Goal: Task Accomplishment & Management: Manage account settings

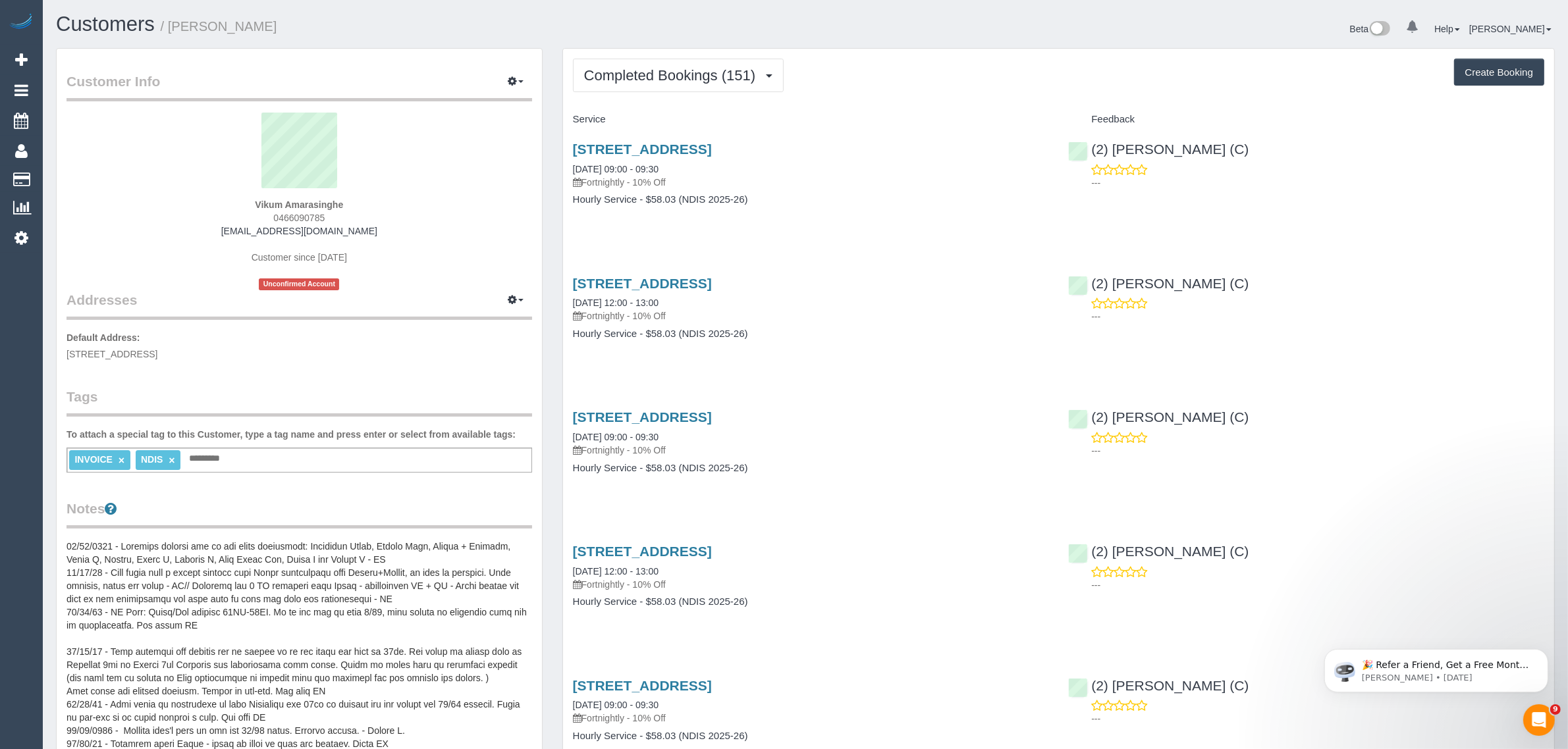
scroll to position [3551, 1568]
click at [728, 61] on button "Completed Bookings (151)" at bounding box center [678, 76] width 211 height 33
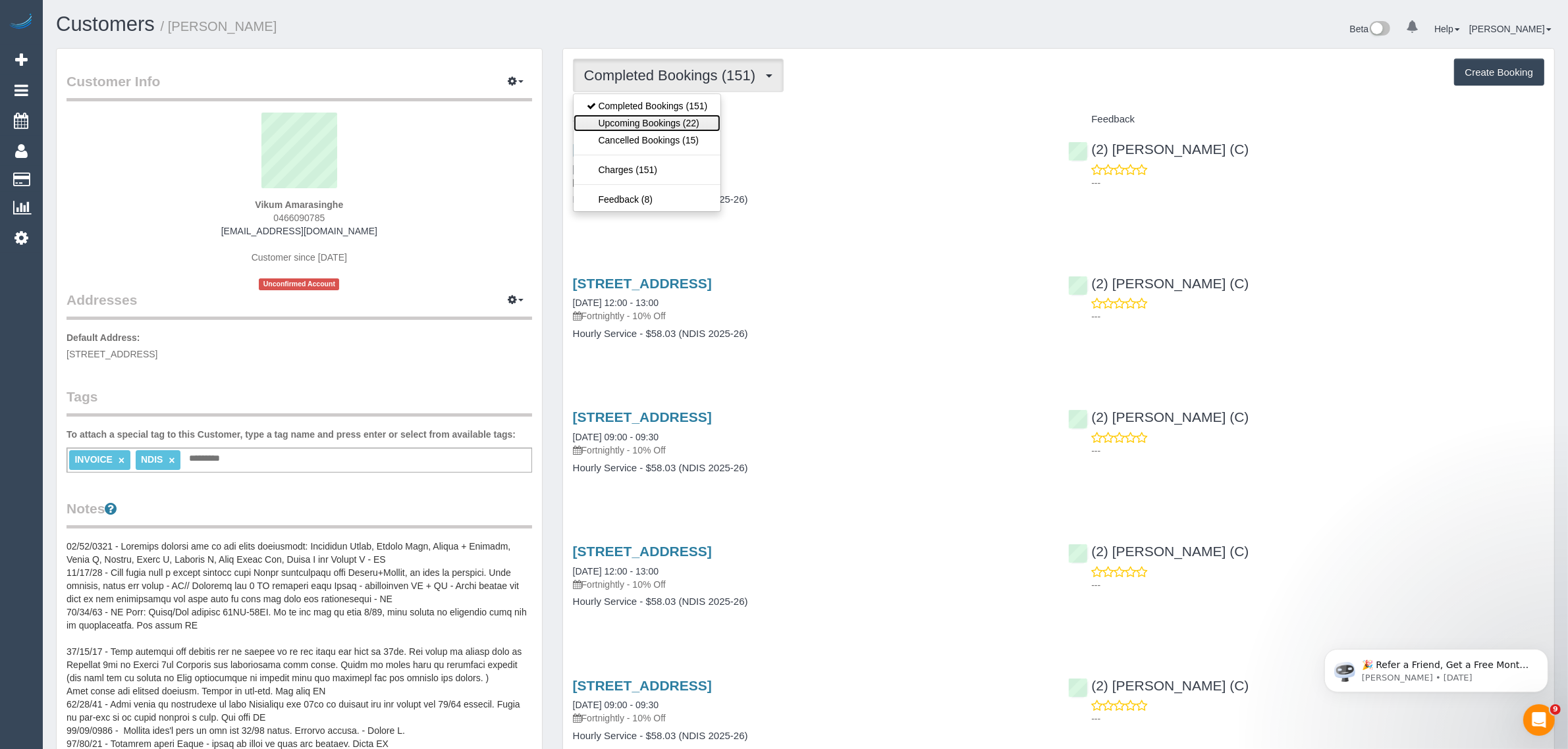
click at [643, 115] on link "Upcoming Bookings (22)" at bounding box center [647, 123] width 147 height 17
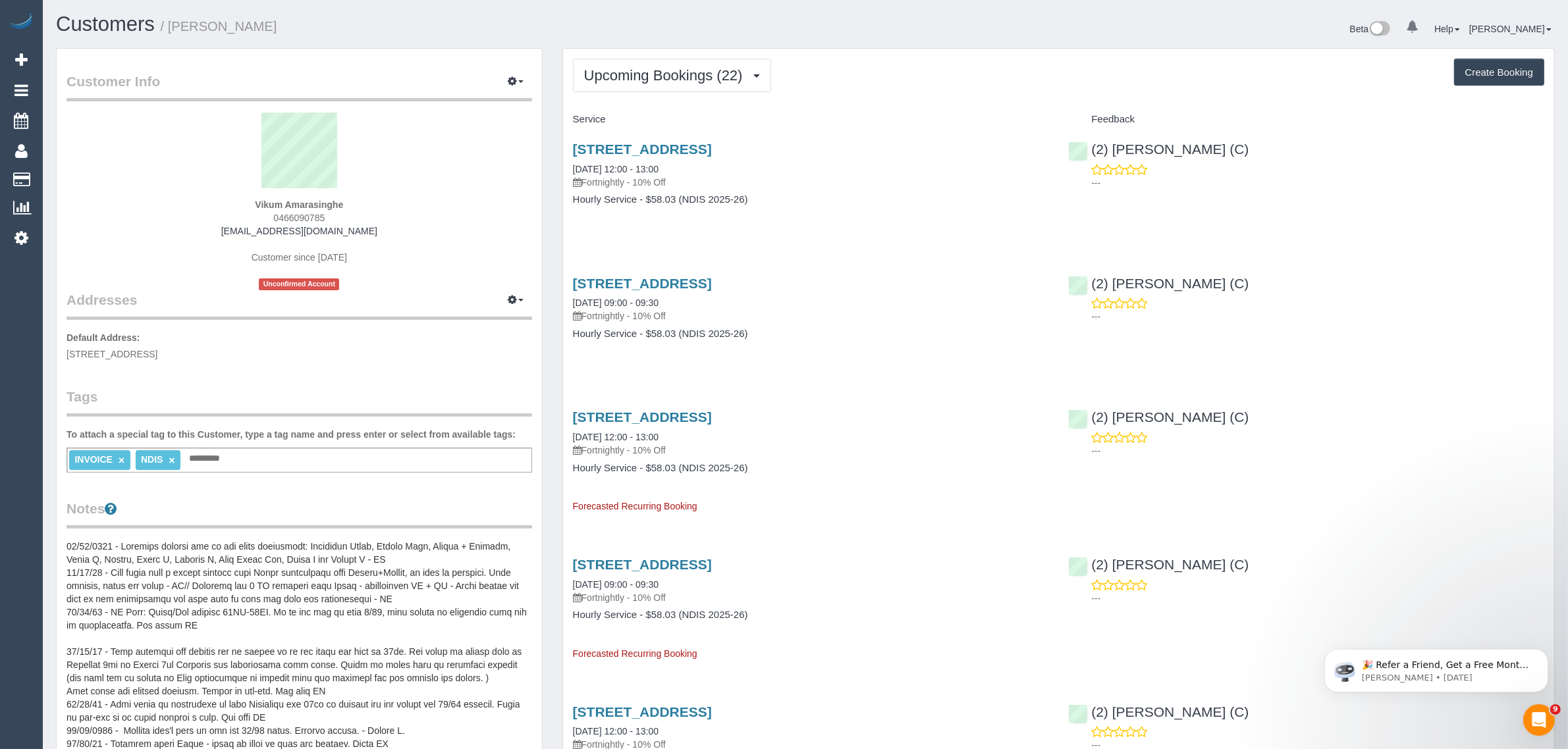
scroll to position [3412, 1568]
click at [672, 65] on button "Upcoming Bookings (22)" at bounding box center [673, 76] width 198 height 33
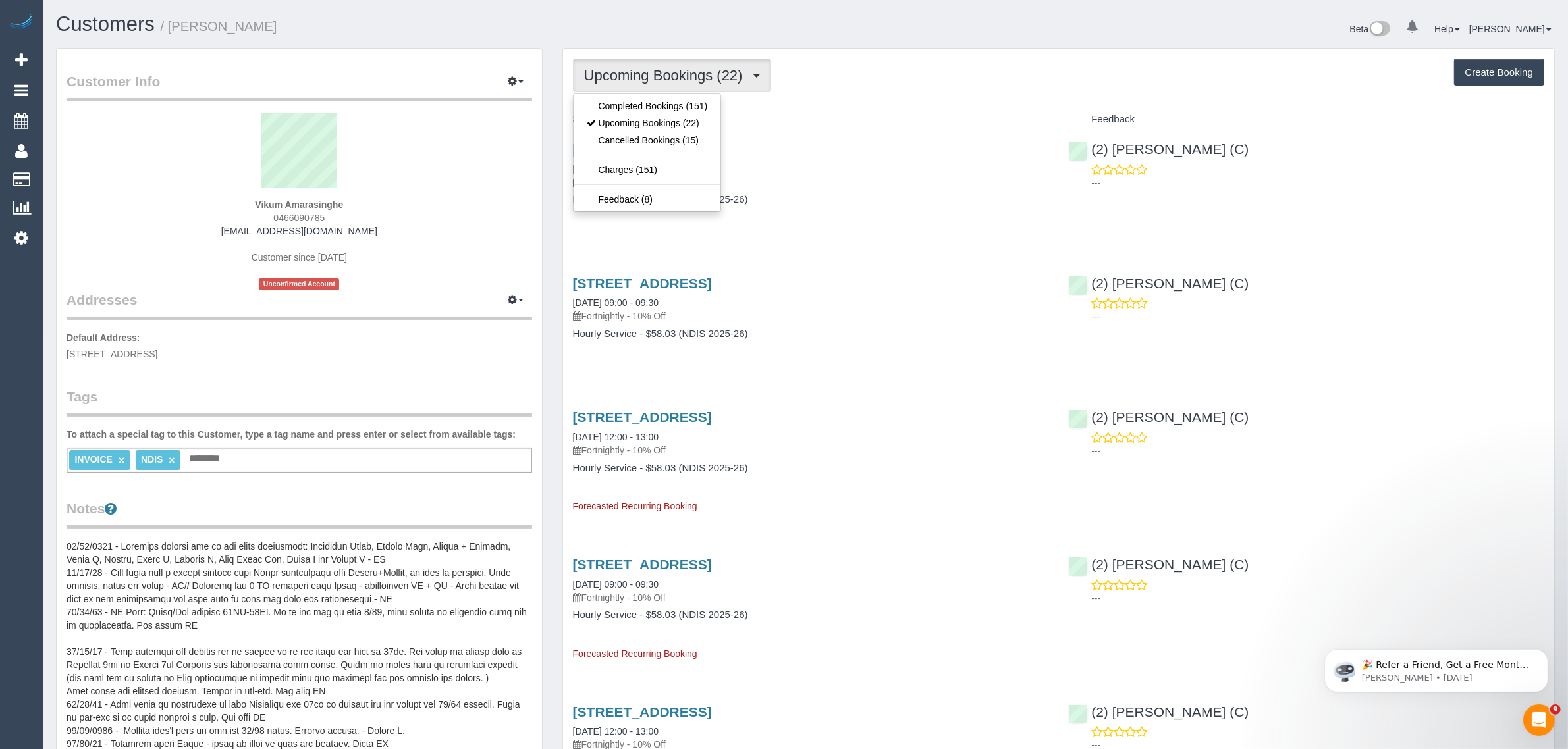
click at [870, 109] on div "Service" at bounding box center [811, 120] width 496 height 23
click at [683, 73] on span "Upcoming Bookings (22)" at bounding box center [667, 75] width 165 height 17
click at [656, 119] on link "Upcoming Bookings (22)" at bounding box center [647, 123] width 147 height 17
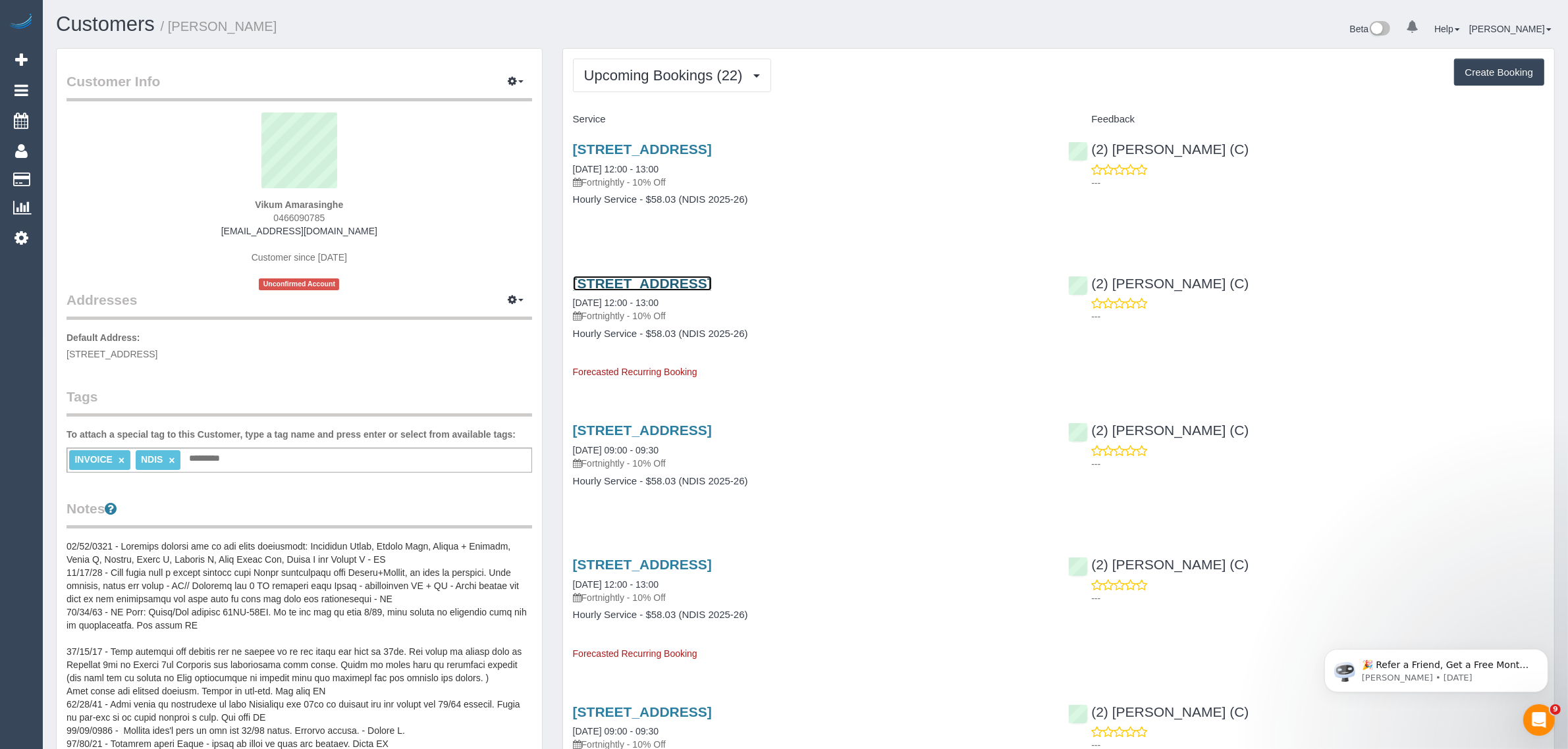
click at [654, 285] on link "[STREET_ADDRESS]" at bounding box center [643, 283] width 139 height 15
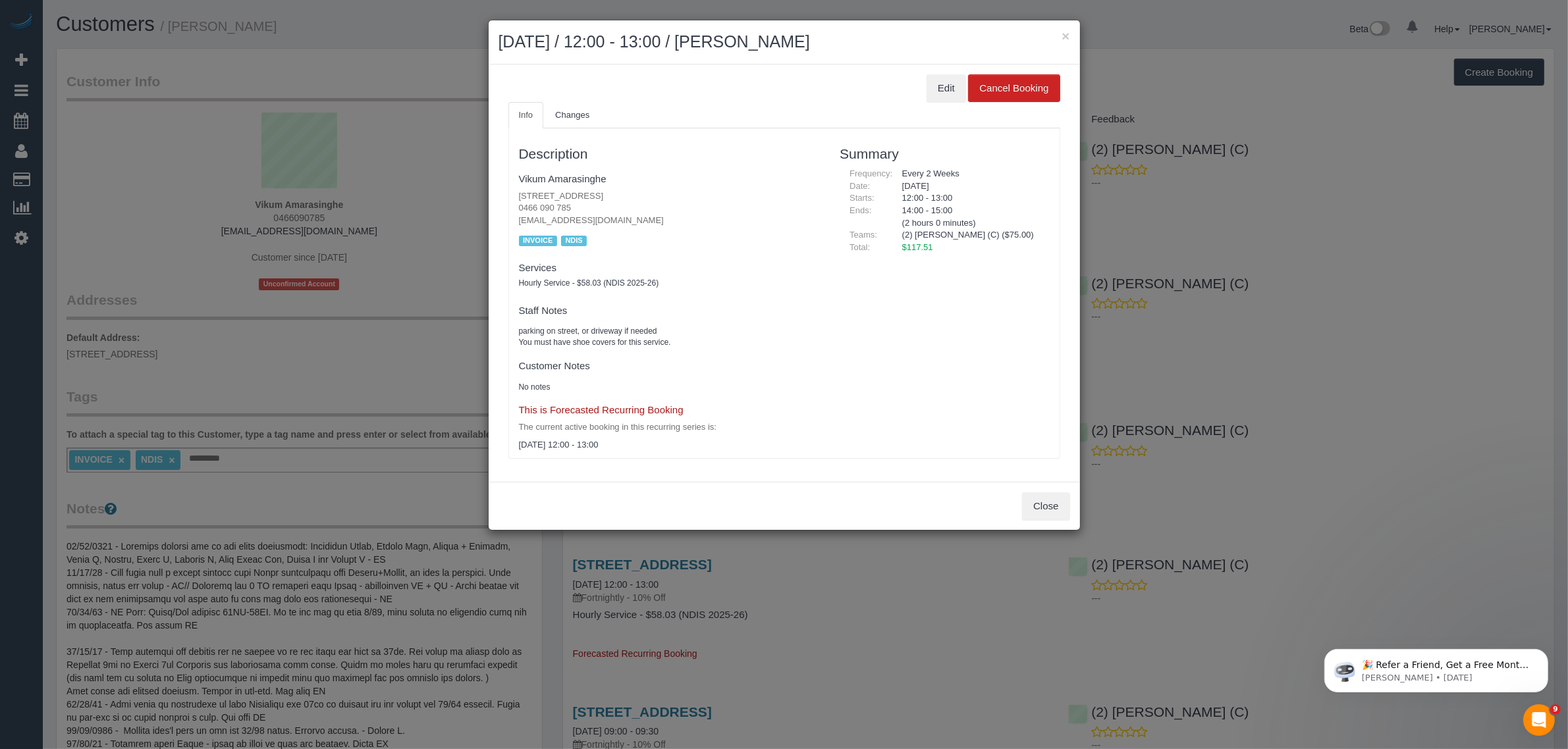
scroll to position [3412, 1581]
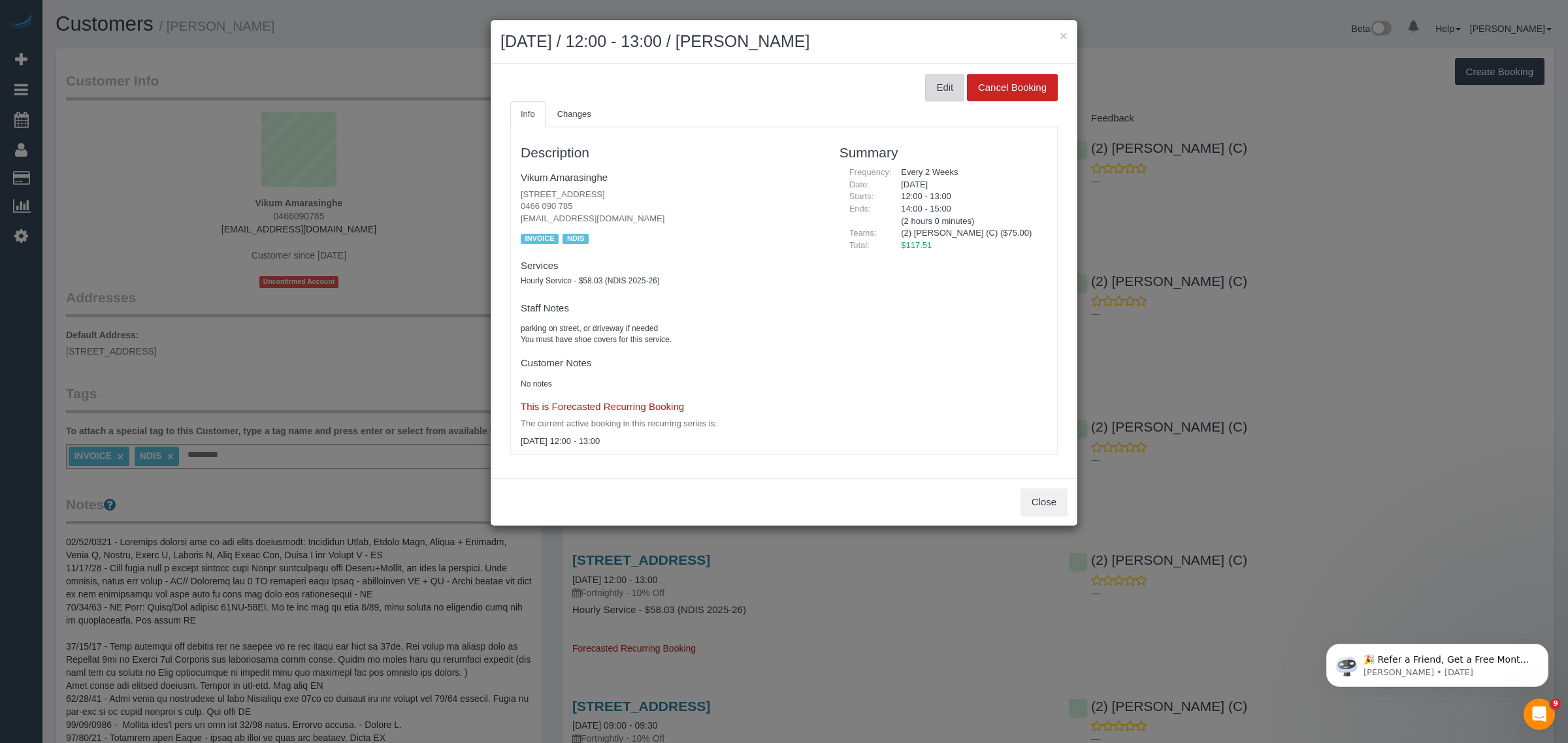
click at [944, 89] on button "Edit" at bounding box center [945, 88] width 39 height 27
click at [1062, 38] on button "×" at bounding box center [1064, 36] width 8 height 14
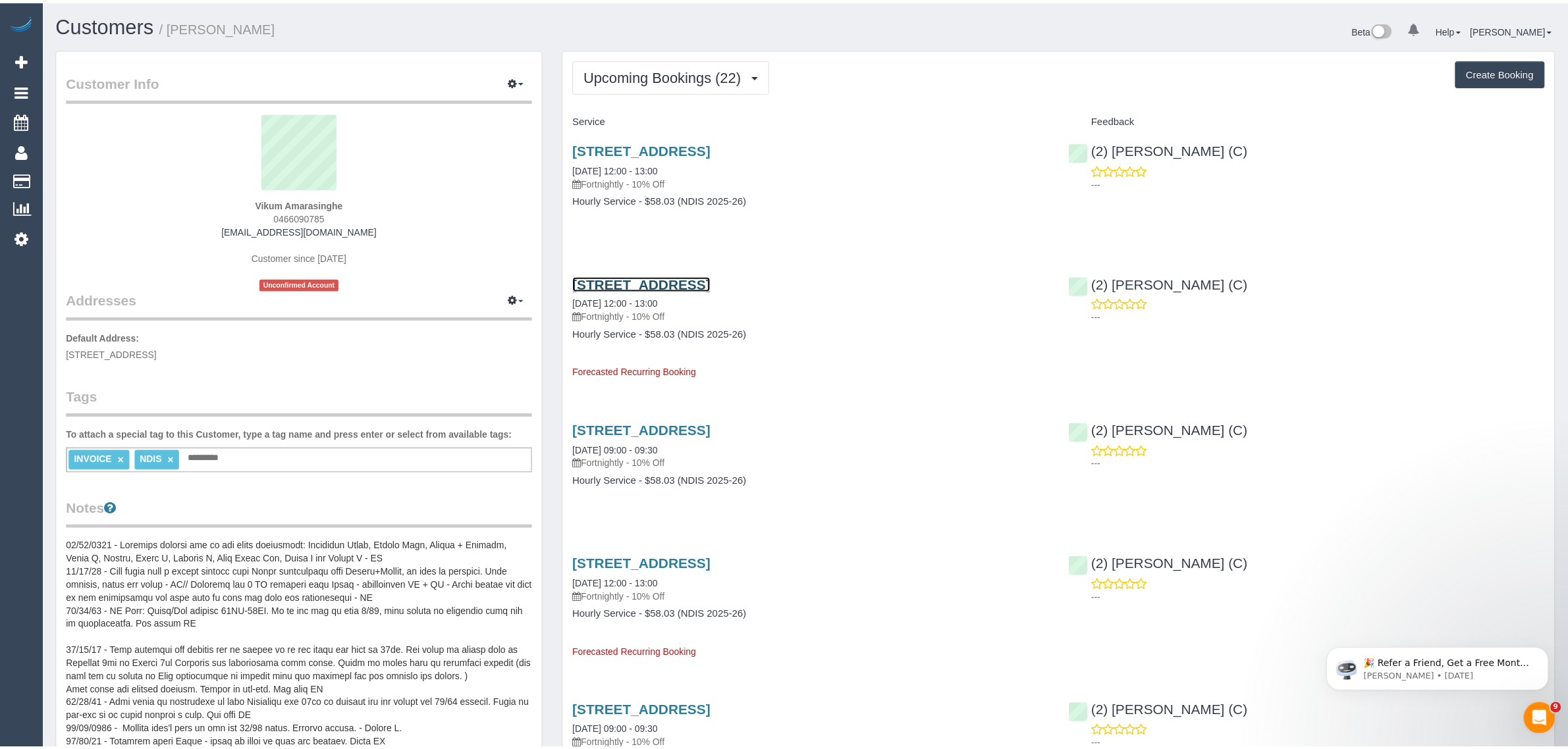
scroll to position [62442, 64299]
click at [660, 285] on link "[STREET_ADDRESS]" at bounding box center [643, 283] width 139 height 15
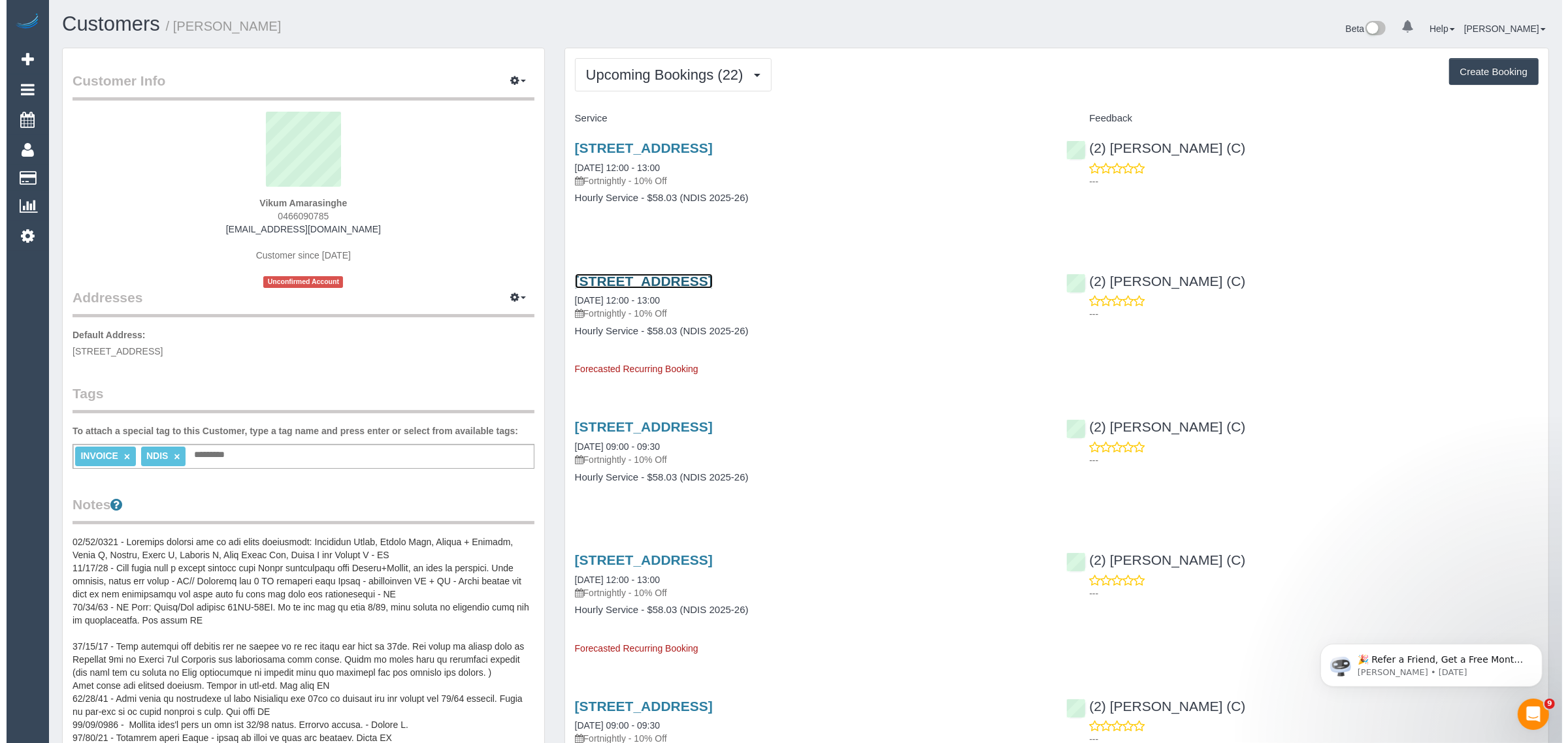
scroll to position [3385, 1568]
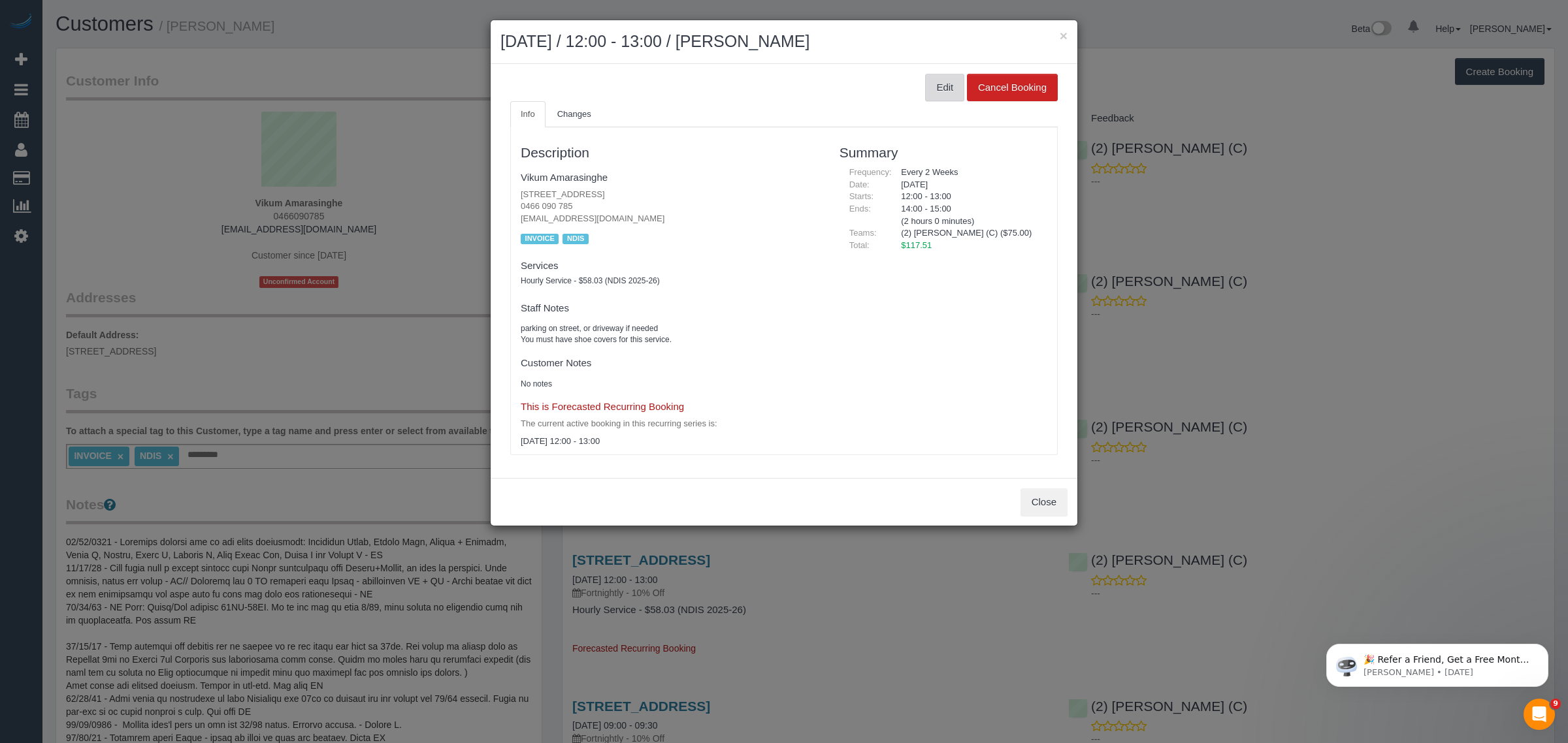
click at [928, 92] on button "Edit" at bounding box center [945, 88] width 39 height 27
click at [941, 85] on button "Edit" at bounding box center [945, 88] width 39 height 27
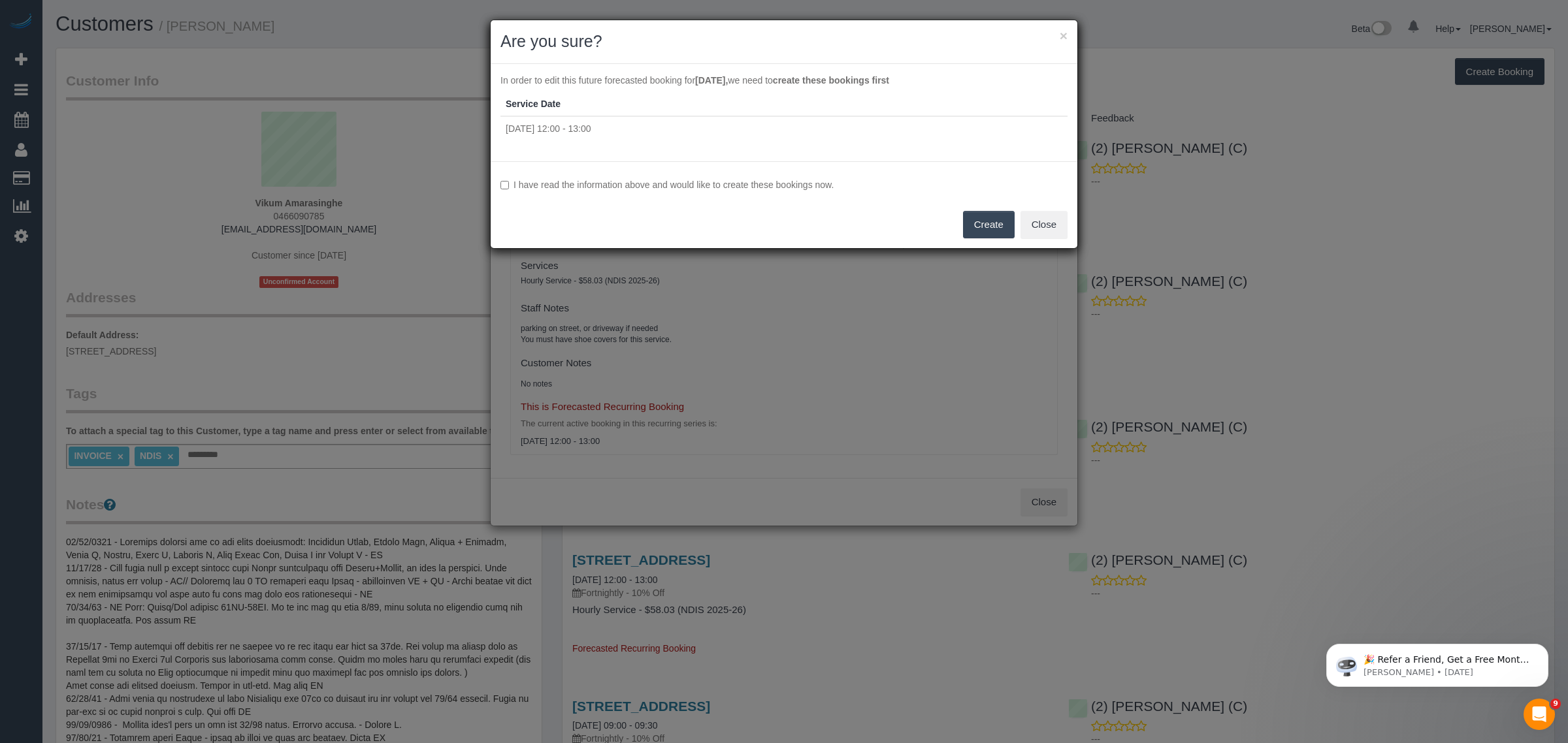
click at [507, 179] on label "I have read the information above and would like to create these bookings now." at bounding box center [784, 184] width 567 height 13
click at [981, 230] on button "Create" at bounding box center [989, 225] width 52 height 27
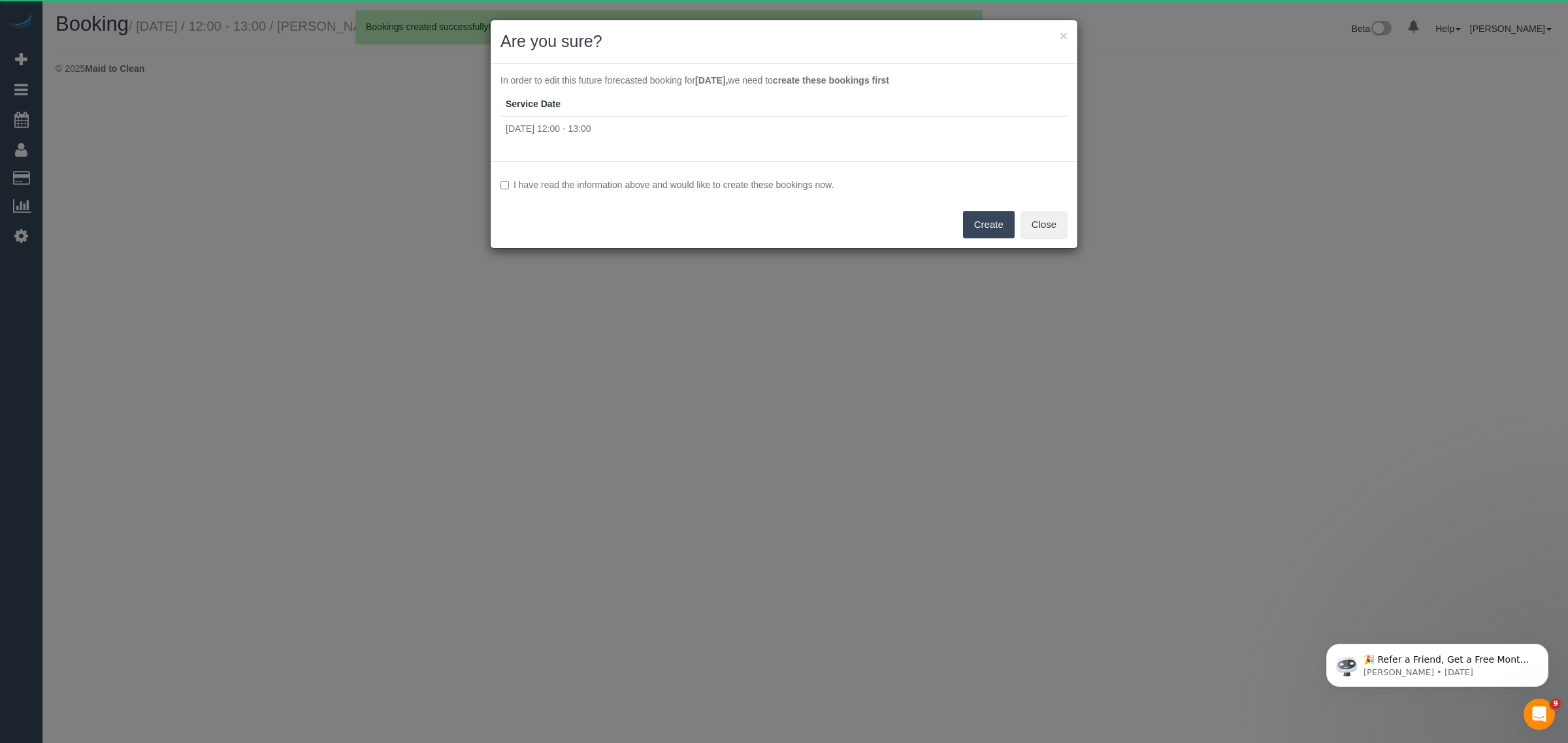
scroll to position [65234, 63768]
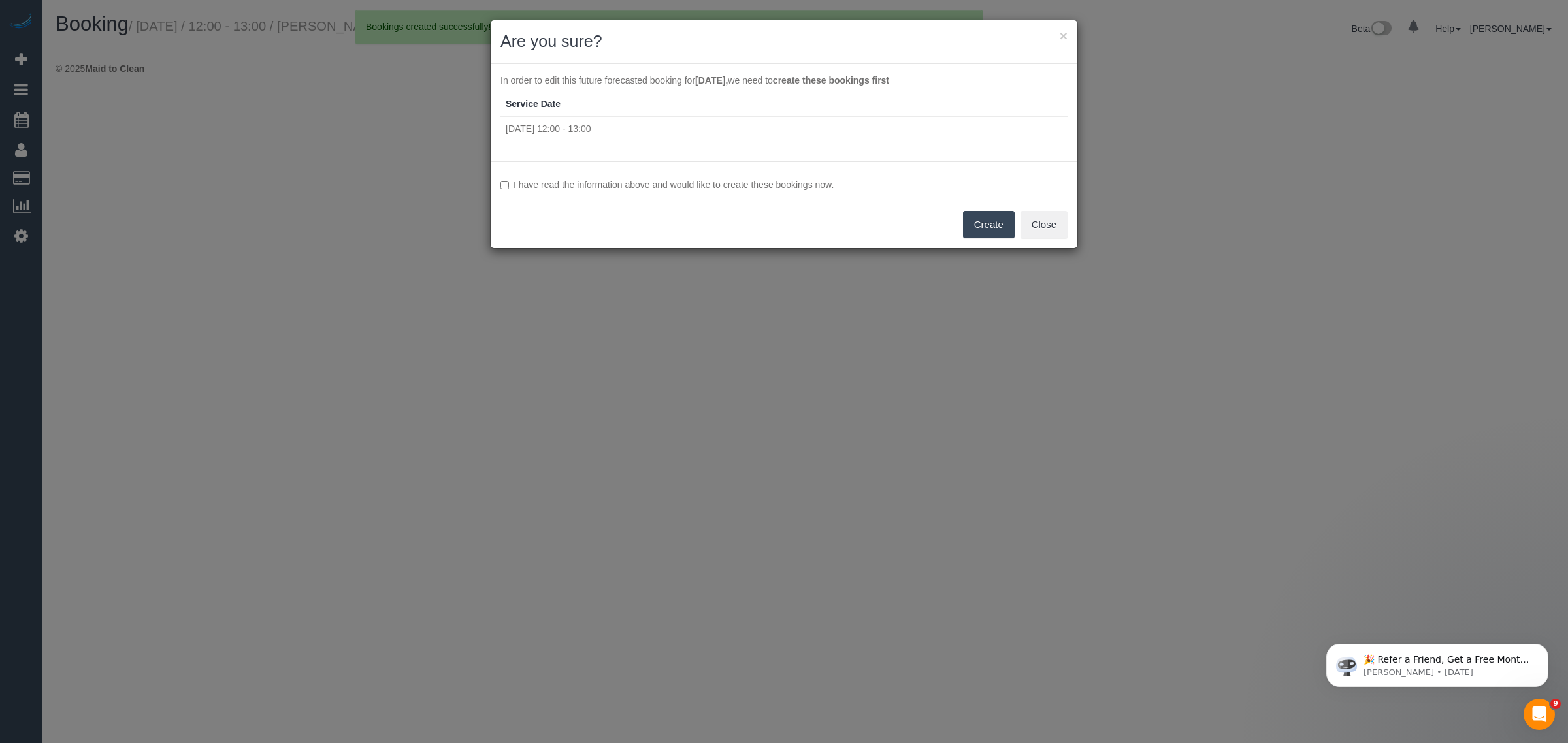
select select "VIC"
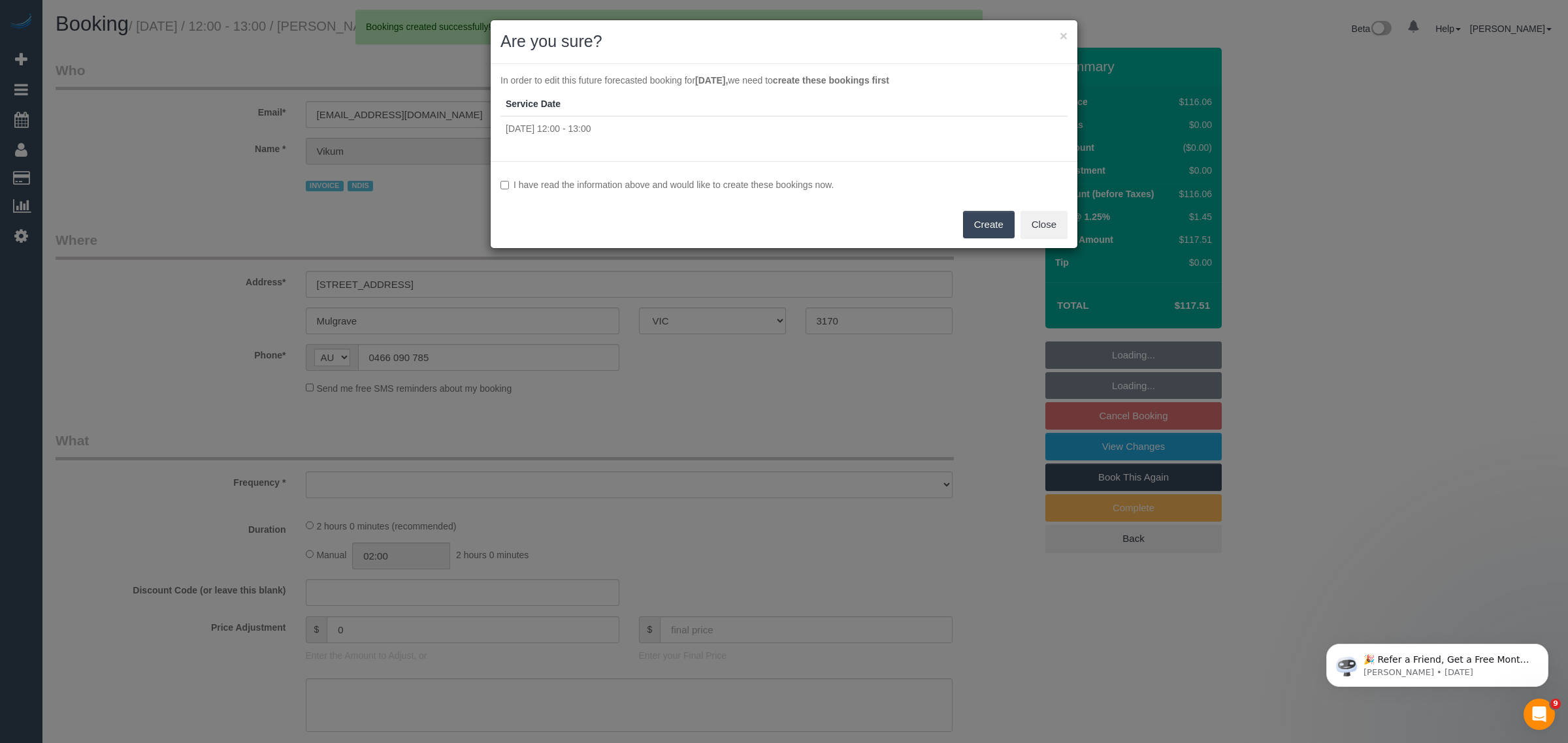
scroll to position [2026, 1568]
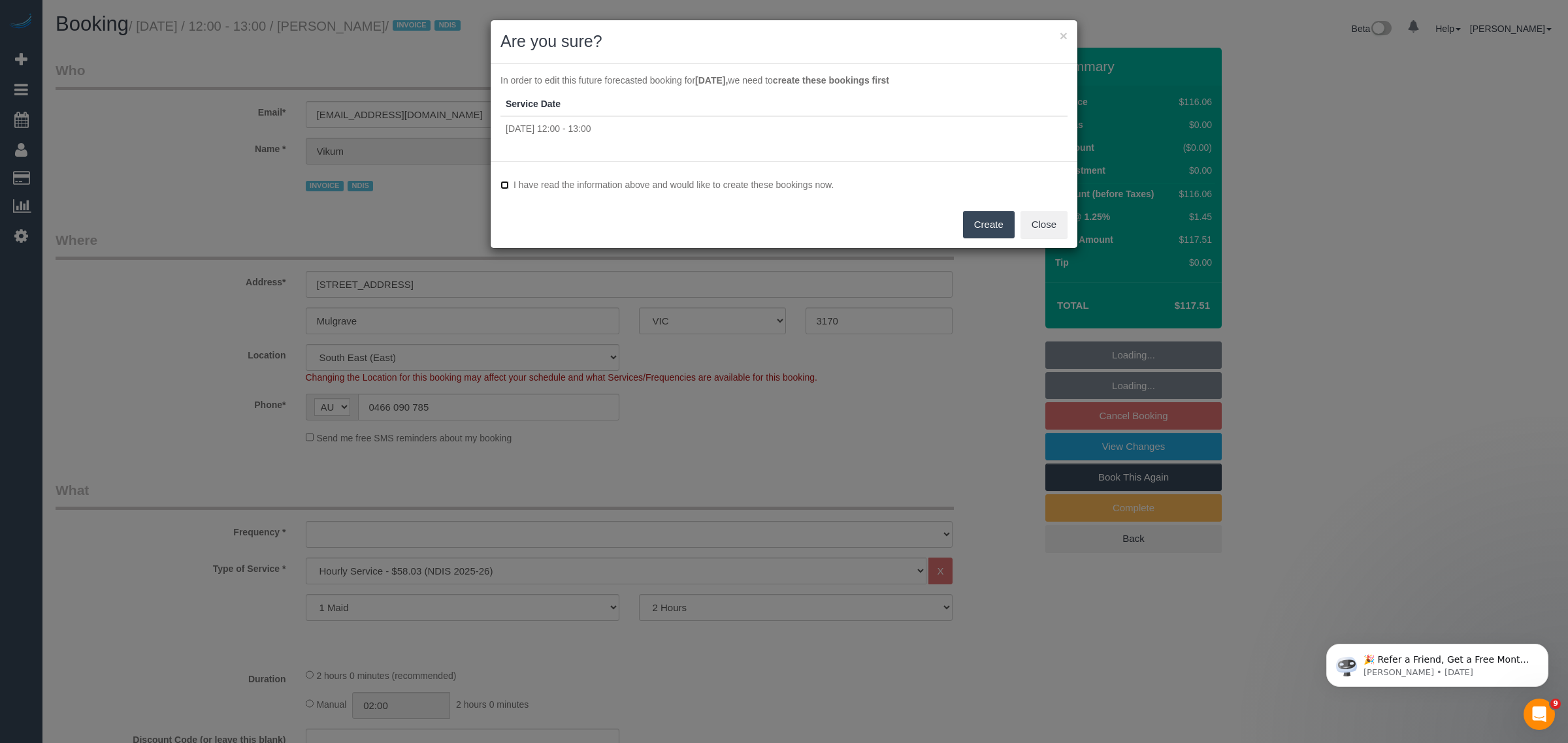
select select "object:10321"
select select "number:28"
select select "number:14"
select select "number:19"
select select "number:22"
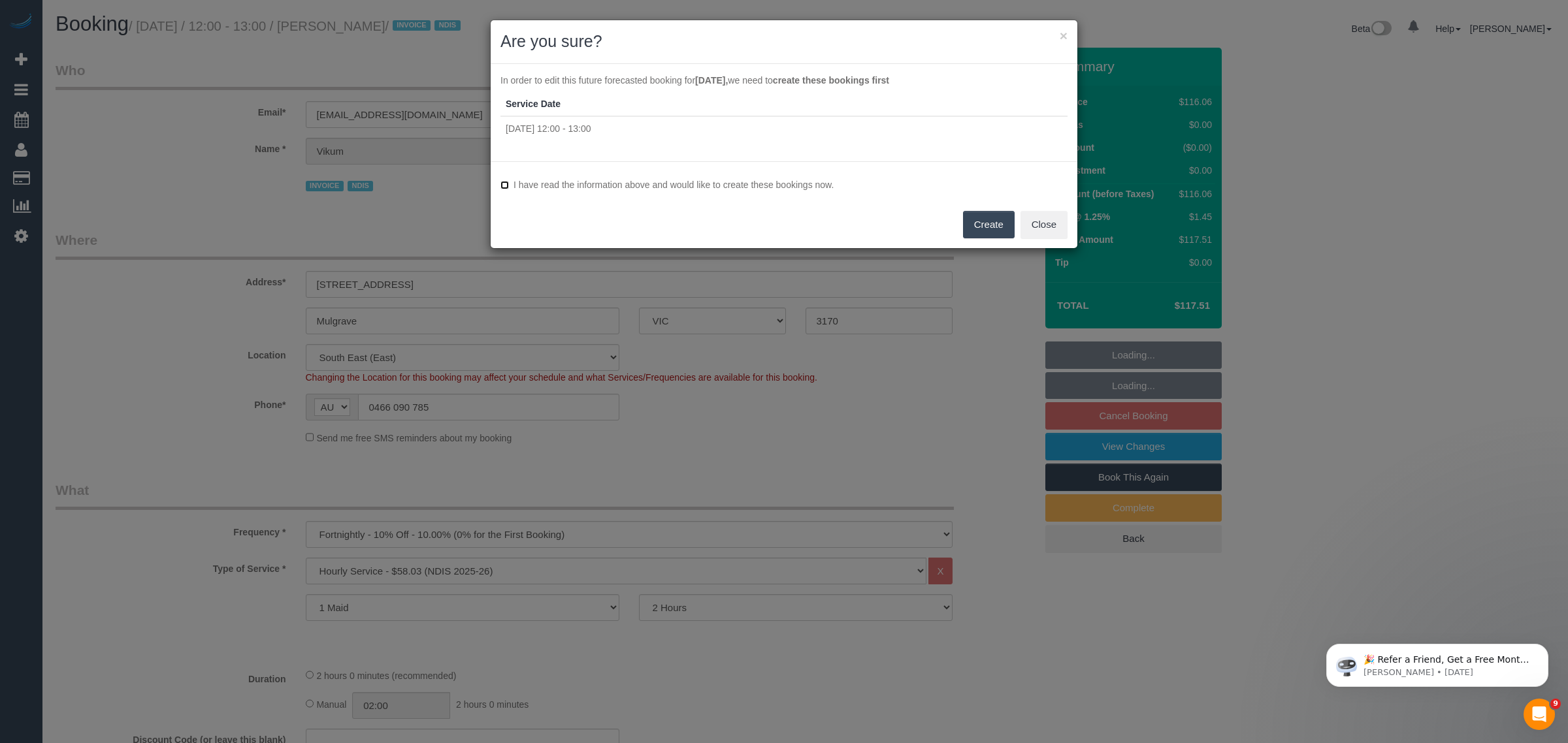
select select "number:13"
select select "object:10972"
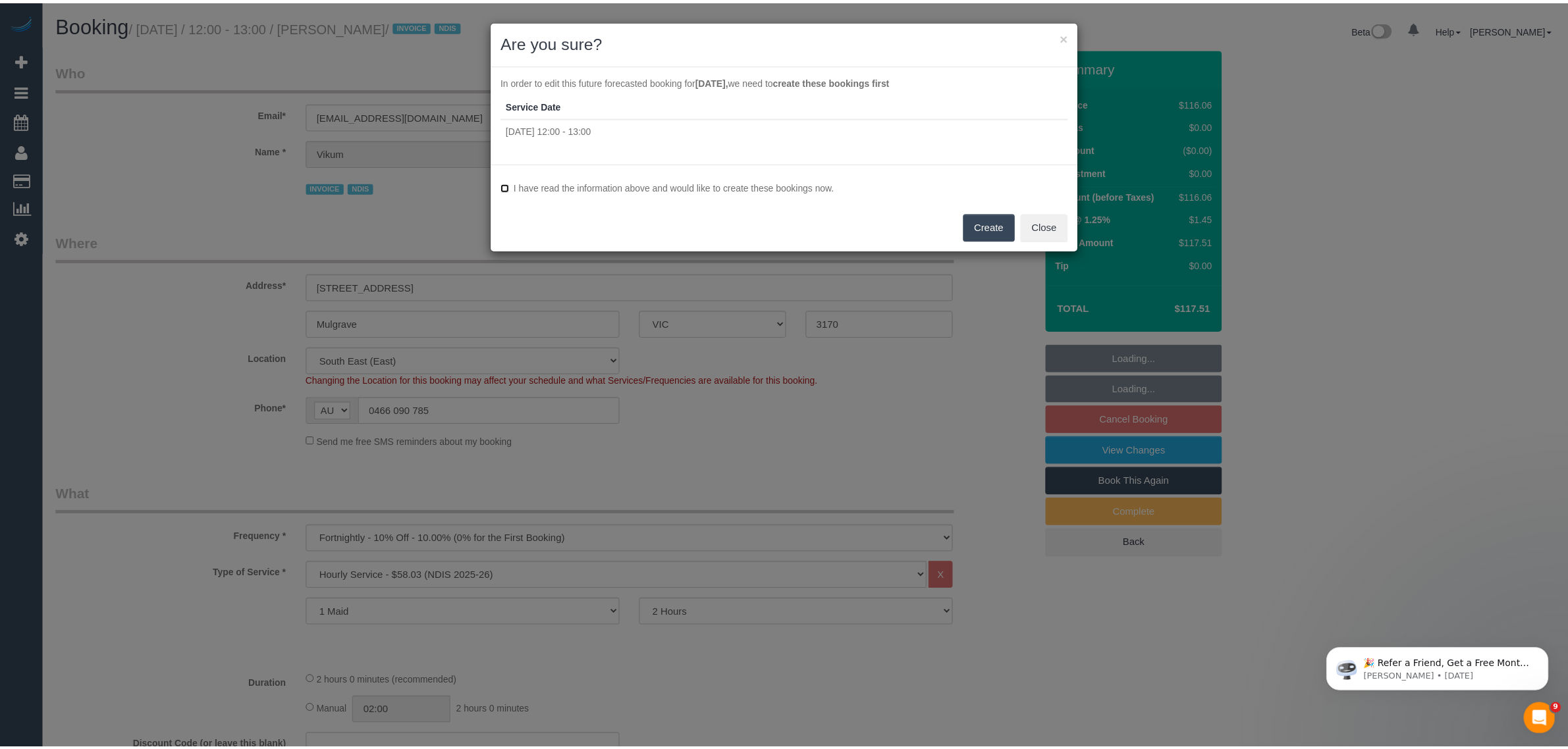
scroll to position [2544, 1581]
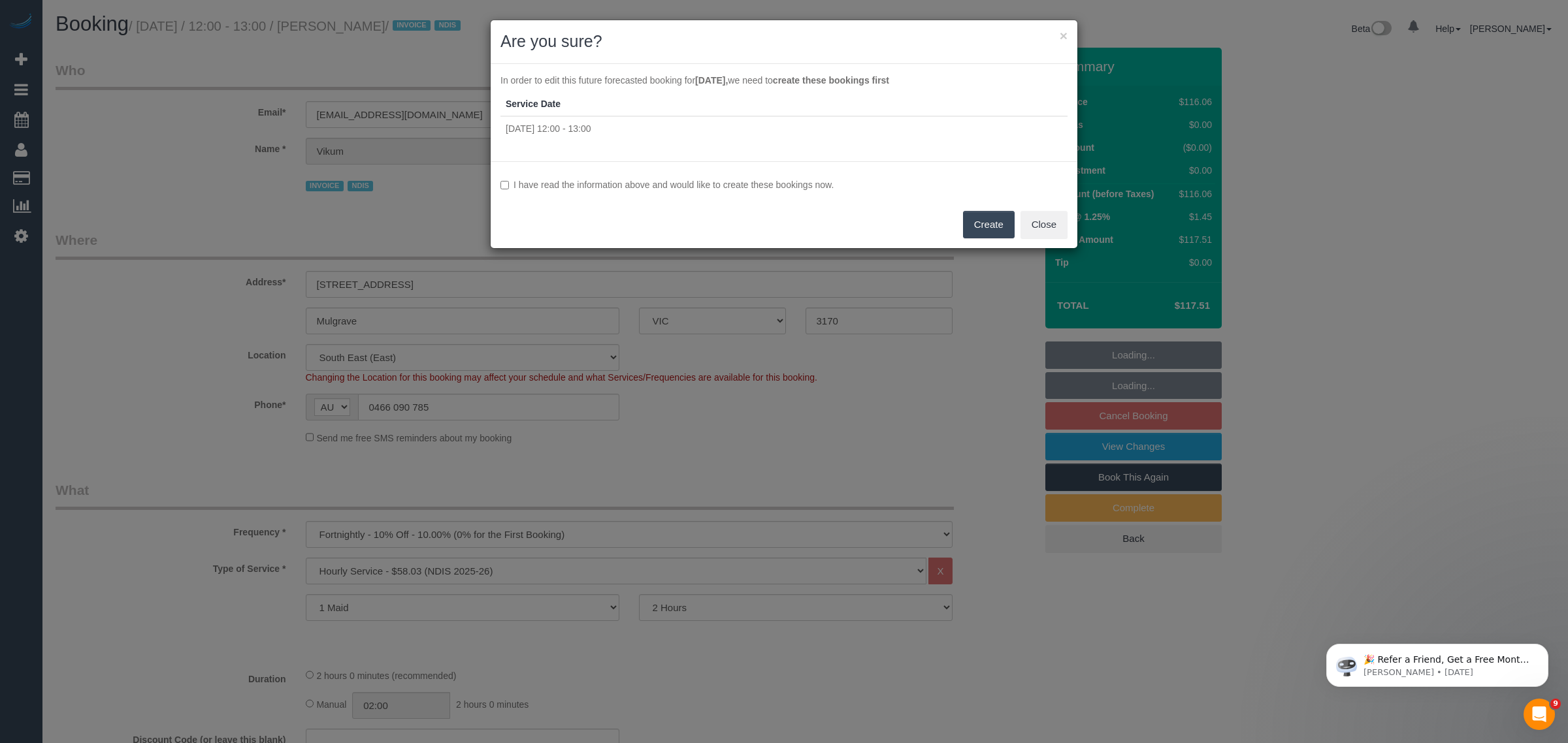
click at [979, 223] on button "Create" at bounding box center [989, 225] width 52 height 27
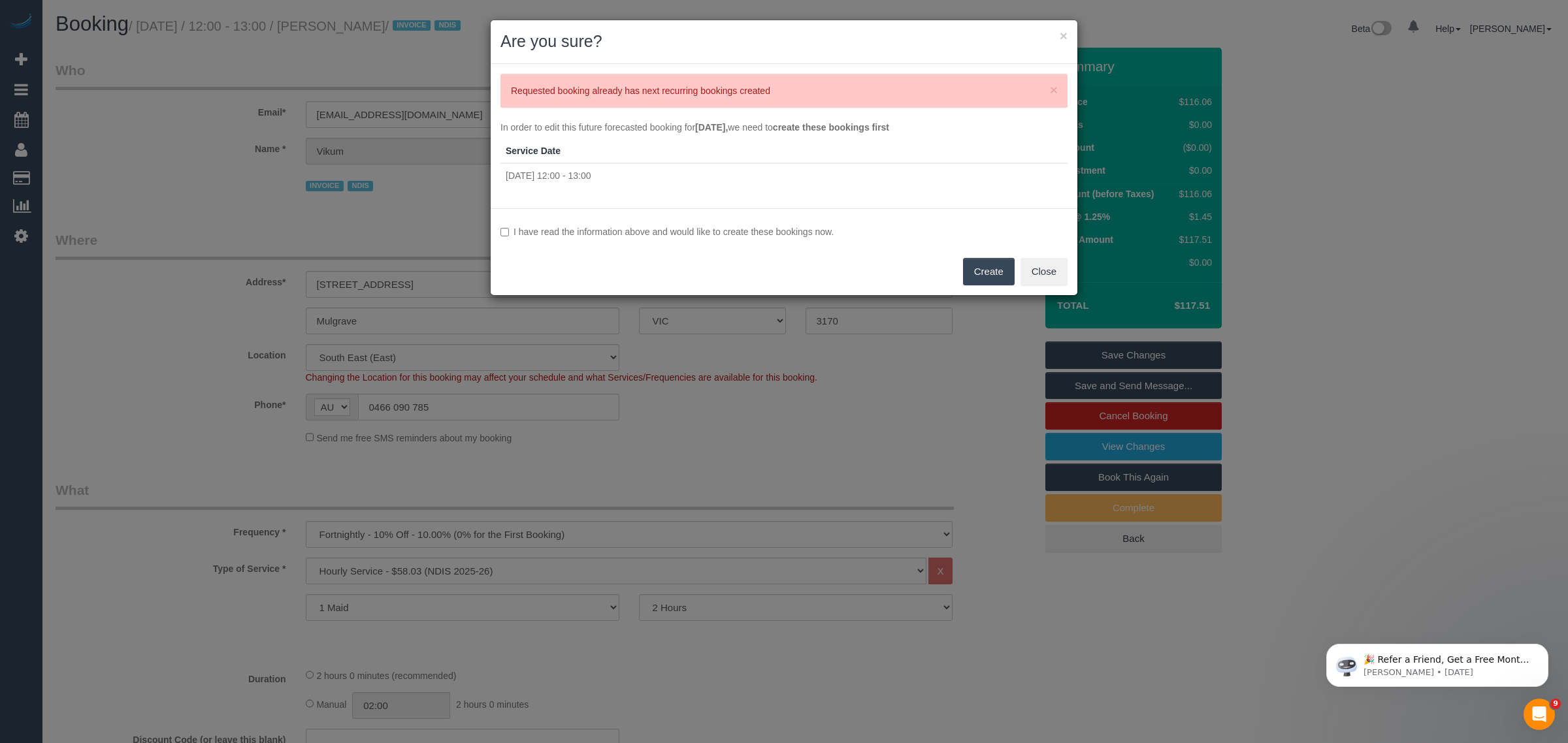
click at [1053, 31] on h2 "Are you sure?" at bounding box center [784, 42] width 567 height 23
click at [1060, 31] on button "×" at bounding box center [1064, 36] width 8 height 14
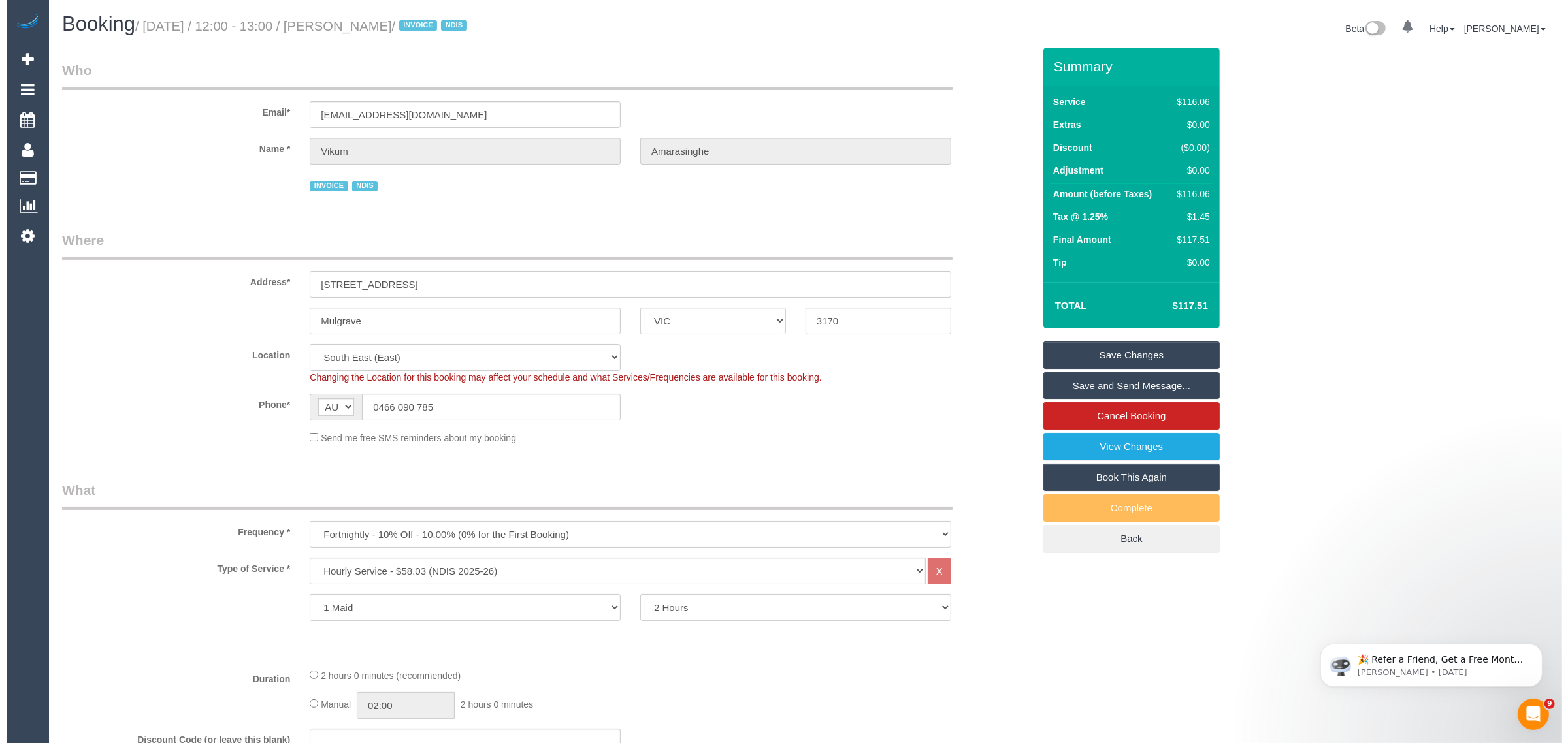
scroll to position [62802, 63780]
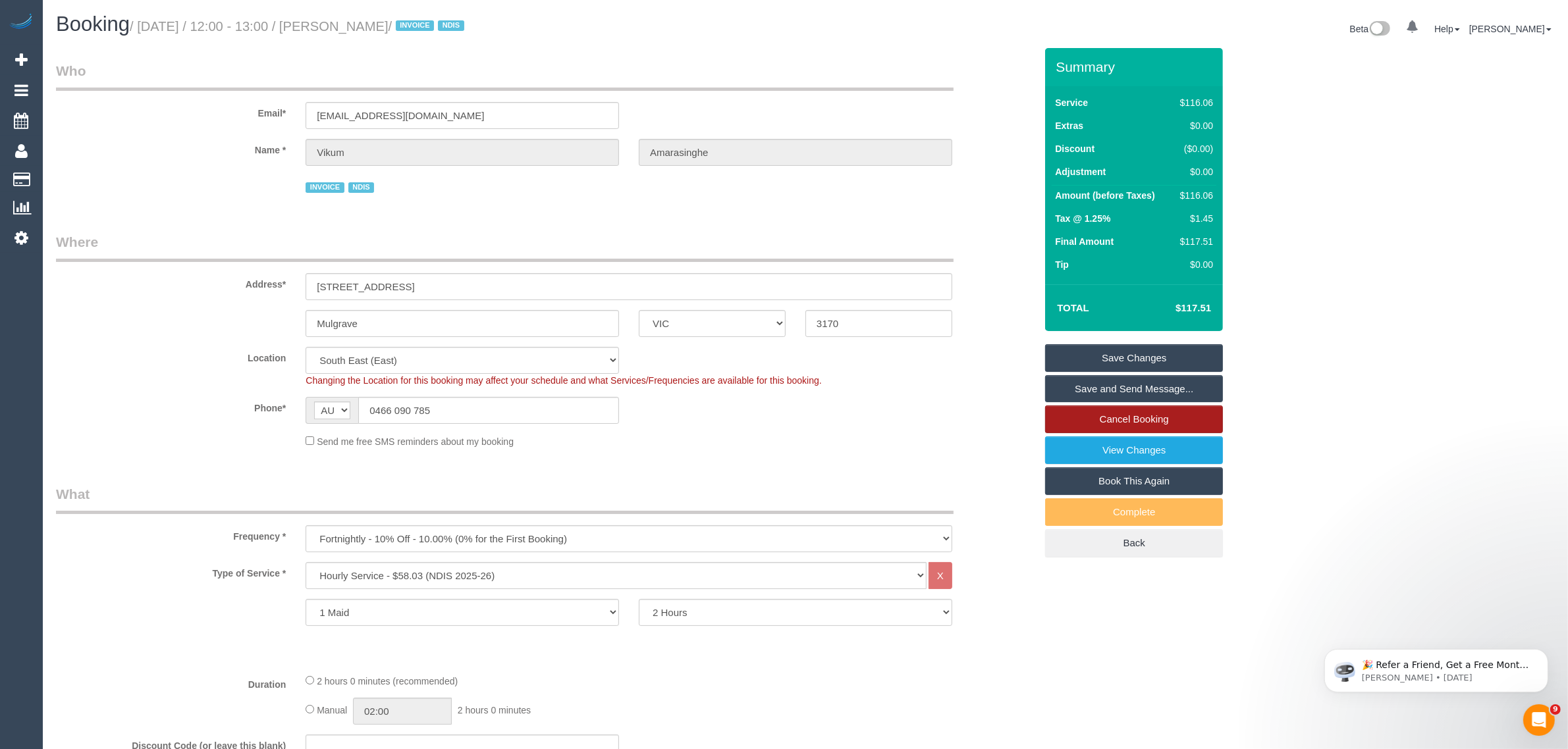
click at [1072, 418] on link "Cancel Booking" at bounding box center [1134, 419] width 178 height 27
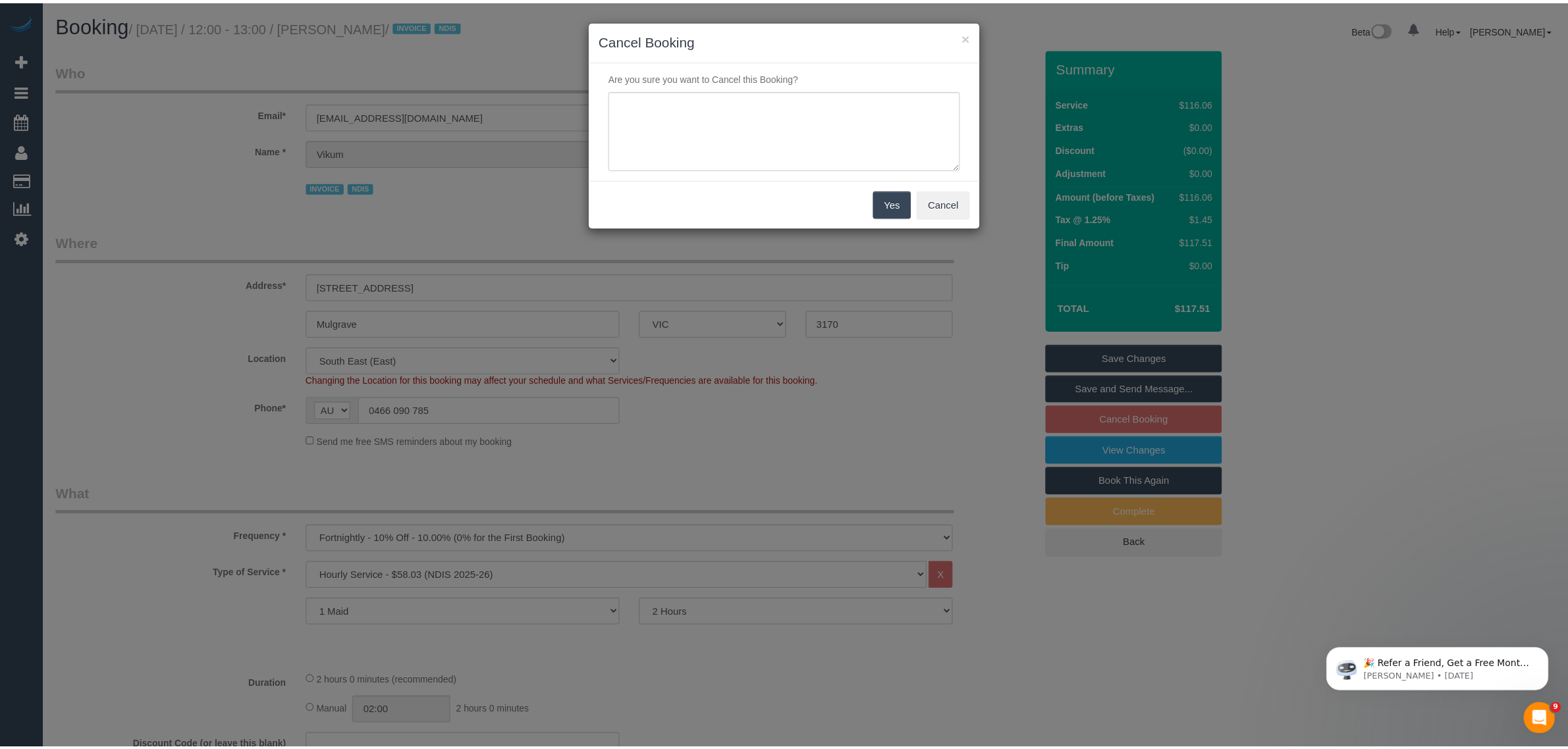
scroll to position [2544, 1581]
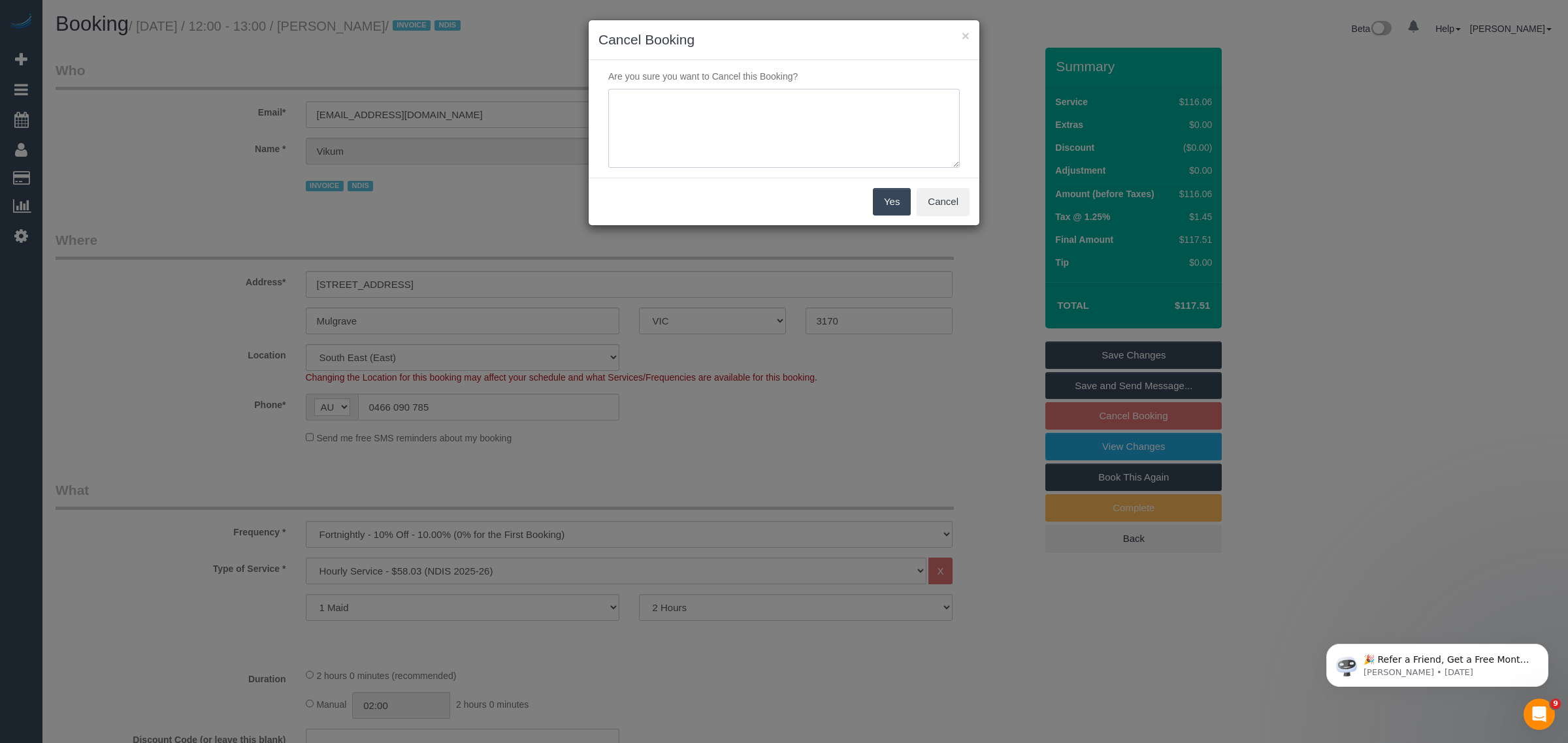
click at [810, 145] on textarea at bounding box center [784, 129] width 352 height 80
paste textarea "Customer wants to skip via txt - KA"
type textarea "Customer wants to skip via txt - KA"
click at [882, 214] on button "Yes" at bounding box center [891, 202] width 38 height 27
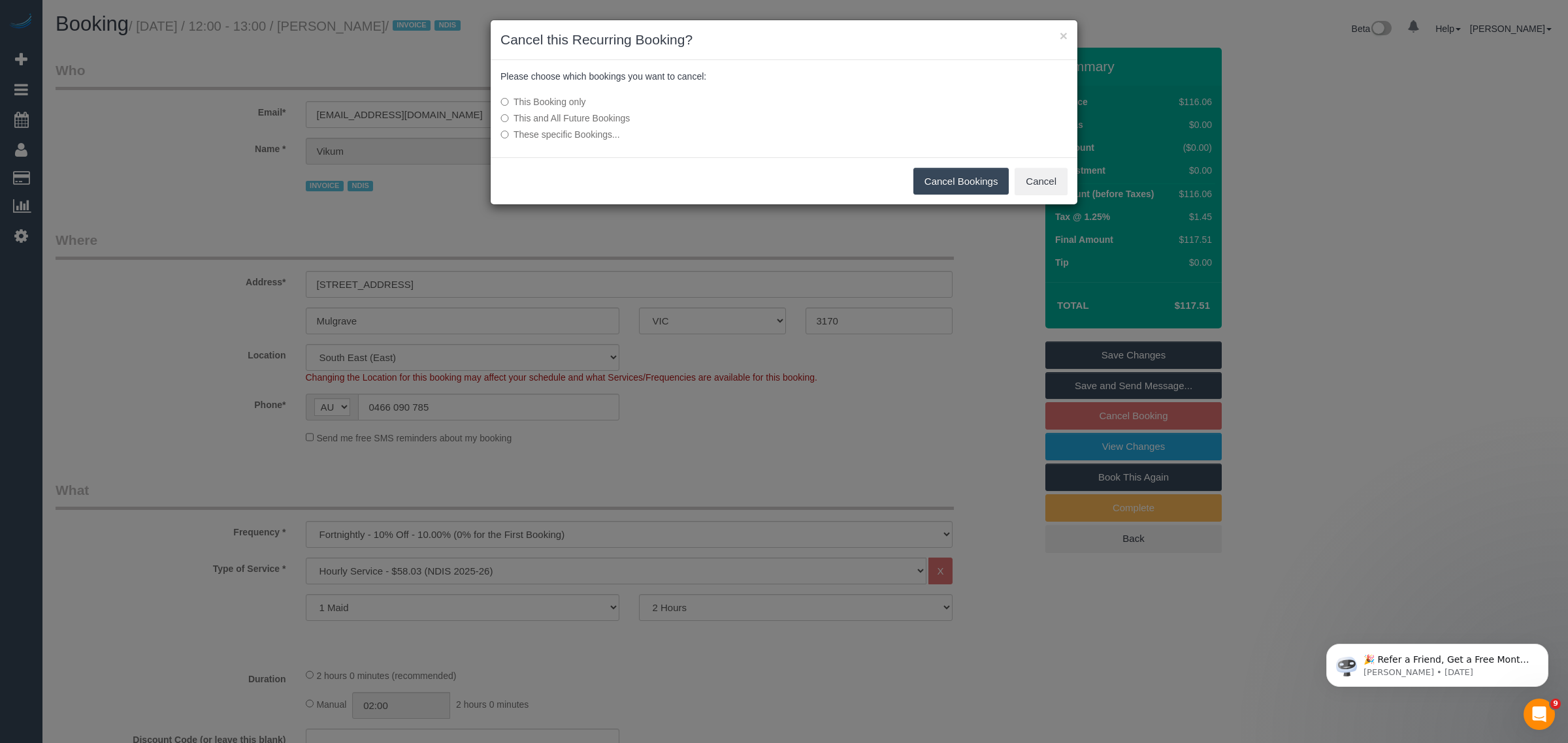
click at [986, 186] on button "Cancel Bookings" at bounding box center [961, 181] width 96 height 27
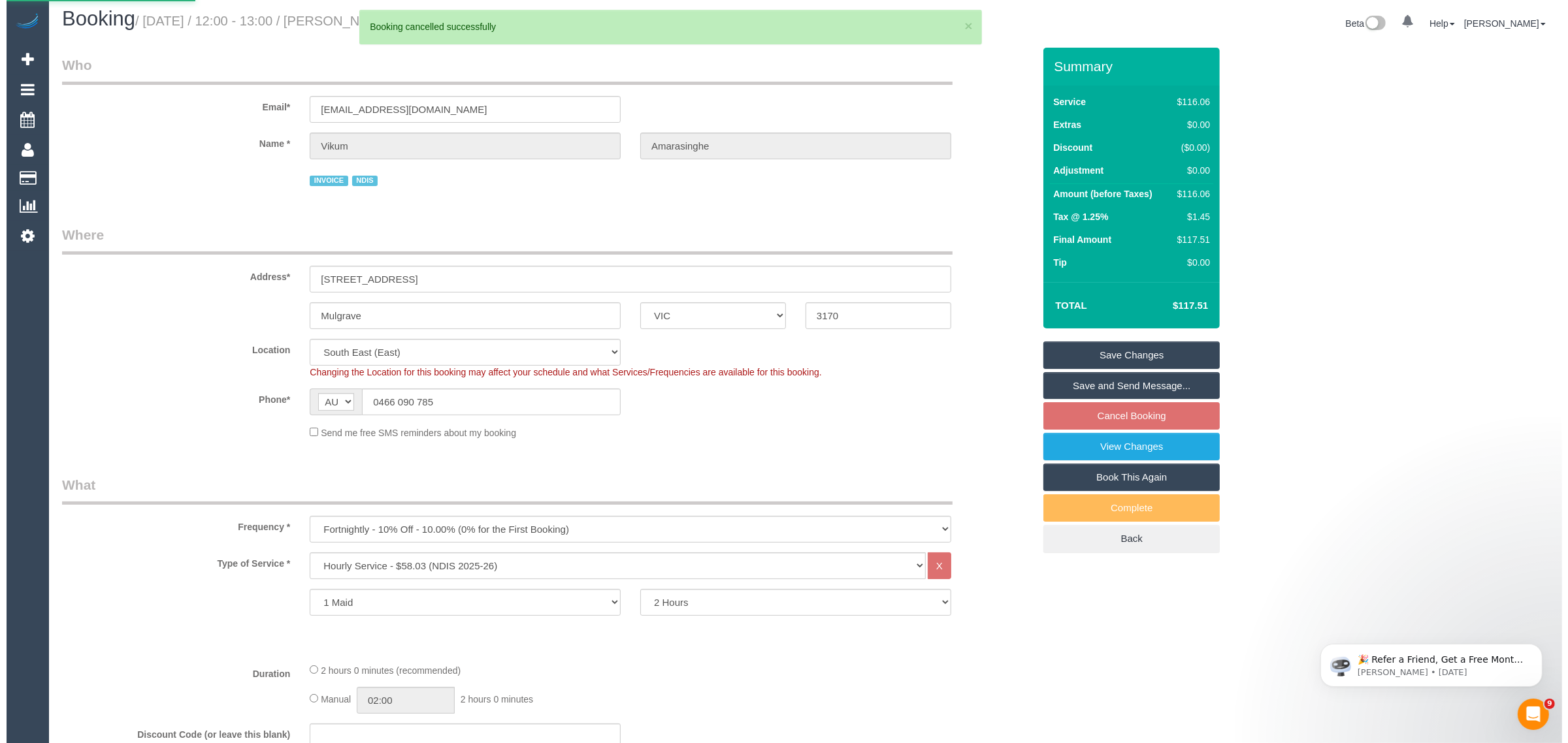
scroll to position [0, 0]
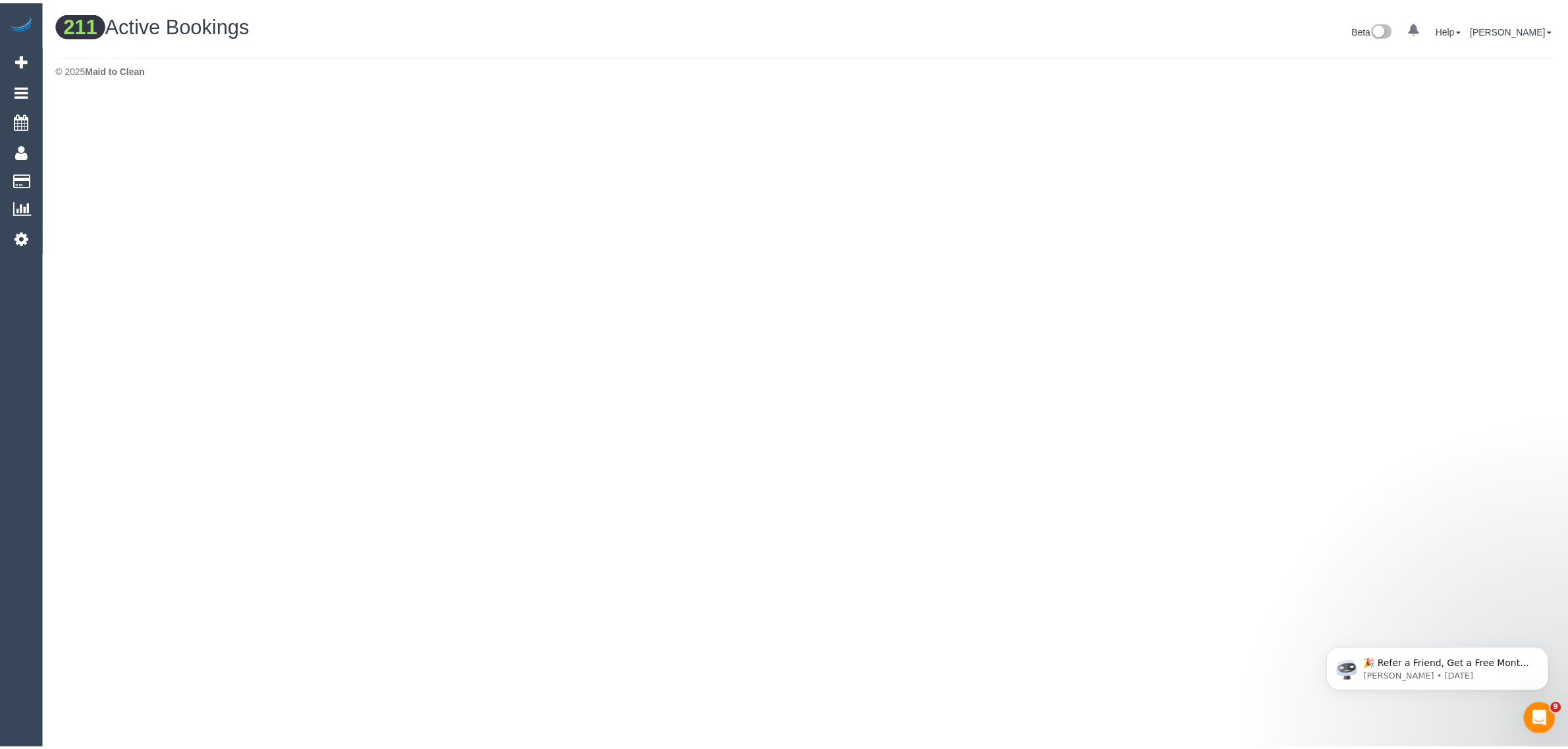
scroll to position [1410, 1568]
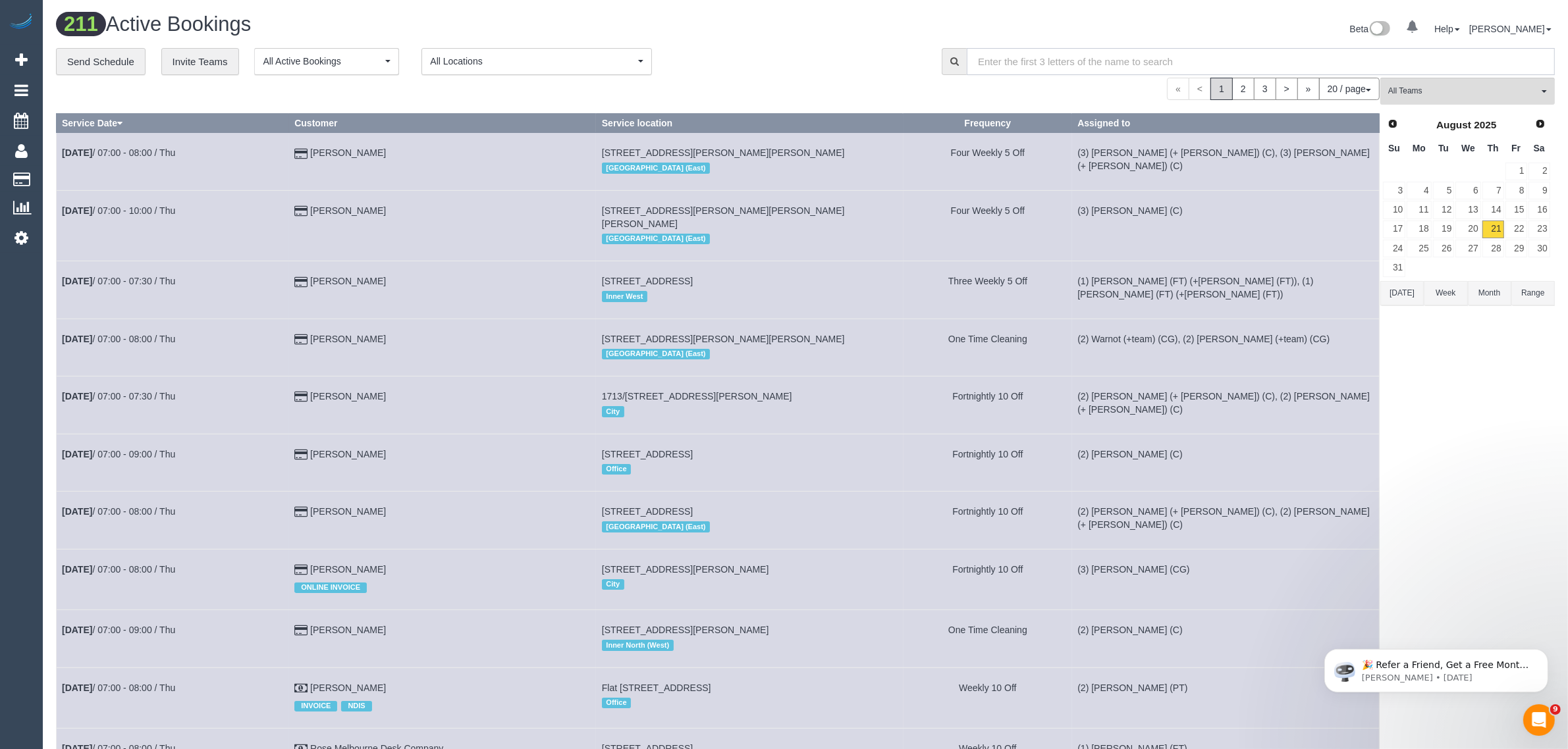
click at [1533, 73] on input "text" at bounding box center [1261, 62] width 588 height 27
click at [1530, 76] on div "**********" at bounding box center [805, 711] width 1499 height 1326
click at [1530, 86] on span "All Teams" at bounding box center [1463, 90] width 150 height 11
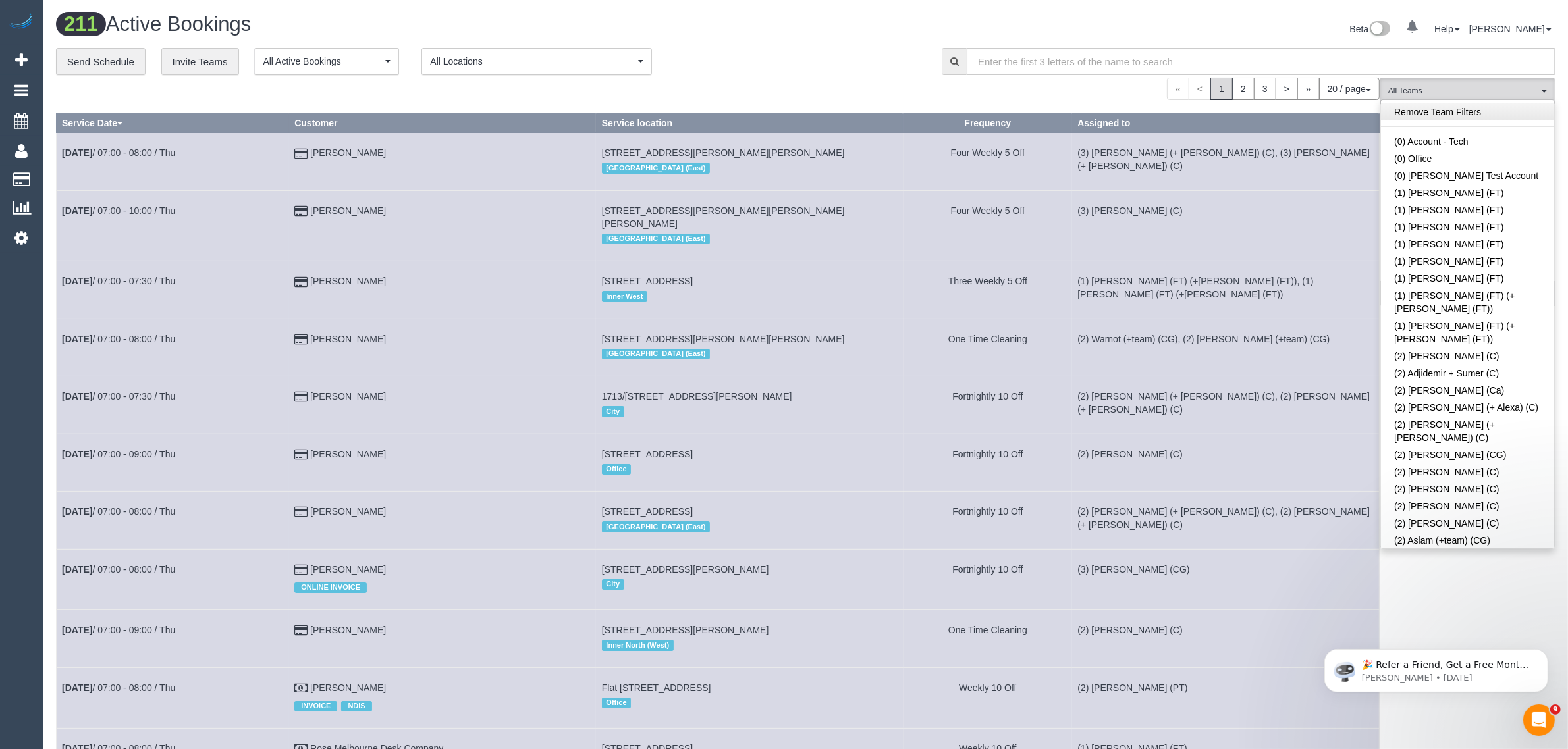
click at [1478, 116] on link "Remove Team Filters" at bounding box center [1468, 111] width 173 height 17
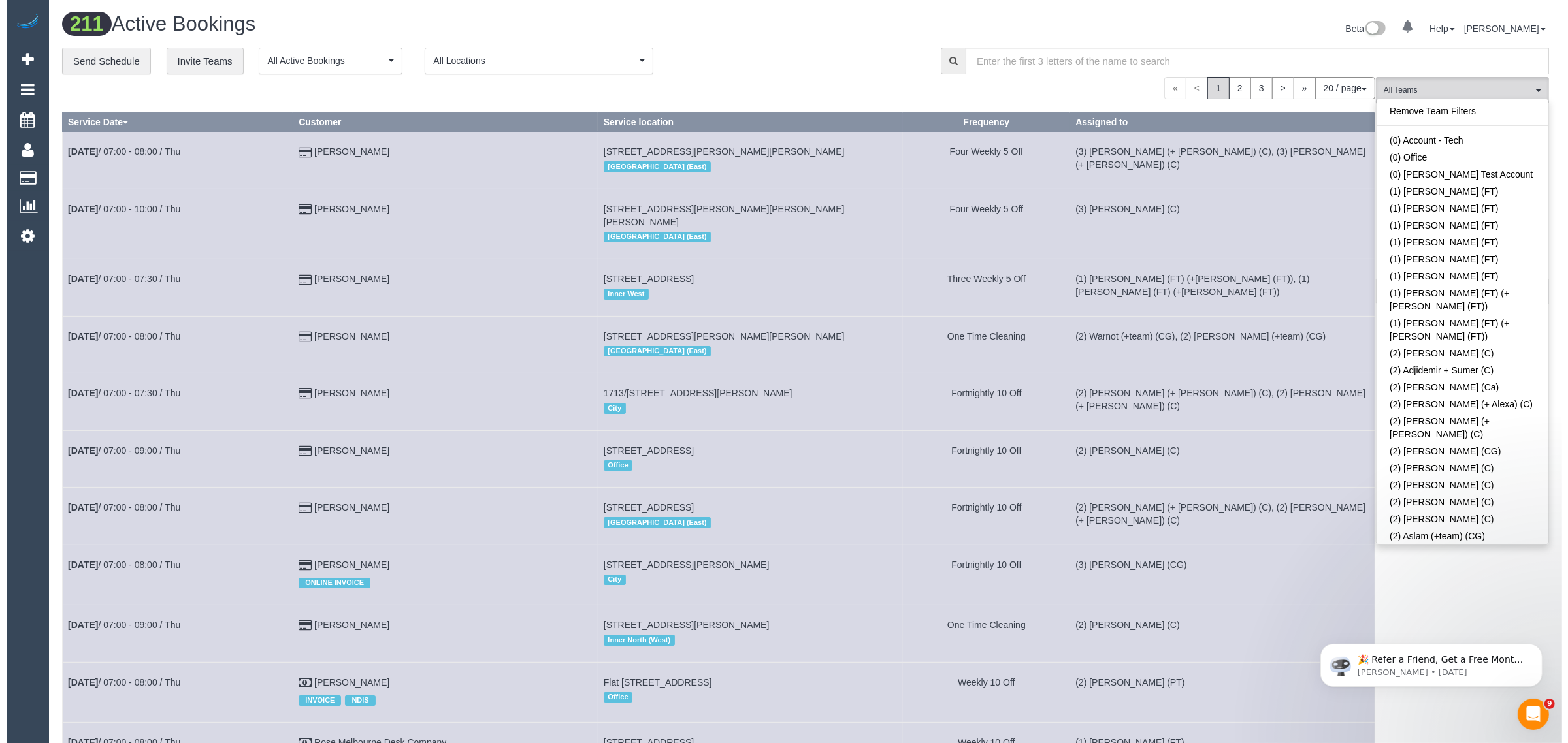
scroll to position [1343, 0]
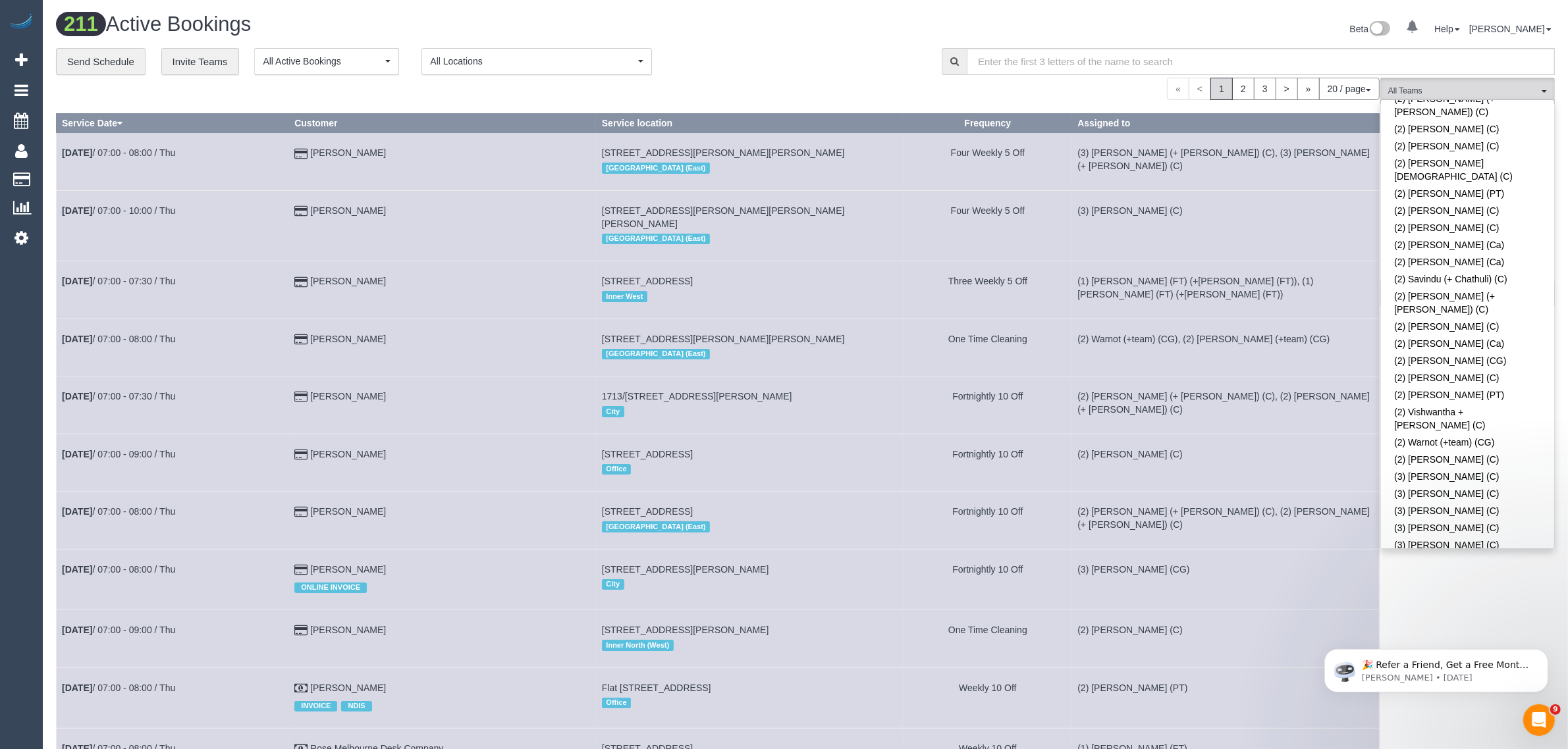
click at [1496, 554] on link "(3) [PERSON_NAME] (C)" at bounding box center [1468, 562] width 173 height 17
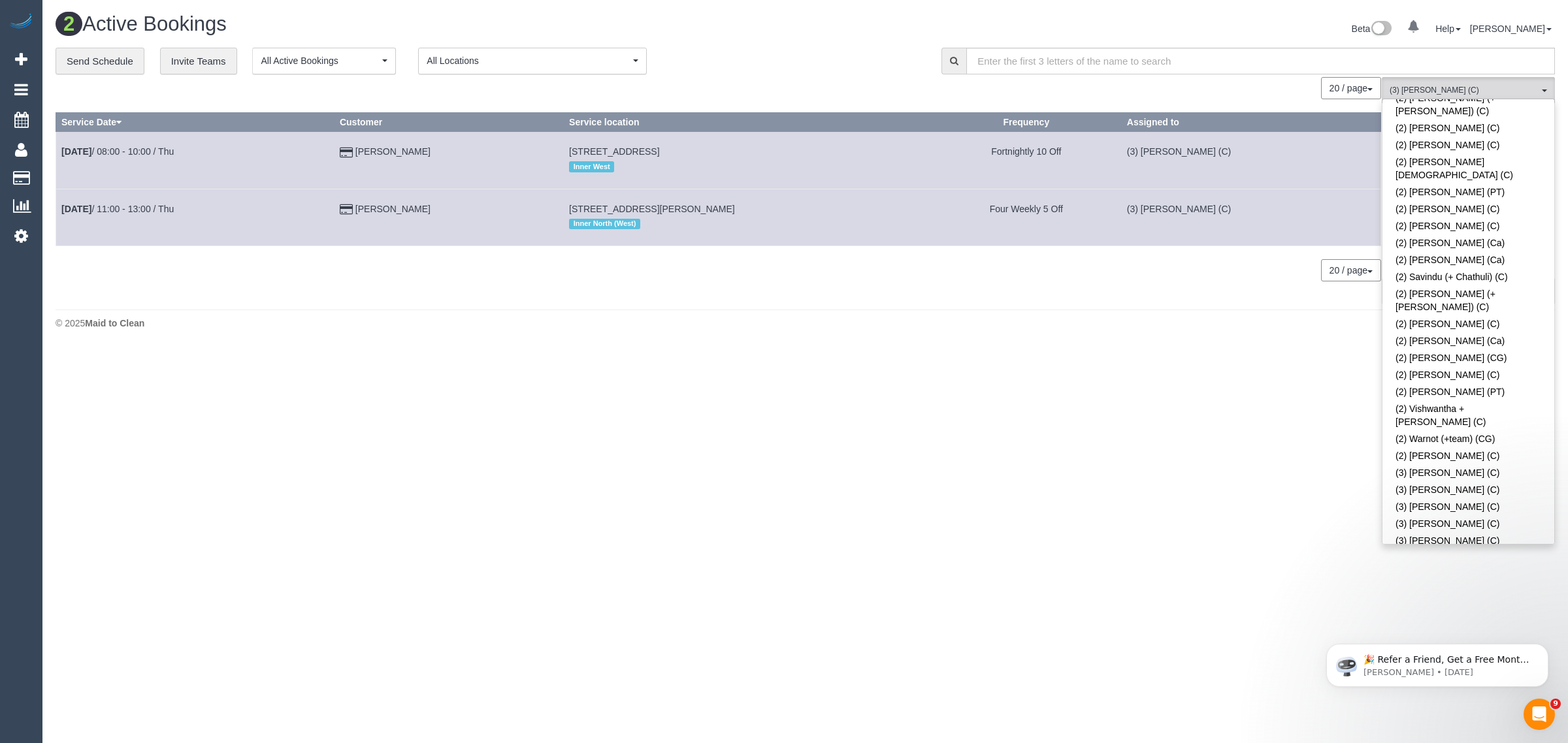
drag, startPoint x: 1251, startPoint y: 380, endPoint x: 1242, endPoint y: 381, distance: 9.1
click at [1251, 381] on body "0 Beta Your Notifications You have 0 alerts Add Booking Bookings Active Booking…" at bounding box center [784, 371] width 1568 height 743
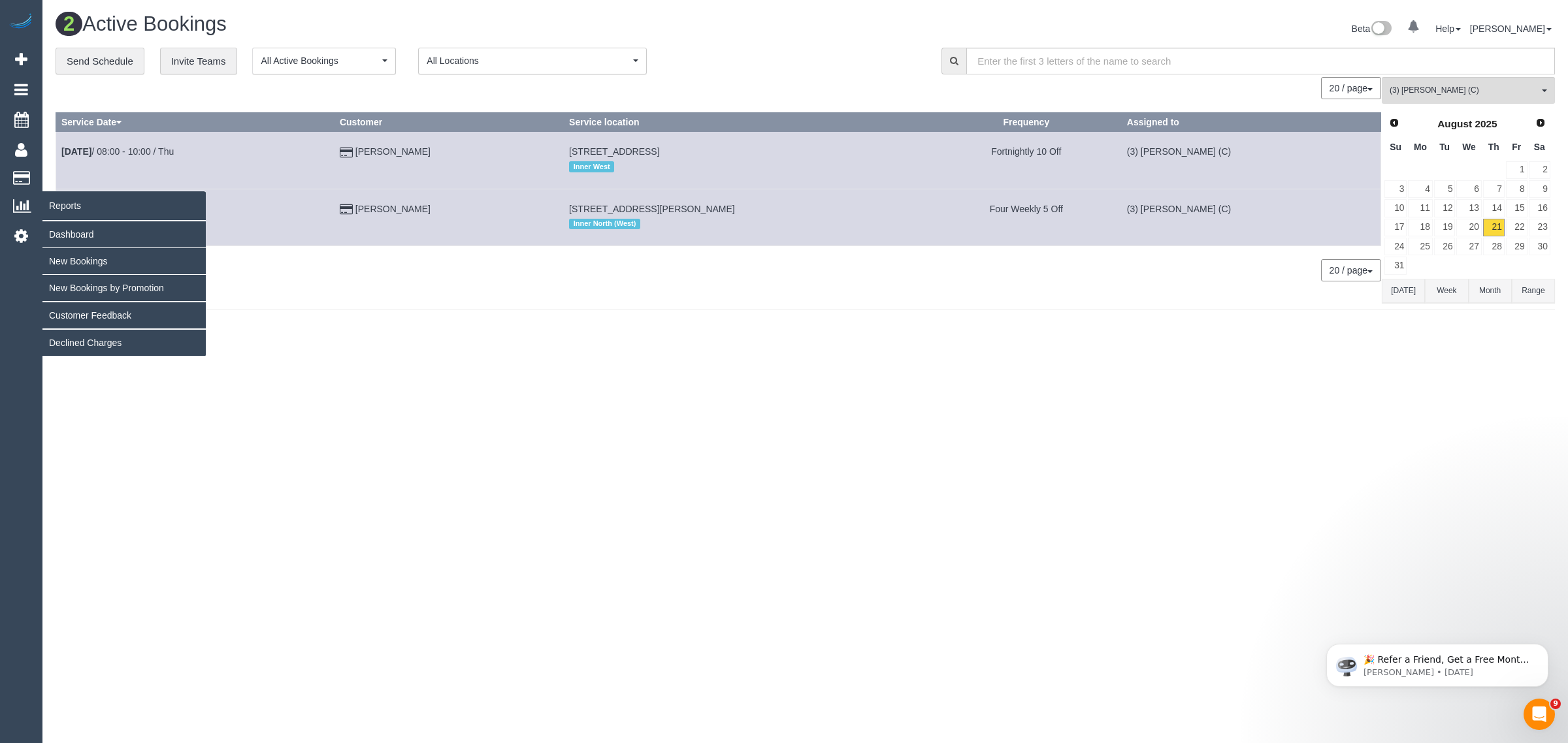
drag, startPoint x: 465, startPoint y: 209, endPoint x: 110, endPoint y: 200, distance: 355.1
click at [110, 200] on div "0 Beta Your Notifications You have 0 alerts Add Booking Bookings Active Booking…" at bounding box center [784, 174] width 1568 height 349
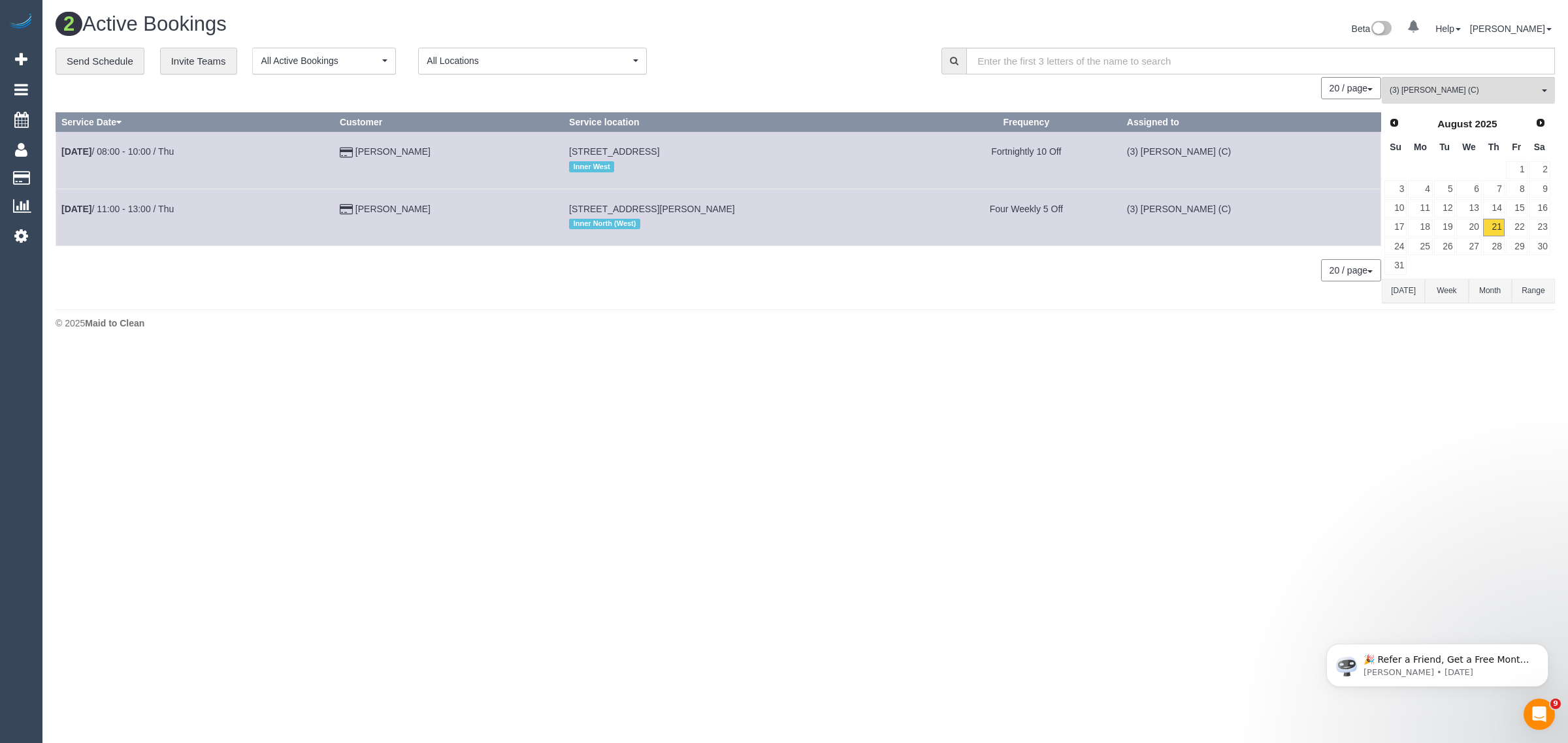
click at [429, 323] on div "© 2025 Maid to Clean" at bounding box center [805, 322] width 1500 height 13
drag, startPoint x: 467, startPoint y: 207, endPoint x: 59, endPoint y: 204, distance: 408.0
click at [59, 204] on tr "[DATE] 11:00 - 13:00 / Thu [PERSON_NAME] [STREET_ADDRESS][PERSON_NAME] [GEOGRAP…" at bounding box center [719, 217] width 1325 height 56
copy tr "[DATE] 11:00 - 13:00 / Thu [PERSON_NAME]"
drag, startPoint x: 1436, startPoint y: 96, endPoint x: 1446, endPoint y: 94, distance: 10.2
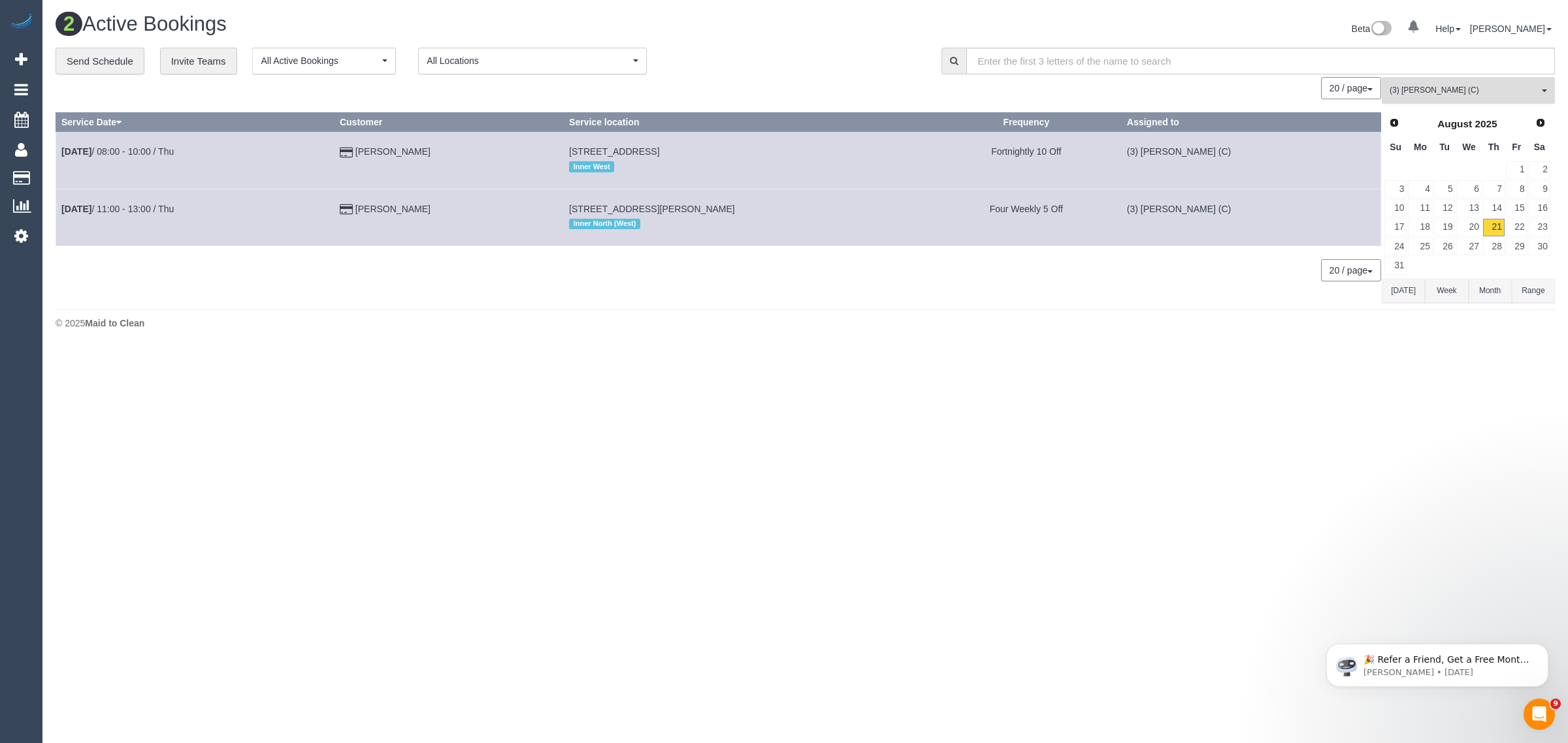
click at [1437, 96] on button "(3) [PERSON_NAME] (C) All Teams" at bounding box center [1469, 91] width 173 height 27
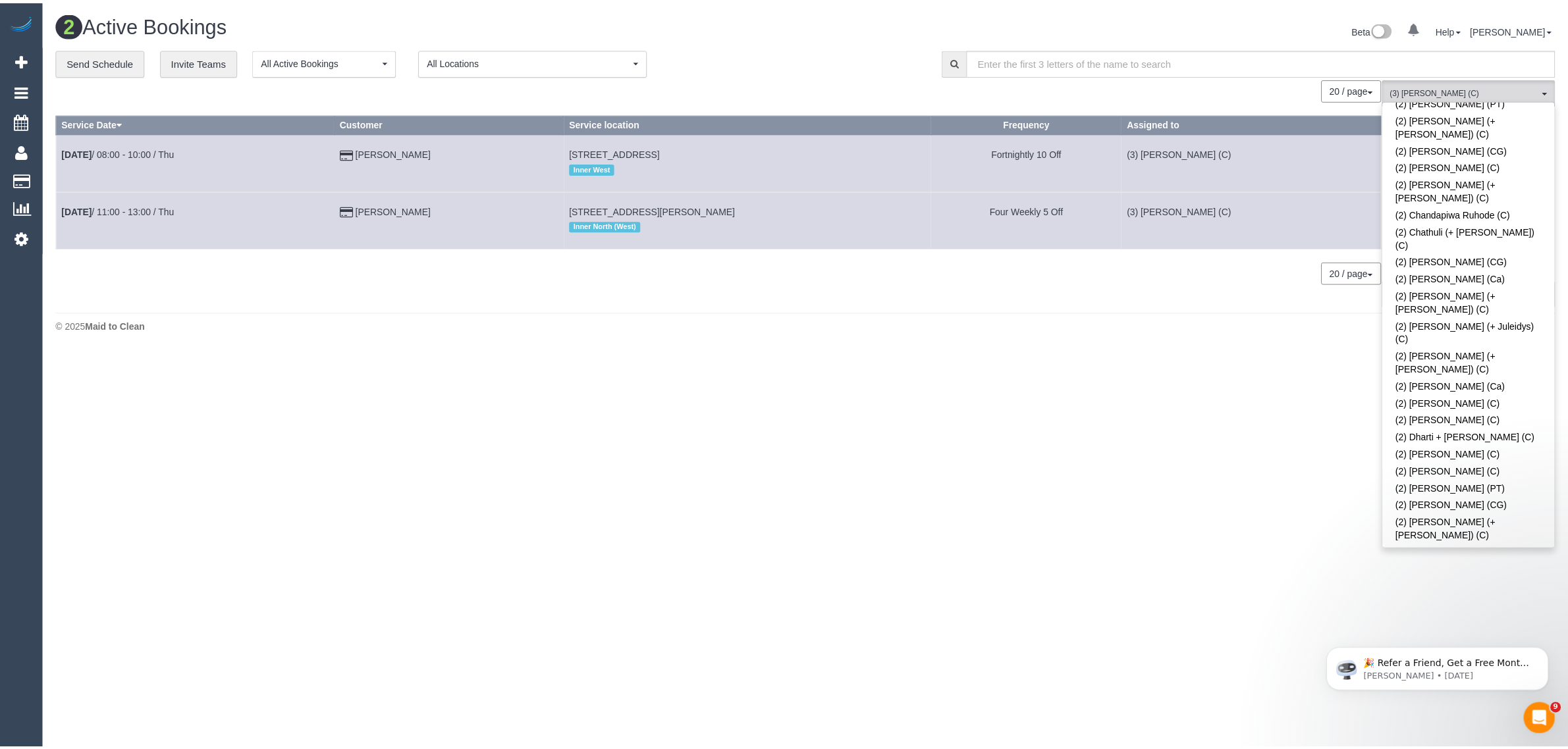
scroll to position [0, 0]
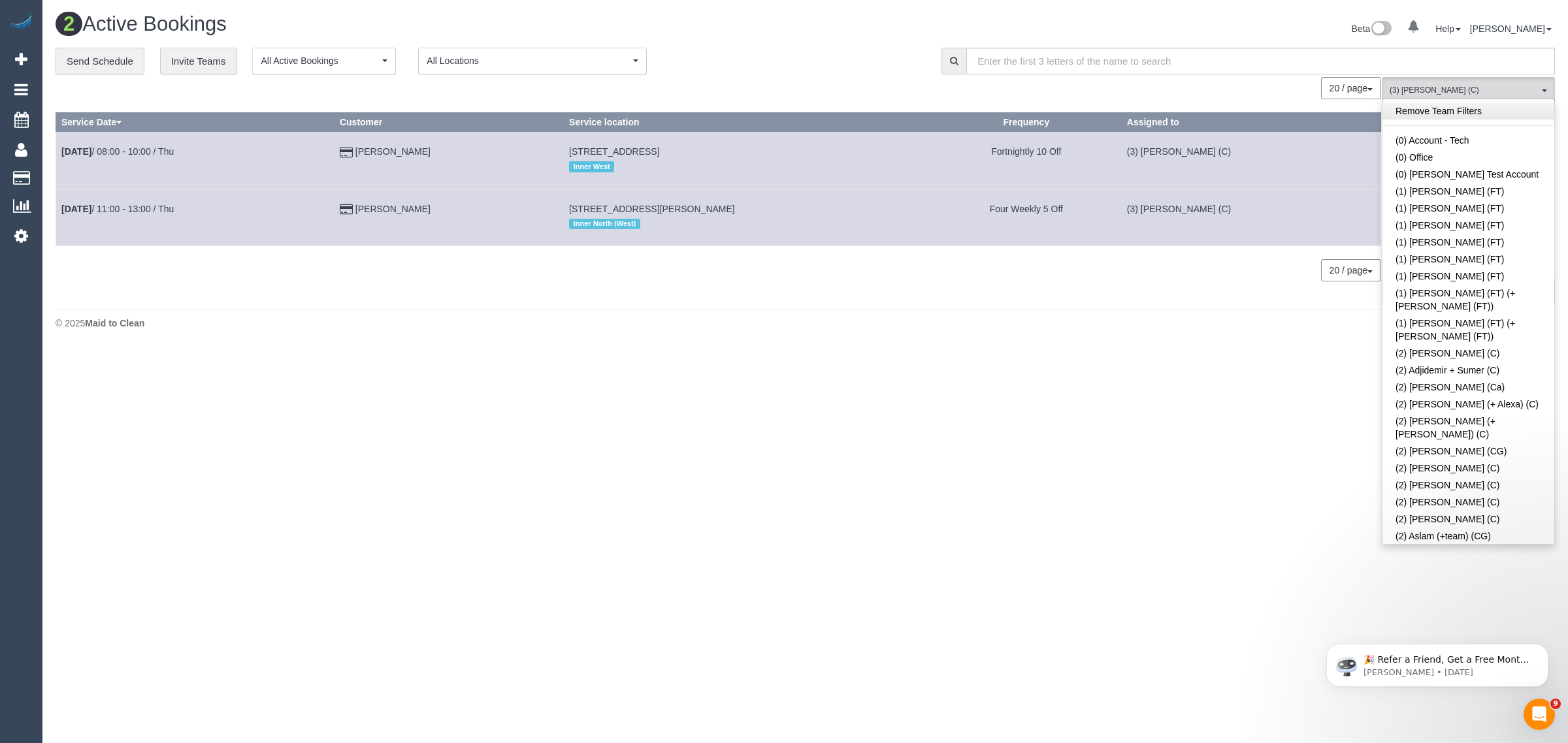
click at [1495, 102] on link "Remove Team Filters" at bounding box center [1469, 110] width 171 height 17
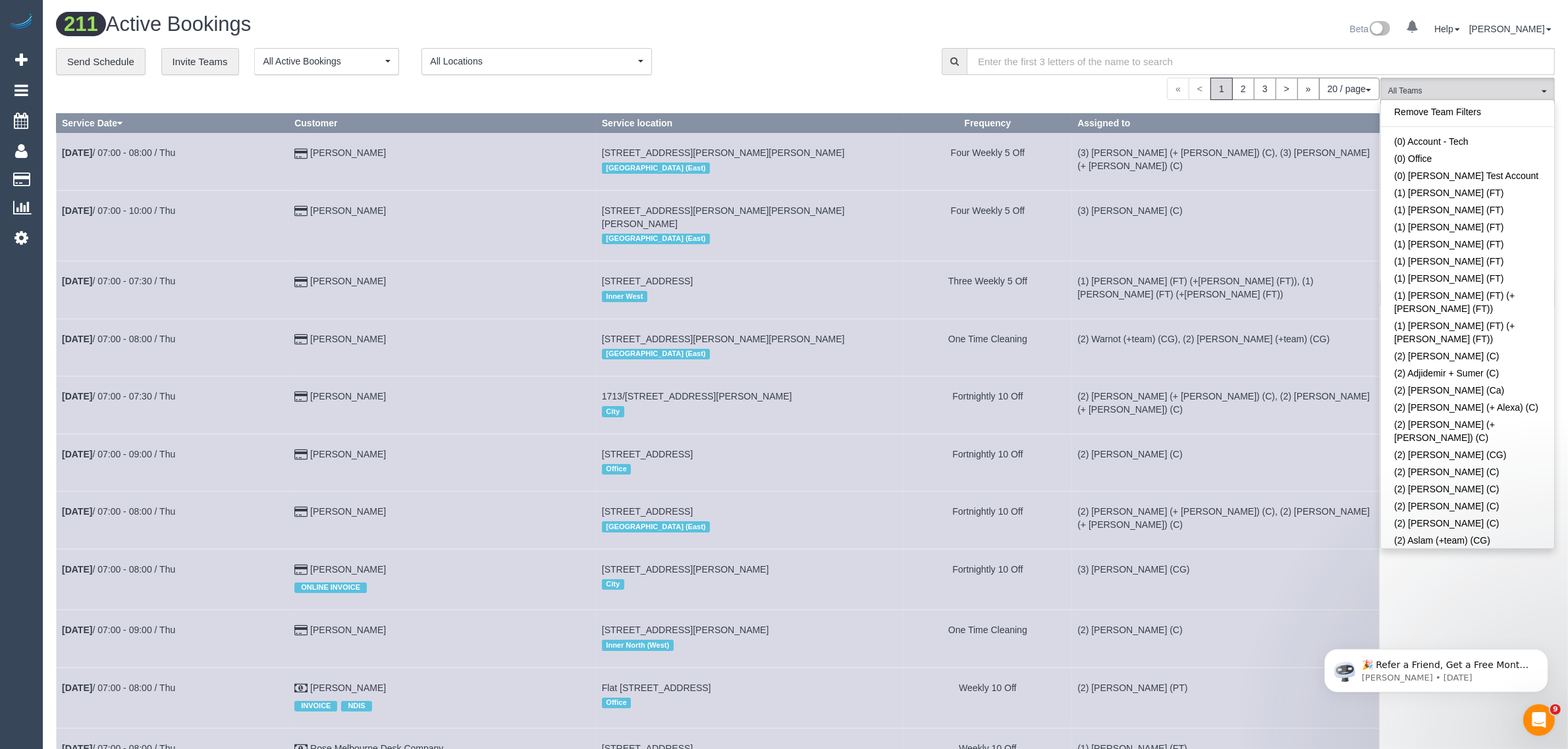
scroll to position [997, 0]
click at [1461, 541] on link "(2) [PERSON_NAME] (PT)" at bounding box center [1468, 549] width 173 height 17
click at [853, 82] on div "« < 1 2 3 > » 20 / page 10 / page 20 / page 30 / page 40 / page 50 / page 100 /…" at bounding box center [718, 88] width 1324 height 23
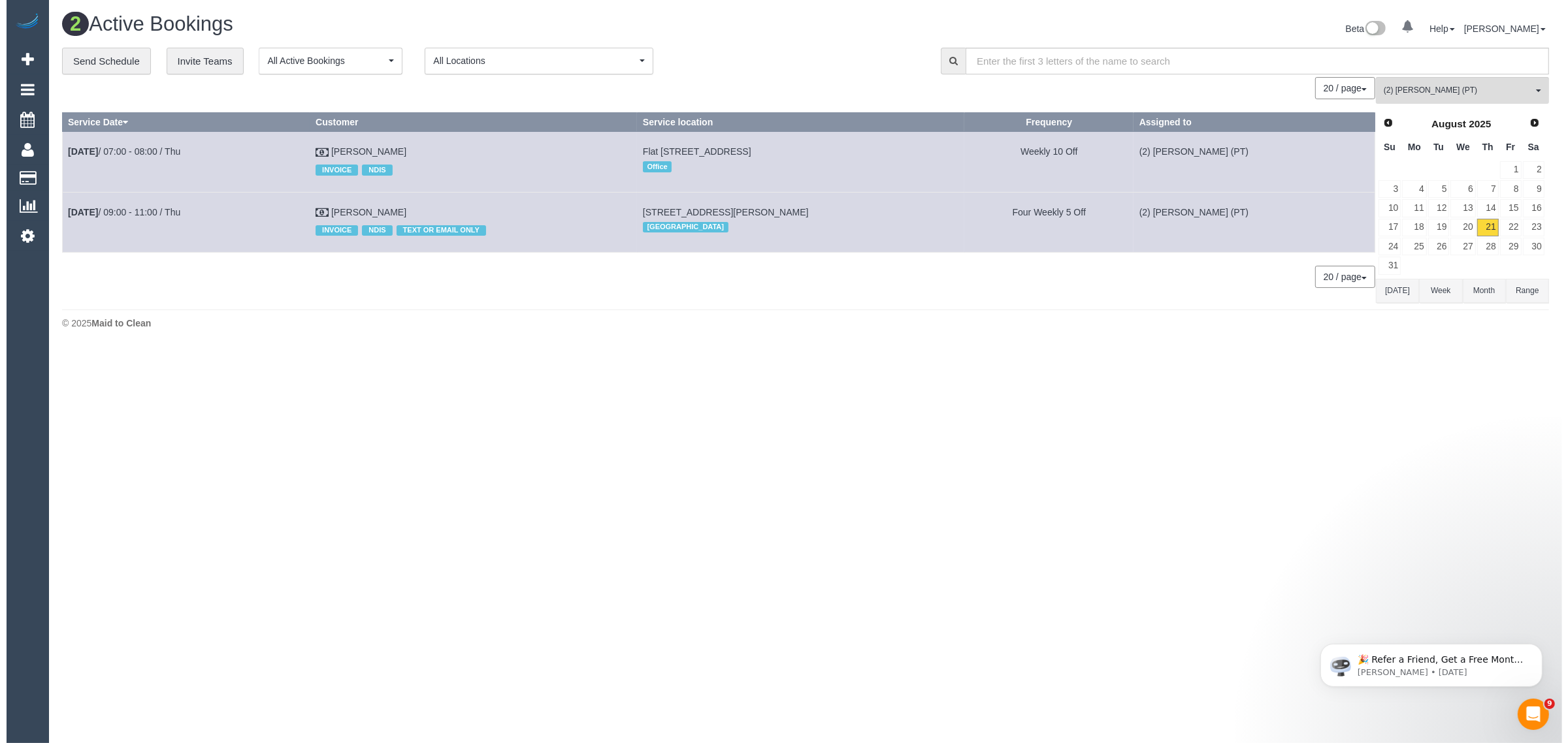
scroll to position [350, 1568]
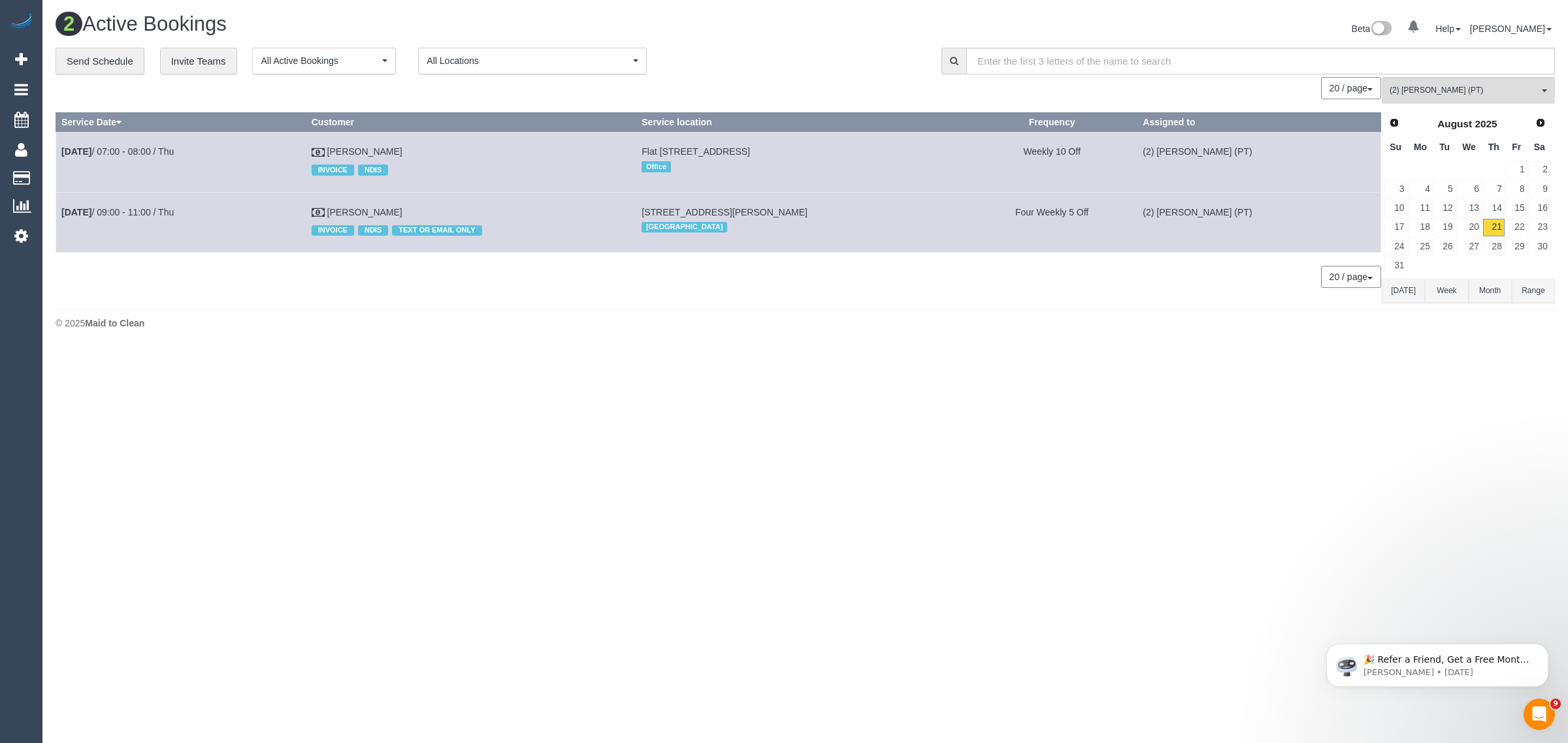
click at [1015, 475] on body "0 Beta Your Notifications You have 0 alerts Add Booking Bookings Active Booking…" at bounding box center [784, 371] width 1568 height 743
drag, startPoint x: 446, startPoint y: 204, endPoint x: 60, endPoint y: 204, distance: 386.0
click at [60, 204] on tr "[DATE] 09:00 - 11:00 / Thu [PERSON_NAME] INVOICE NDIS TEXT OR EMAIL ONLY [STREE…" at bounding box center [719, 222] width 1325 height 60
copy tr "[DATE] 09:00 - 11:00 / Thu [PERSON_NAME]"
click at [1472, 227] on link "20" at bounding box center [1468, 228] width 24 height 18
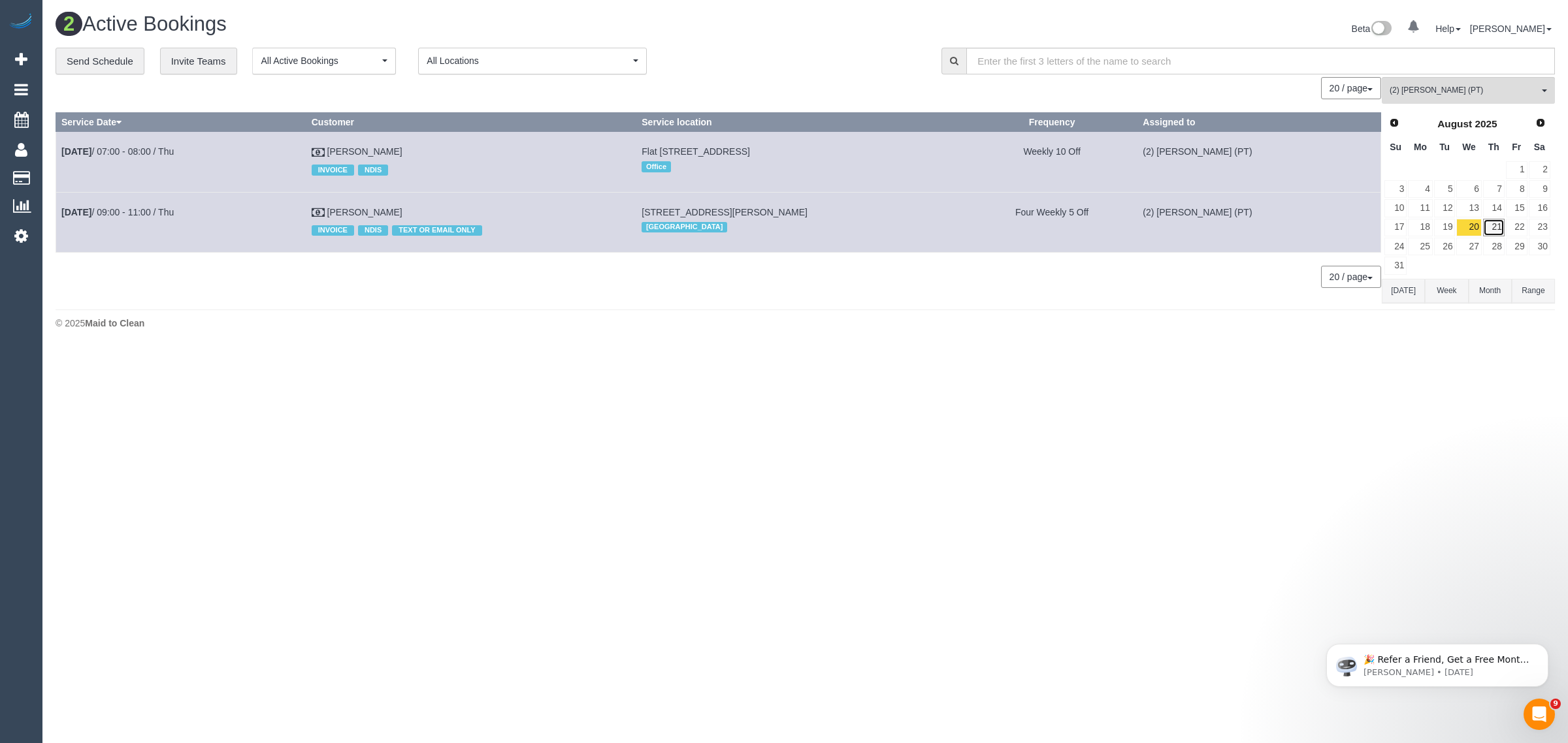
click at [1498, 231] on link "21" at bounding box center [1494, 228] width 21 height 18
click at [729, 366] on body "0 Beta Your Notifications You have 0 alerts Add Booking Bookings Active Booking…" at bounding box center [784, 371] width 1568 height 743
click at [754, 48] on div "**********" at bounding box center [489, 61] width 867 height 27
click at [1424, 96] on button "(2) [PERSON_NAME] (PT) All Teams" at bounding box center [1469, 91] width 173 height 27
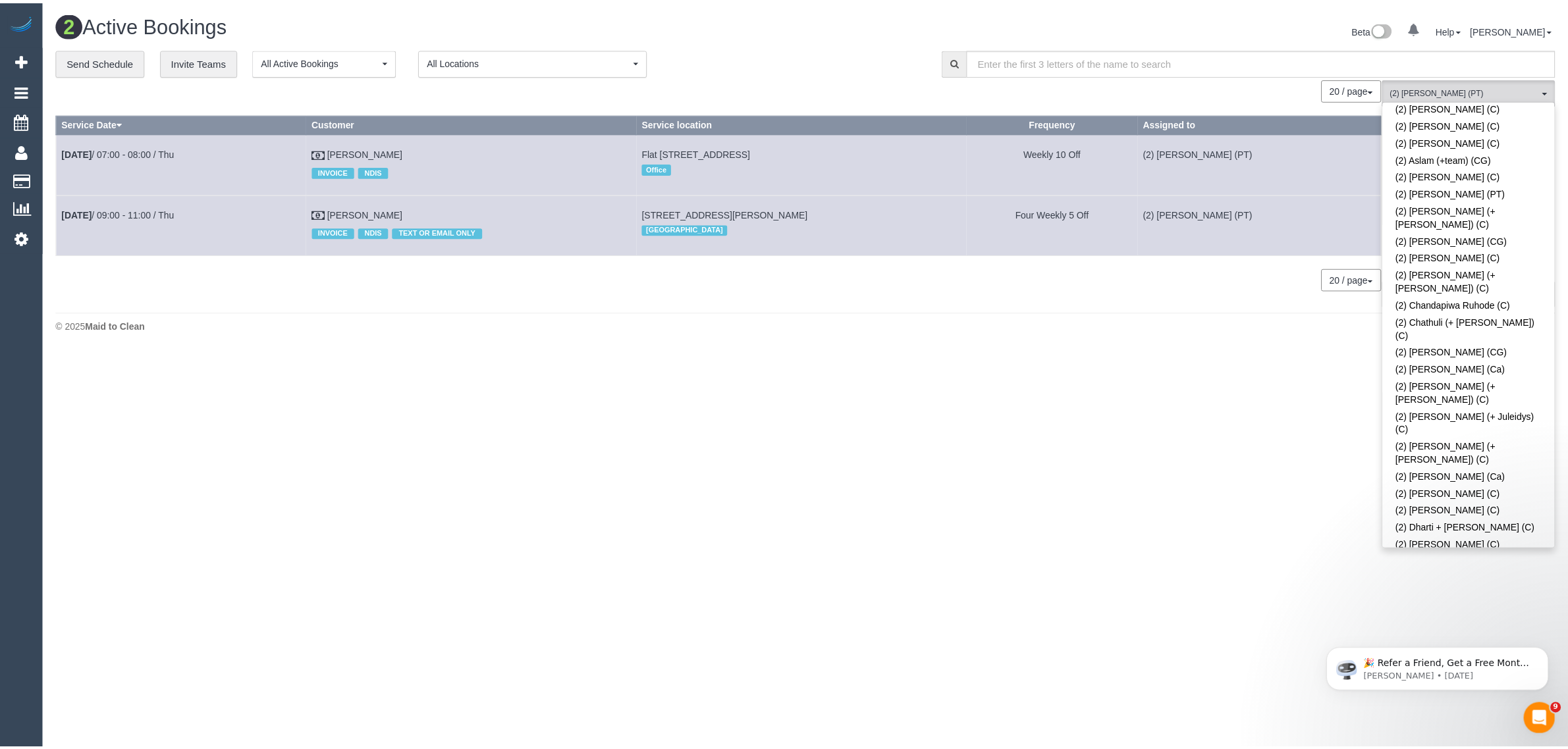
scroll to position [0, 0]
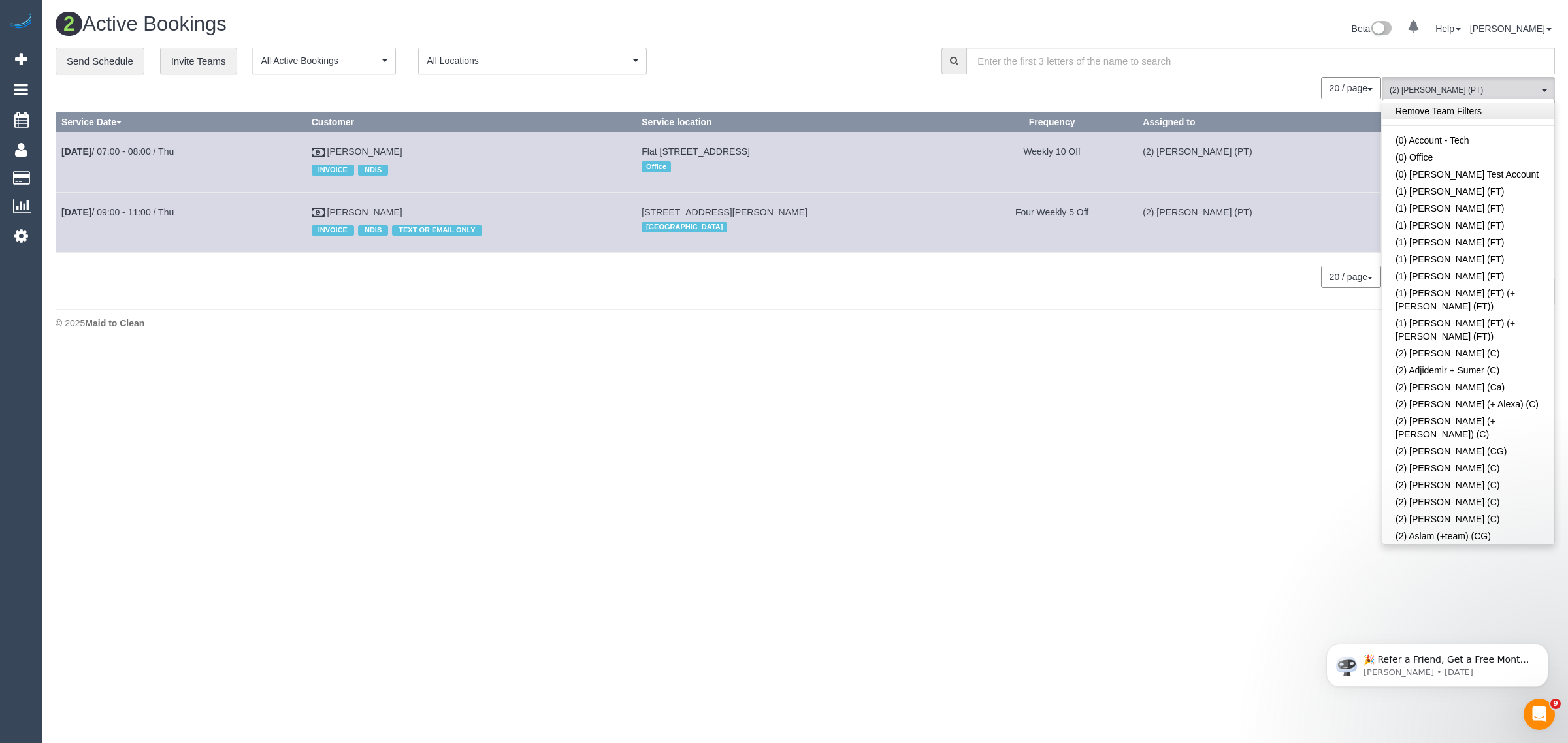
click at [1458, 109] on link "Remove Team Filters" at bounding box center [1469, 110] width 171 height 17
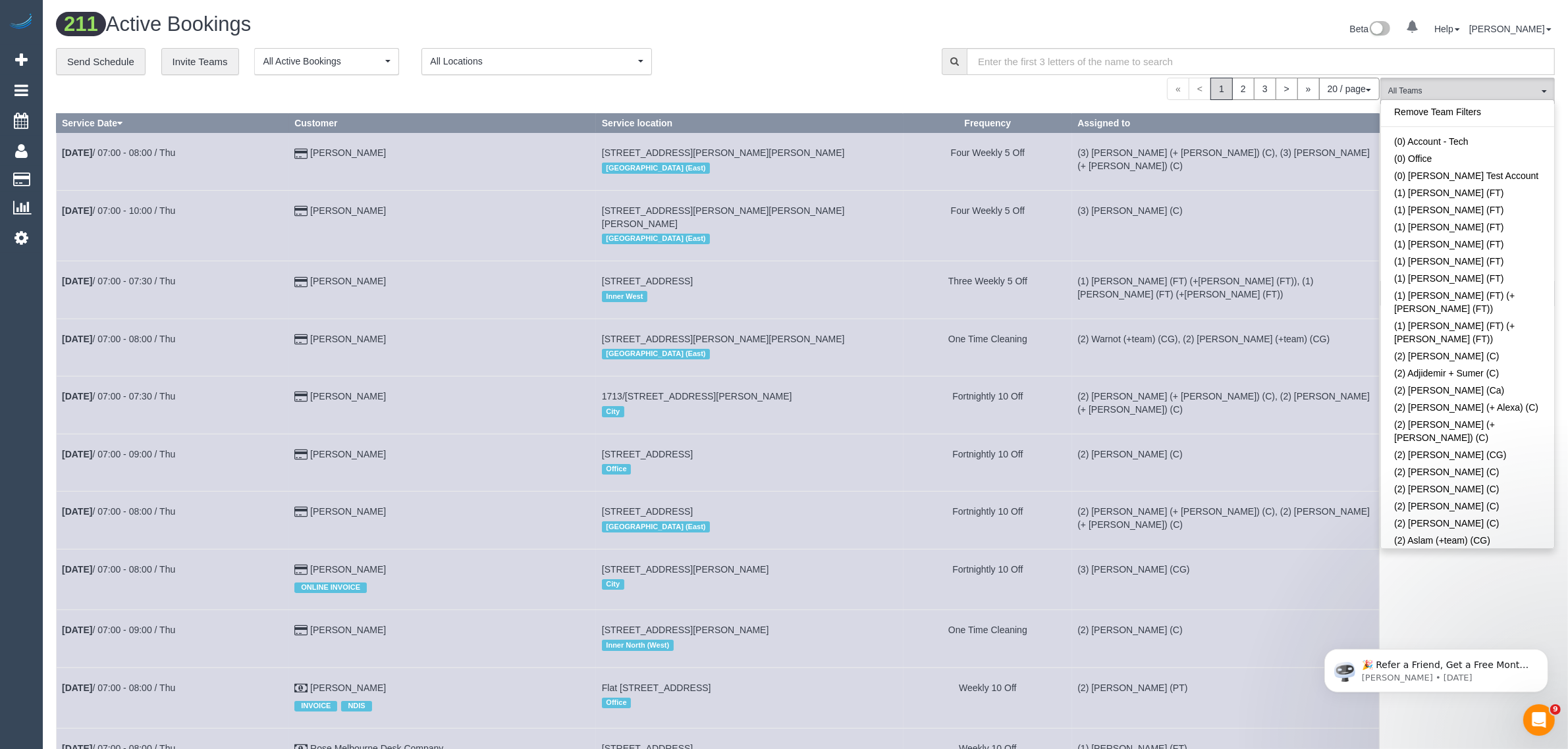
scroll to position [3491, 0]
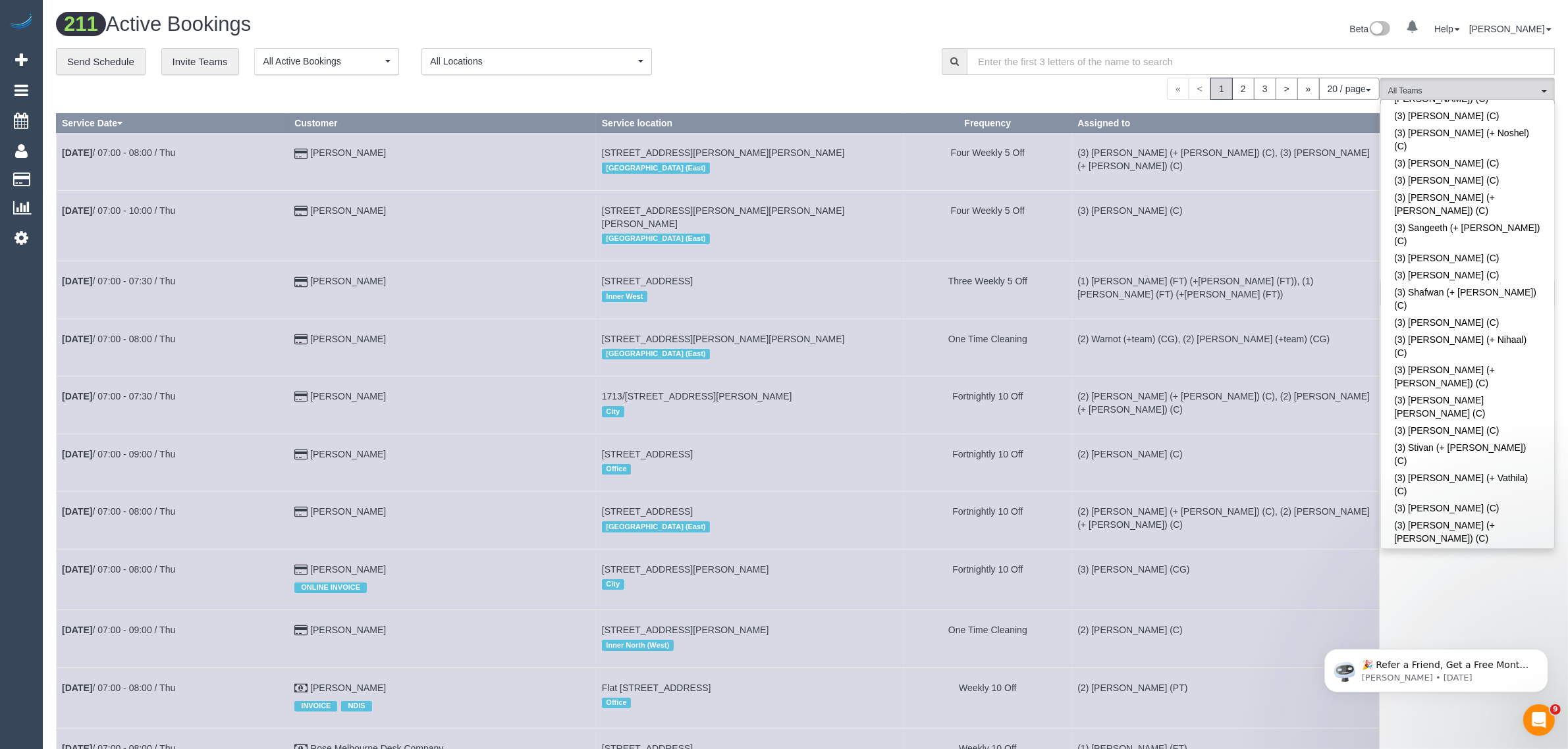
click at [827, 78] on div "« < 1 2 3 > » 20 / page 10 / page 20 / page 30 / page 40 / page 50 / page 100 /…" at bounding box center [718, 88] width 1324 height 23
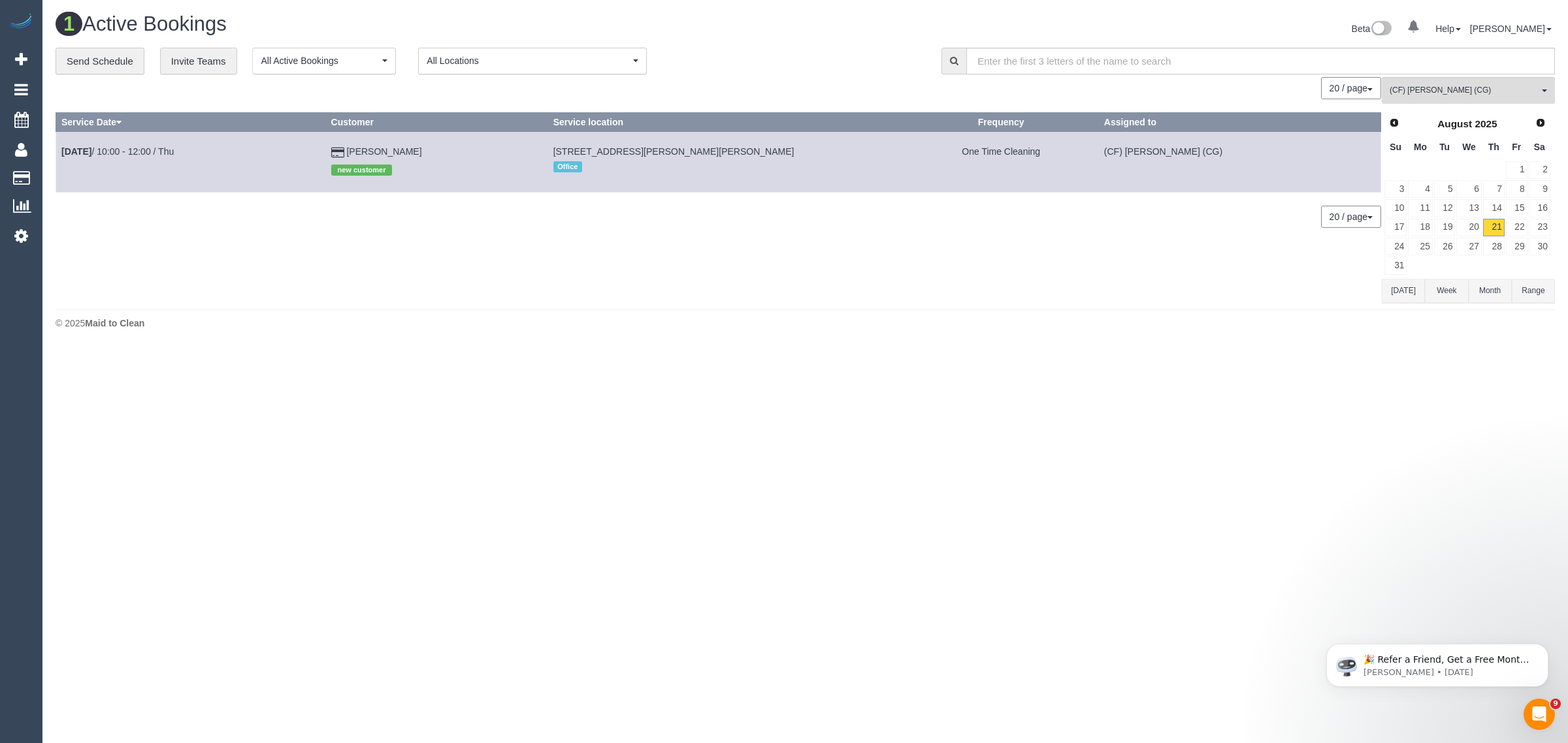
scroll to position [350, 1568]
click at [914, 281] on div "0 Bookings found. We couldn't find any bookings that matched your search. Creat…" at bounding box center [719, 190] width 1326 height 226
click at [752, 256] on div "0 Bookings found. We couldn't find any bookings that matched your search. Creat…" at bounding box center [719, 190] width 1326 height 226
drag, startPoint x: 439, startPoint y: 147, endPoint x: 62, endPoint y: 154, distance: 377.1
click at [62, 154] on tr "[DATE] 10:00 - 12:00 / Thu [PERSON_NAME] new customer [STREET_ADDRESS][PERSON_N…" at bounding box center [719, 163] width 1325 height 60
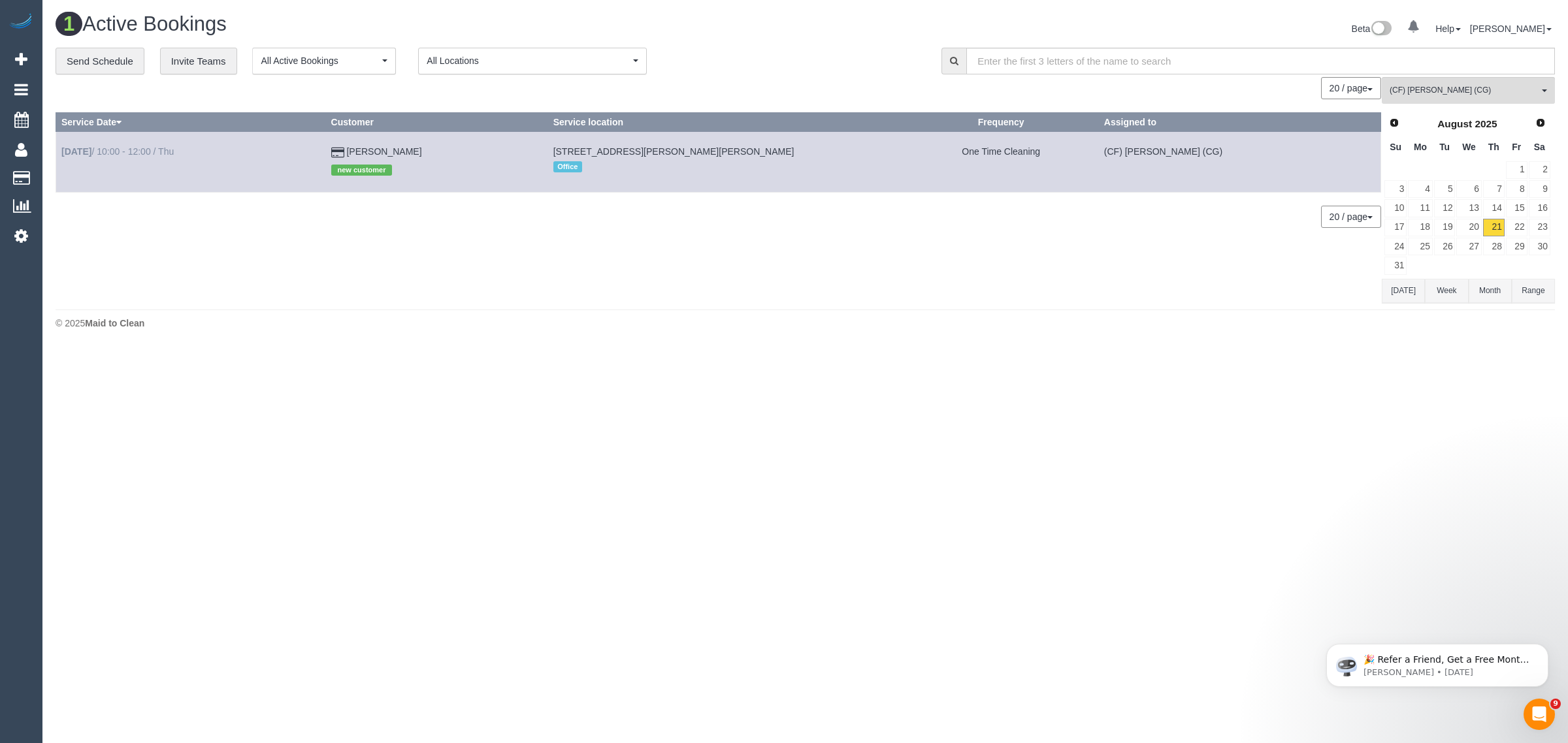
copy tr "[DATE] 10:00 - 12:00 / Thu [PERSON_NAME]"
drag, startPoint x: 733, startPoint y: 151, endPoint x: 531, endPoint y: 147, distance: 202.0
click at [531, 147] on tr "[DATE] 10:00 - 12:00 / Thu [PERSON_NAME] new customer [STREET_ADDRESS][PERSON_N…" at bounding box center [719, 163] width 1325 height 60
copy tr "new customer [STREET_ADDRESS][PERSON_NAME][PERSON_NAME]"
drag, startPoint x: 688, startPoint y: 277, endPoint x: 692, endPoint y: 258, distance: 19.4
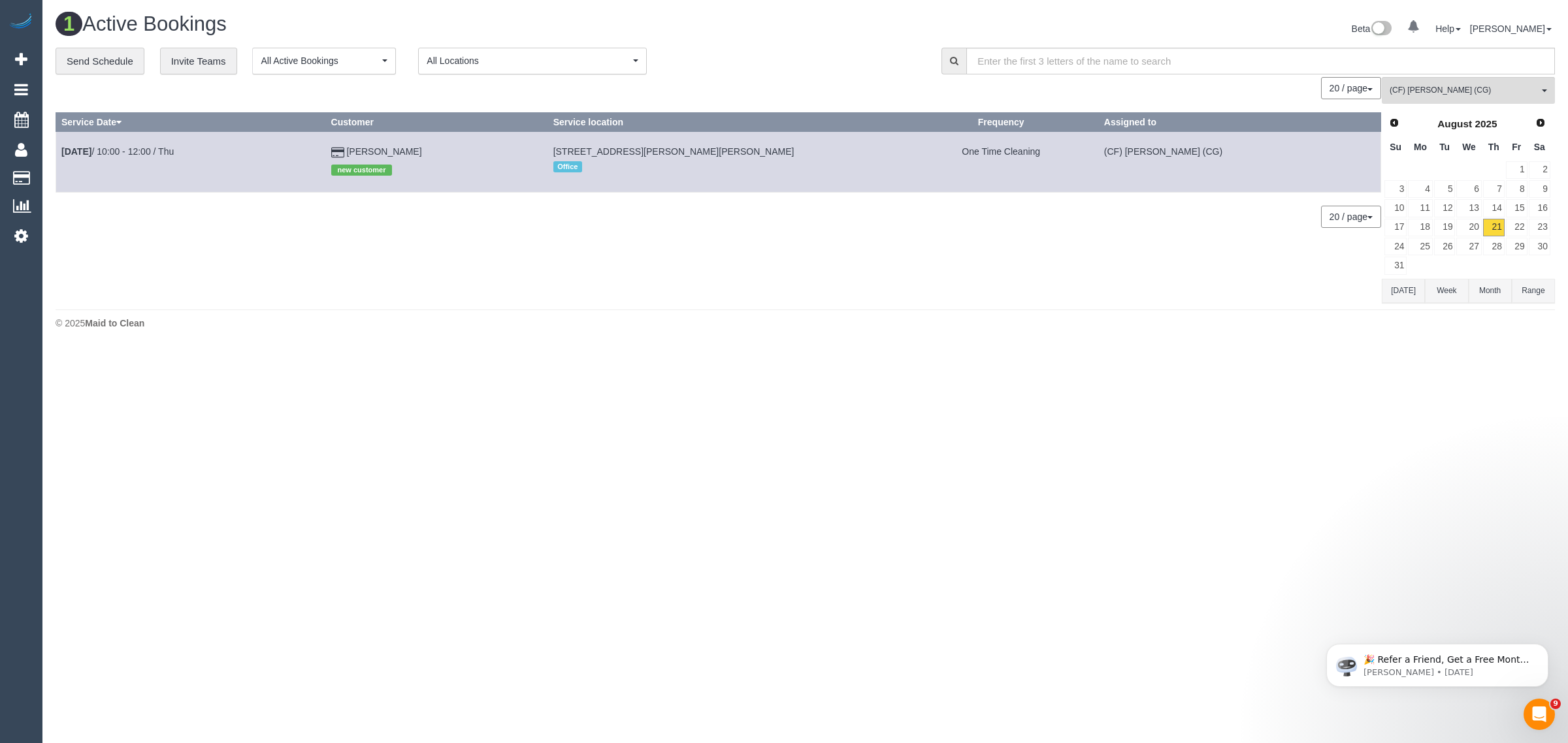
click at [690, 277] on div "0 Bookings found. We couldn't find any bookings that matched your search. Creat…" at bounding box center [719, 190] width 1326 height 226
drag, startPoint x: 714, startPoint y: 159, endPoint x: 567, endPoint y: 150, distance: 147.3
click at [567, 150] on td "[STREET_ADDRESS][PERSON_NAME][PERSON_NAME] Office" at bounding box center [726, 163] width 356 height 60
click at [690, 227] on div "20 / page 10 / page 20 / page 30 / page 40 / page 50 / page 100 / page" at bounding box center [718, 216] width 1325 height 22
drag, startPoint x: 683, startPoint y: 148, endPoint x: 544, endPoint y: 142, distance: 139.1
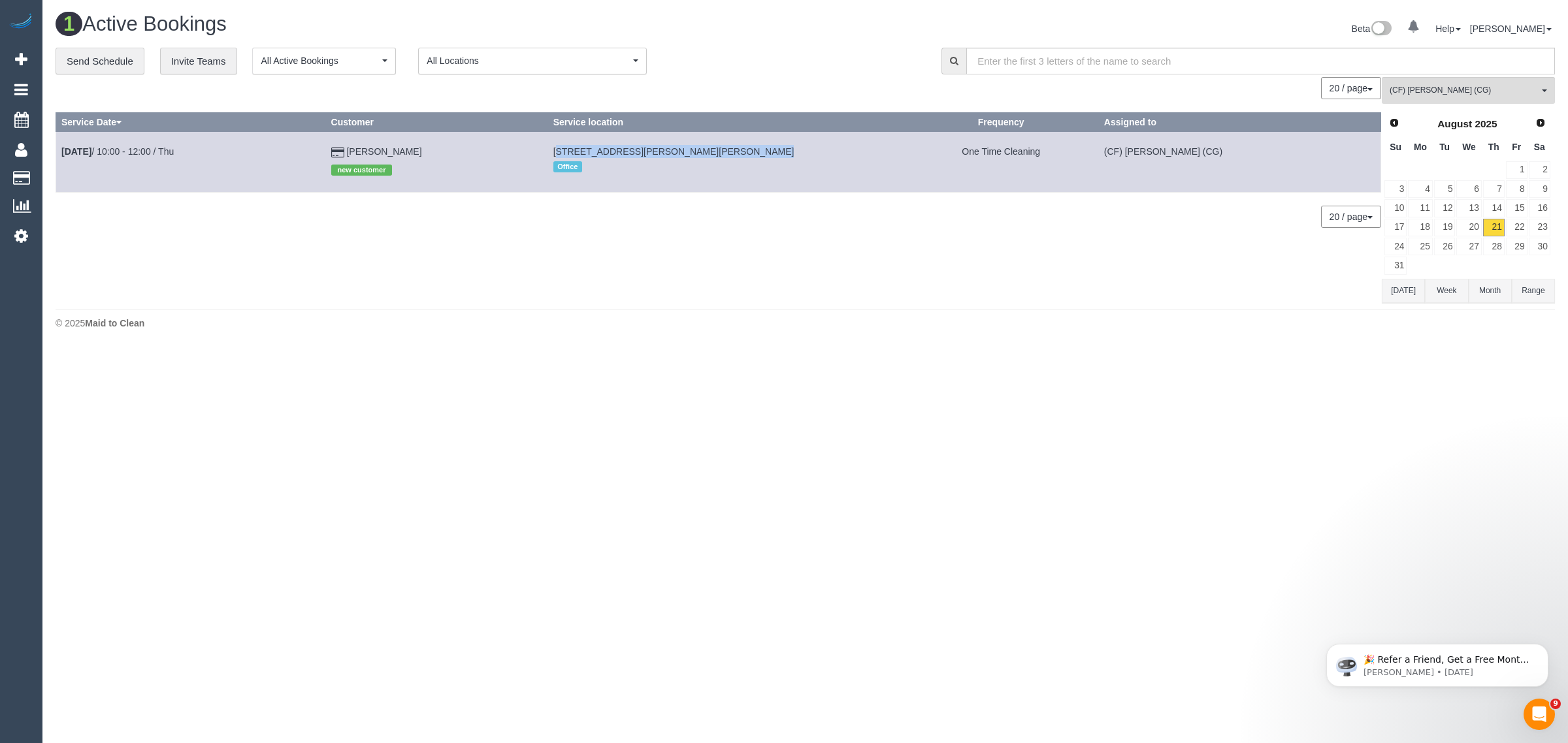
click at [547, 142] on td "[STREET_ADDRESS][PERSON_NAME][PERSON_NAME] Office" at bounding box center [726, 163] width 356 height 60
copy span "[STREET_ADDRESS][PERSON_NAME][PERSON_NAME]"
click at [1471, 92] on span "(CF) [PERSON_NAME] (CG)" at bounding box center [1464, 90] width 149 height 11
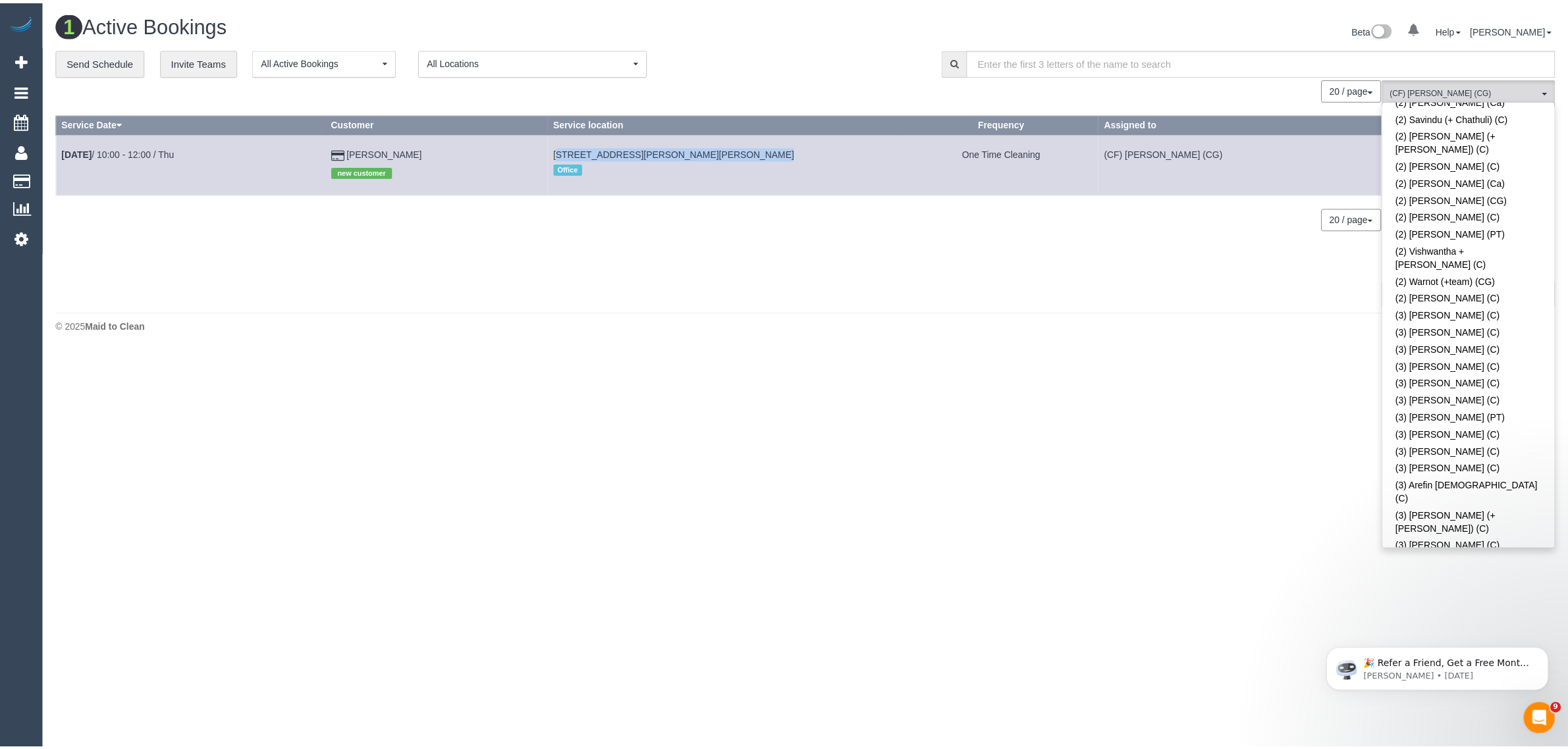
scroll to position [0, 0]
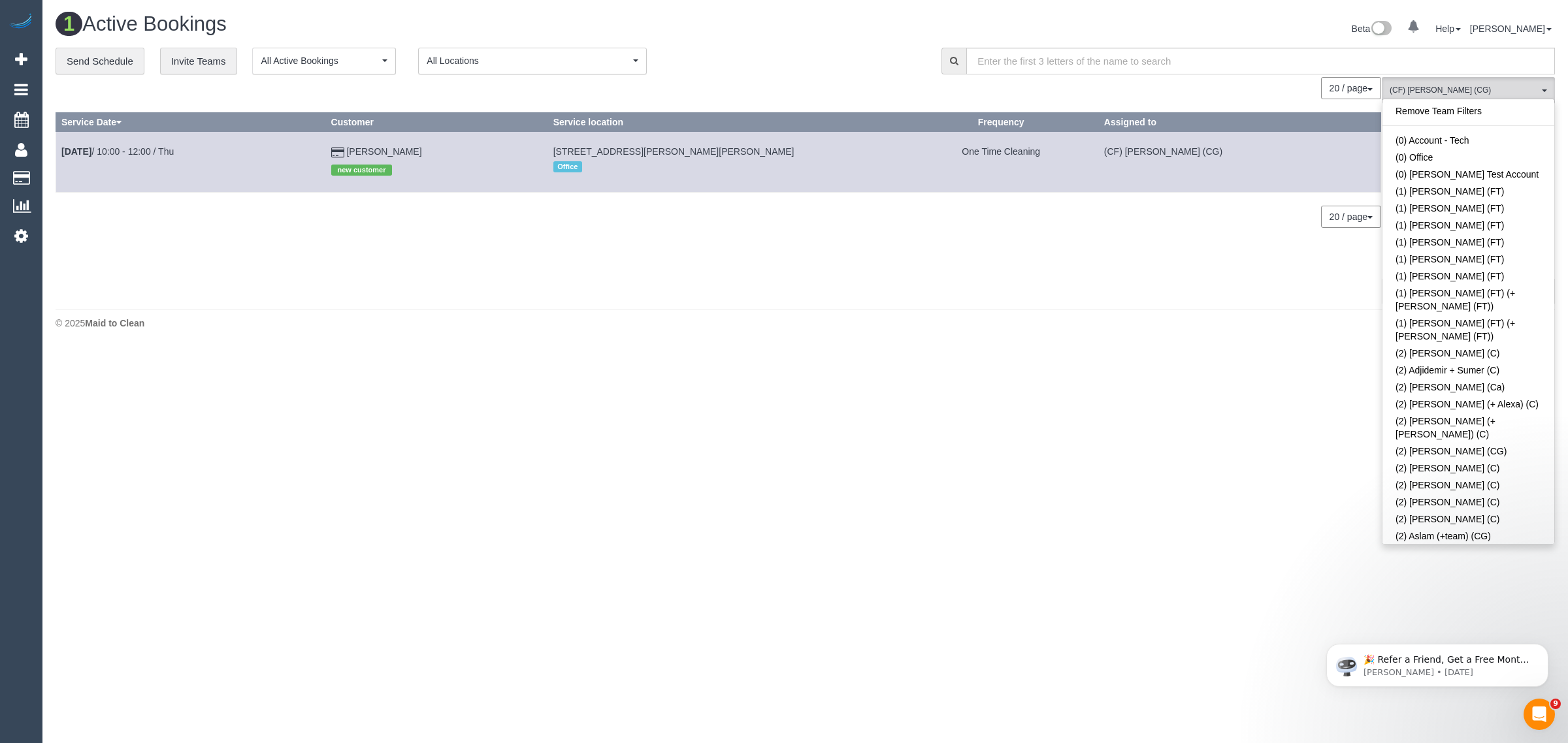
click at [1475, 101] on div "Remove Team Filters (0) Account - Tech (0) Office (0) [PERSON_NAME] Test Accoun…" at bounding box center [1469, 321] width 173 height 446
click at [1426, 101] on div "Remove Team Filters (0) Account - Tech (0) Office (0) [PERSON_NAME] Test Accoun…" at bounding box center [1469, 321] width 173 height 446
click at [1420, 109] on link "Remove Team Filters" at bounding box center [1469, 110] width 171 height 17
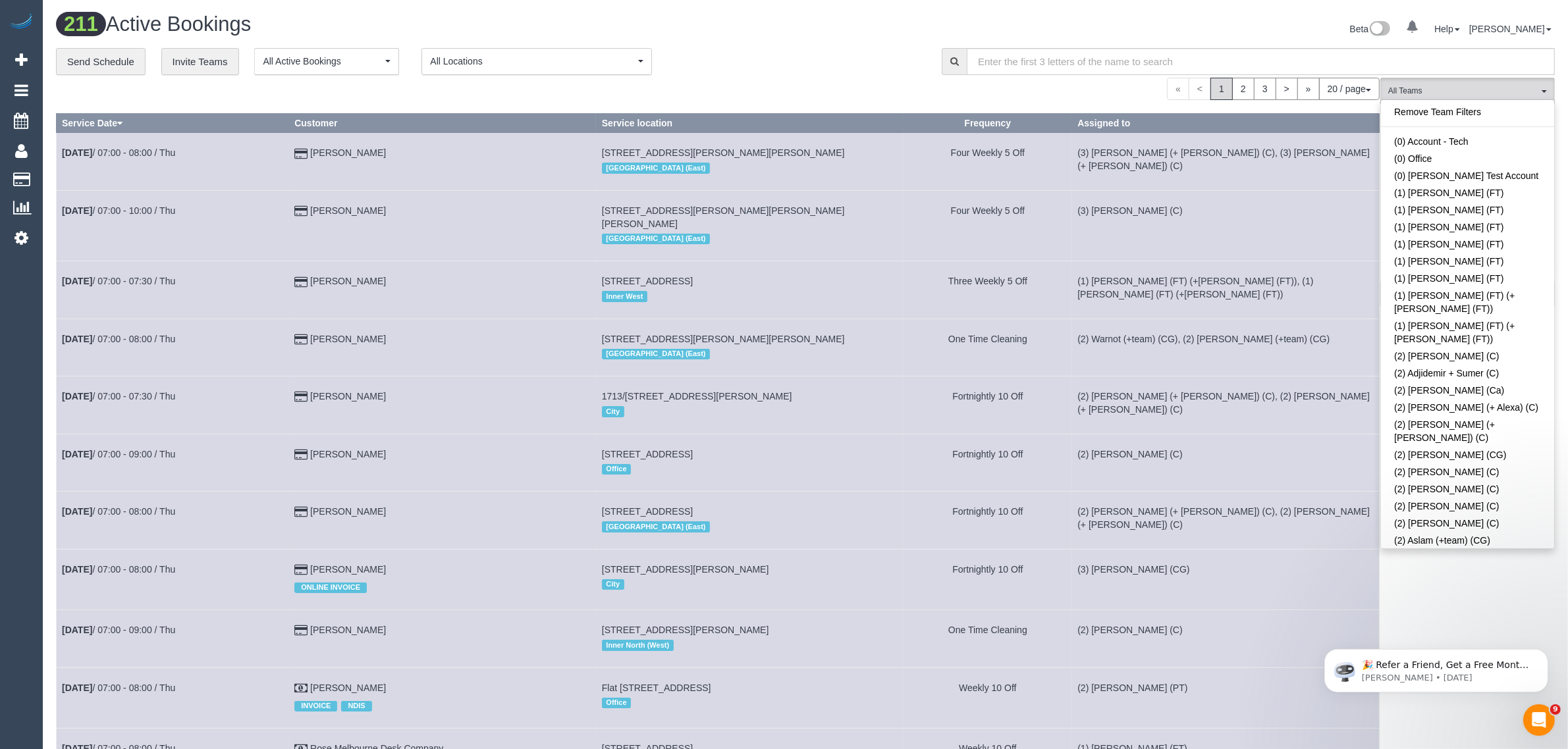
scroll to position [1541, 0]
drag, startPoint x: 1458, startPoint y: 320, endPoint x: 1396, endPoint y: 304, distance: 64.0
click at [1459, 608] on link "(3) [PERSON_NAME] (C)" at bounding box center [1468, 615] width 173 height 17
click at [749, 76] on div "**********" at bounding box center [805, 711] width 1499 height 1326
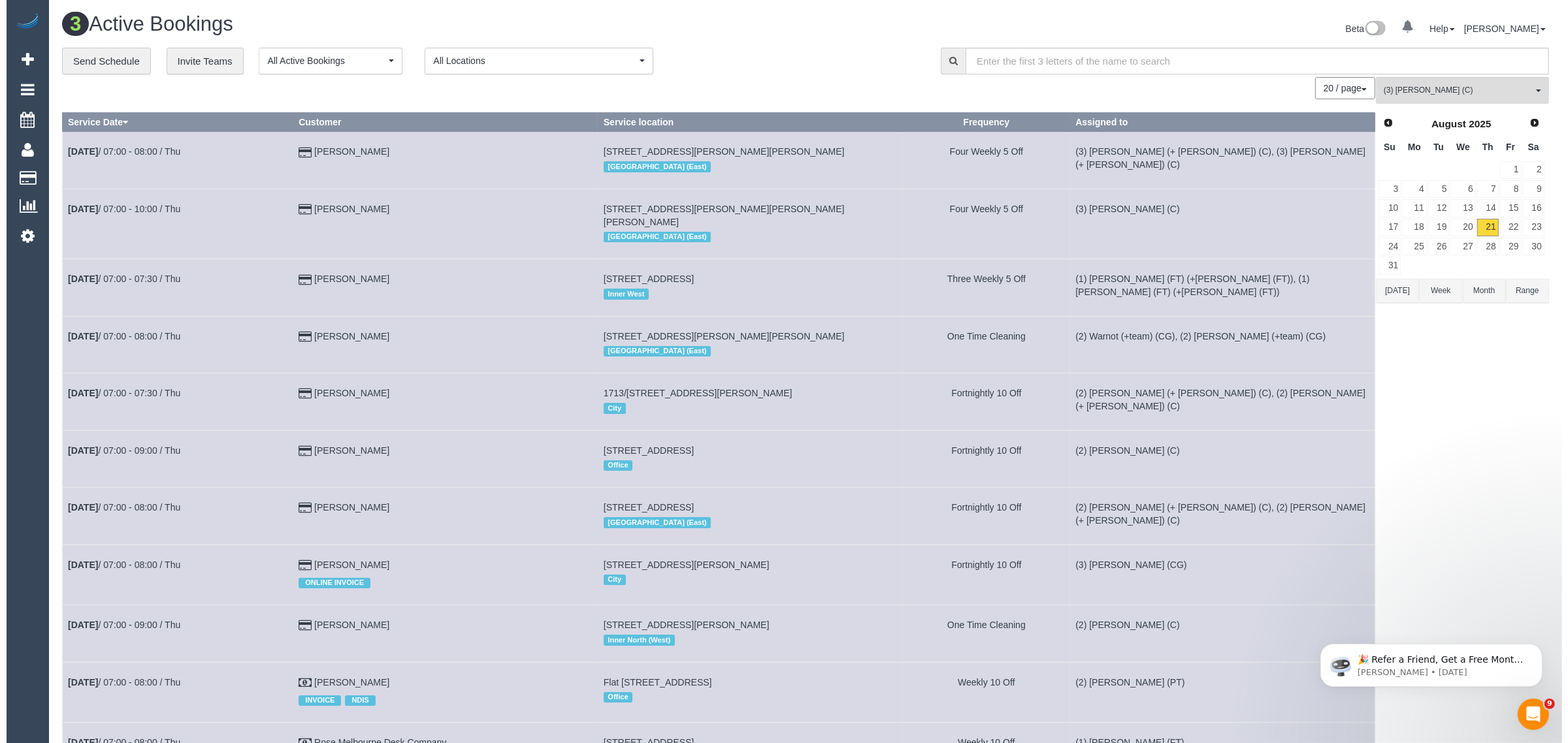
scroll to position [400, 1568]
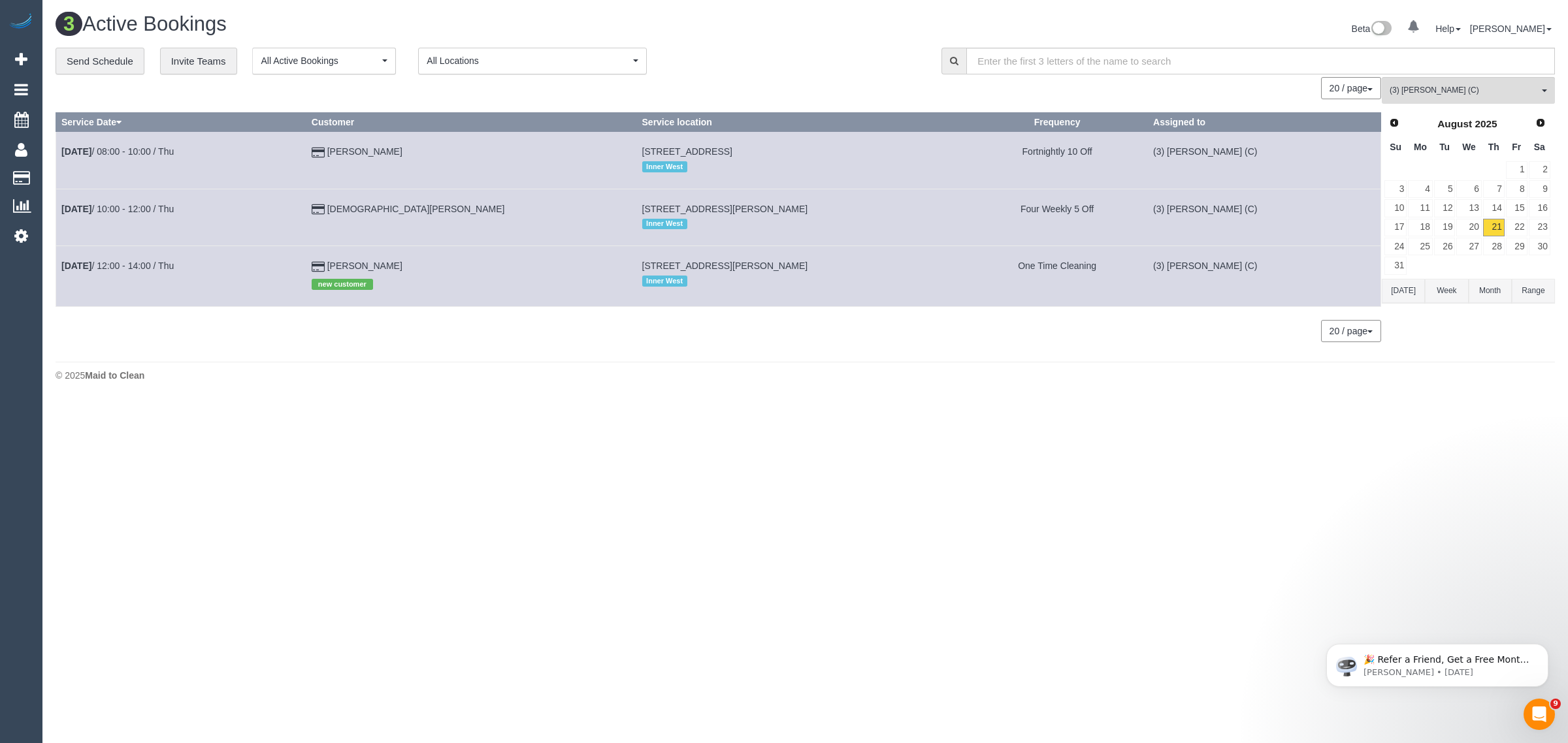
click at [680, 434] on body "0 Beta Your Notifications You have 0 alerts Add Booking Bookings Active Booking…" at bounding box center [784, 371] width 1568 height 743
click at [553, 446] on body "0 Beta Your Notifications You have 0 alerts Add Booking Bookings Active Booking…" at bounding box center [784, 371] width 1568 height 743
drag, startPoint x: 468, startPoint y: 259, endPoint x: 59, endPoint y: 269, distance: 409.1
click at [59, 269] on tr "[DATE] 12:00 - 14:00 / Thu [PERSON_NAME] new customer [STREET_ADDRESS][PERSON_N…" at bounding box center [719, 277] width 1325 height 60
copy tr "[DATE] 12:00 - 14:00 / Thu [PERSON_NAME]"
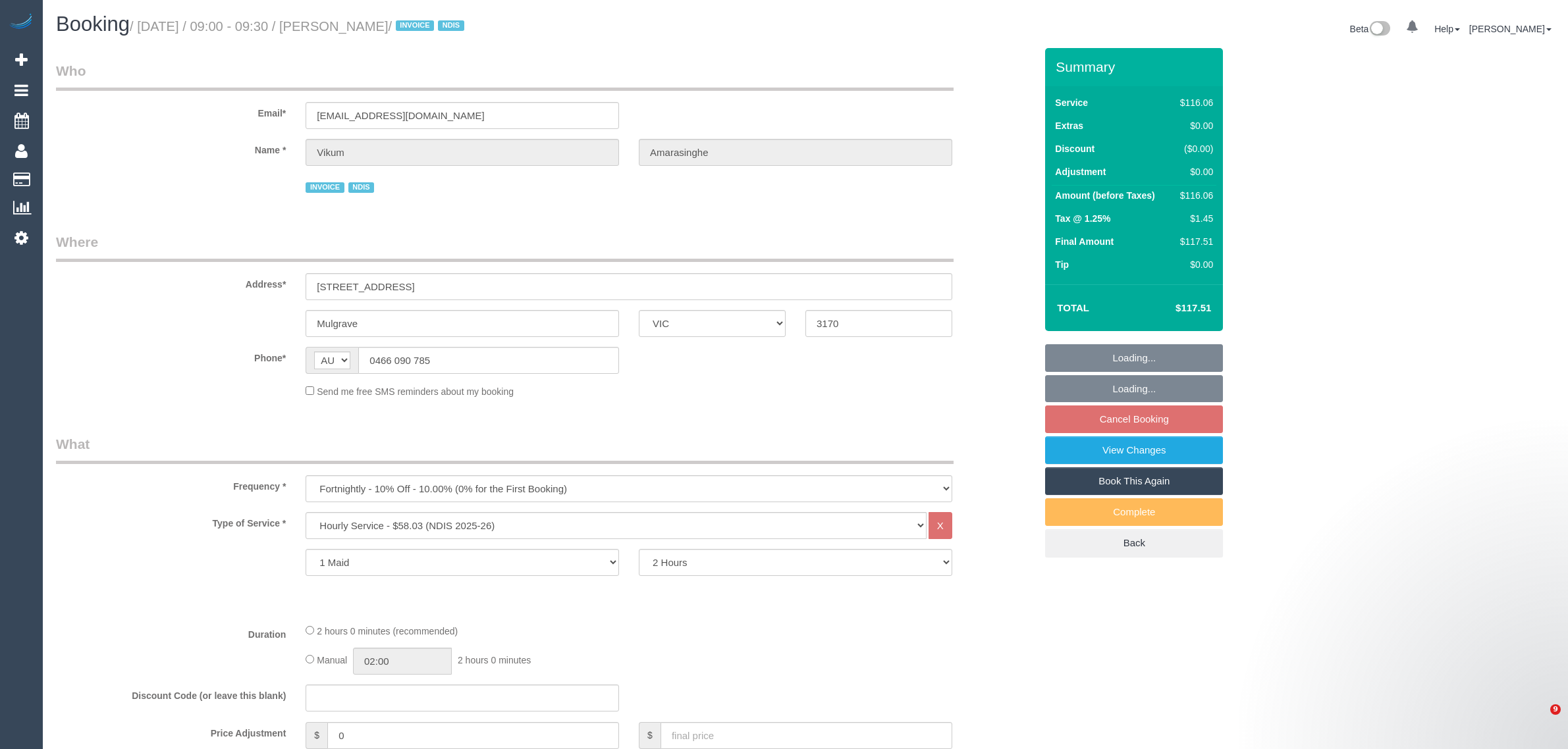
select select "VIC"
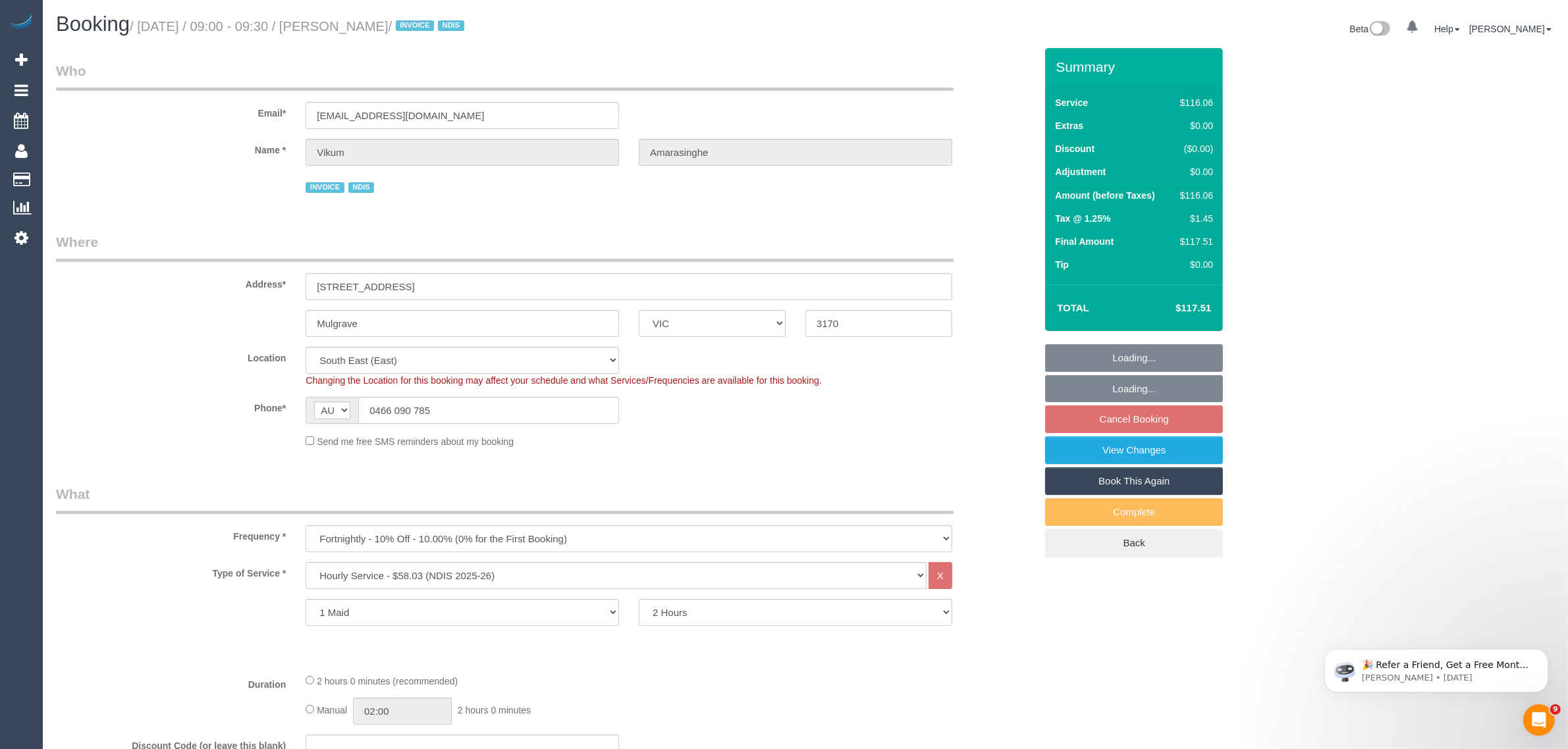
select select "number:28"
select select "number:14"
select select "number:19"
select select "number:22"
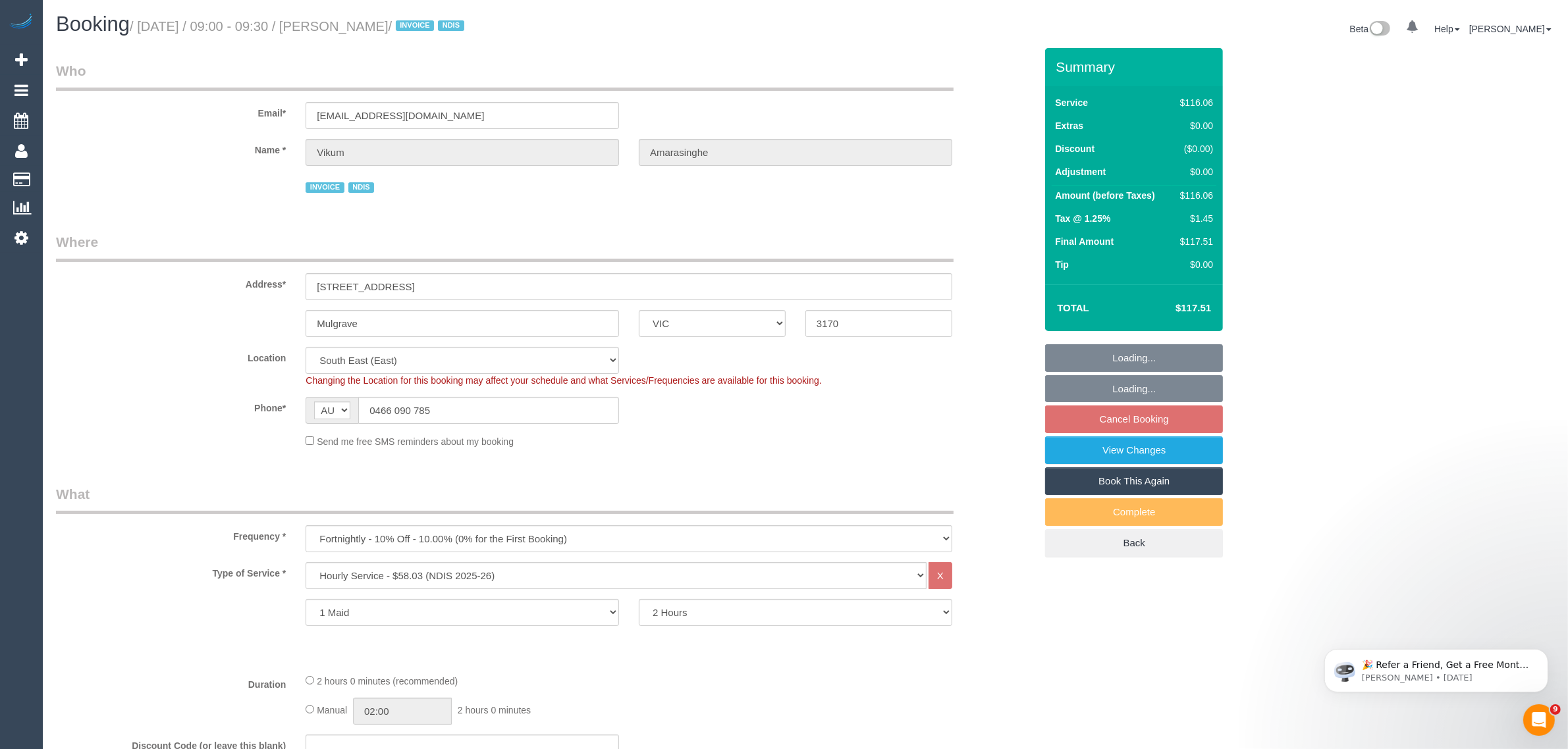
select select "number:13"
select select "object:1249"
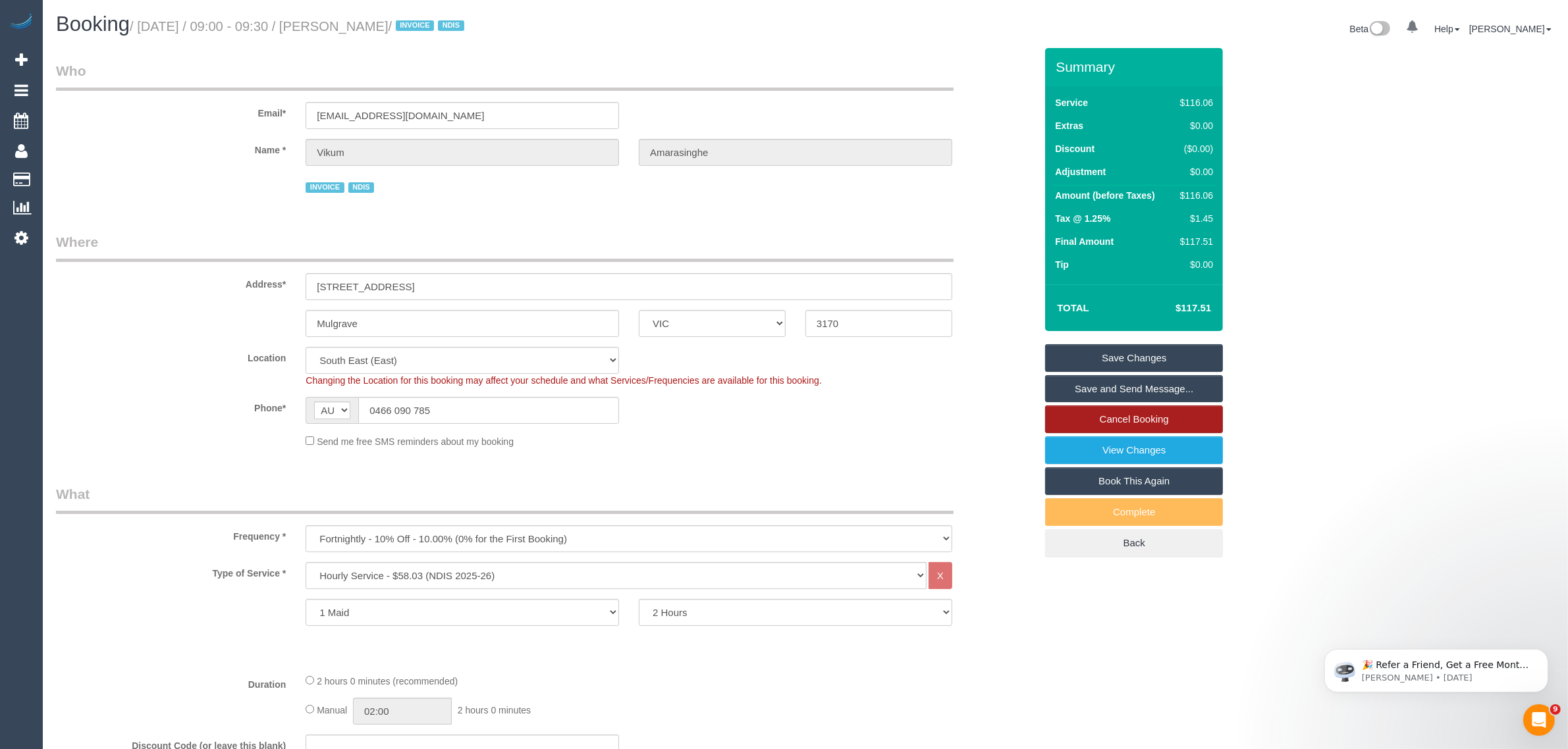
click at [1098, 409] on link "Cancel Booking" at bounding box center [1134, 419] width 178 height 27
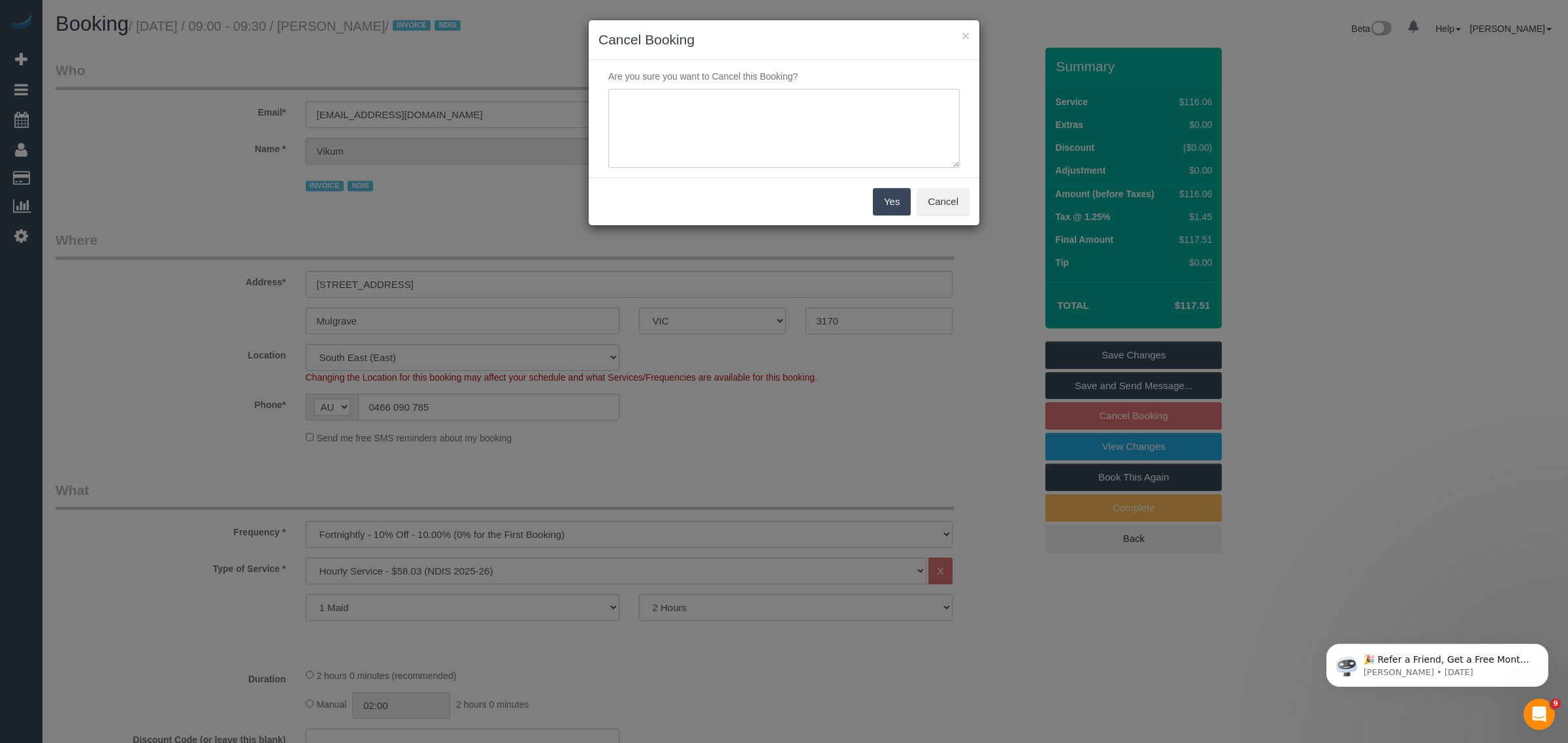
click at [706, 140] on textarea at bounding box center [784, 129] width 352 height 80
type textarea "Customer wants to skip via txt - KA"
click at [880, 200] on button "Yes" at bounding box center [891, 202] width 38 height 27
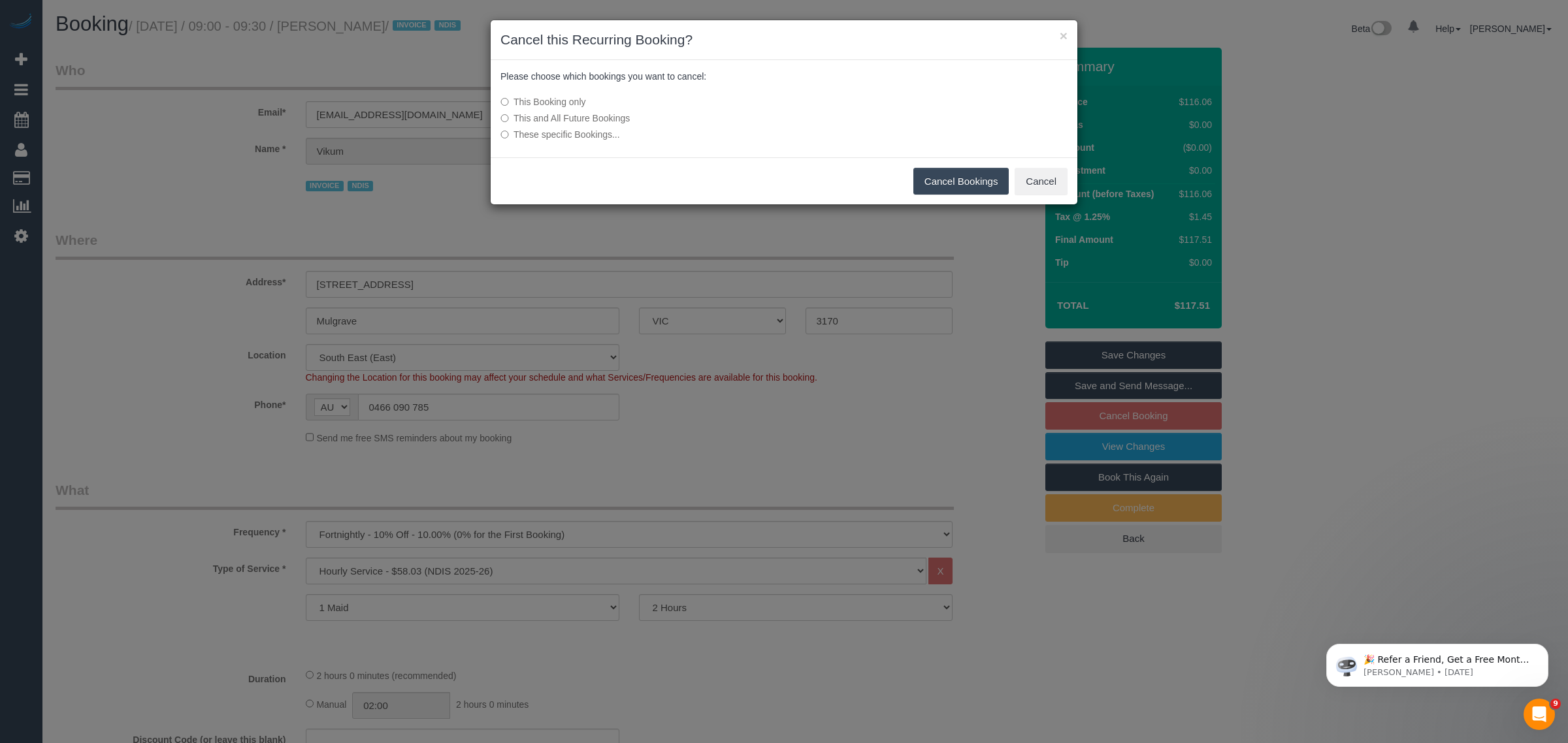
click at [948, 181] on button "Cancel Bookings" at bounding box center [961, 181] width 96 height 27
